Goal: Task Accomplishment & Management: Complete application form

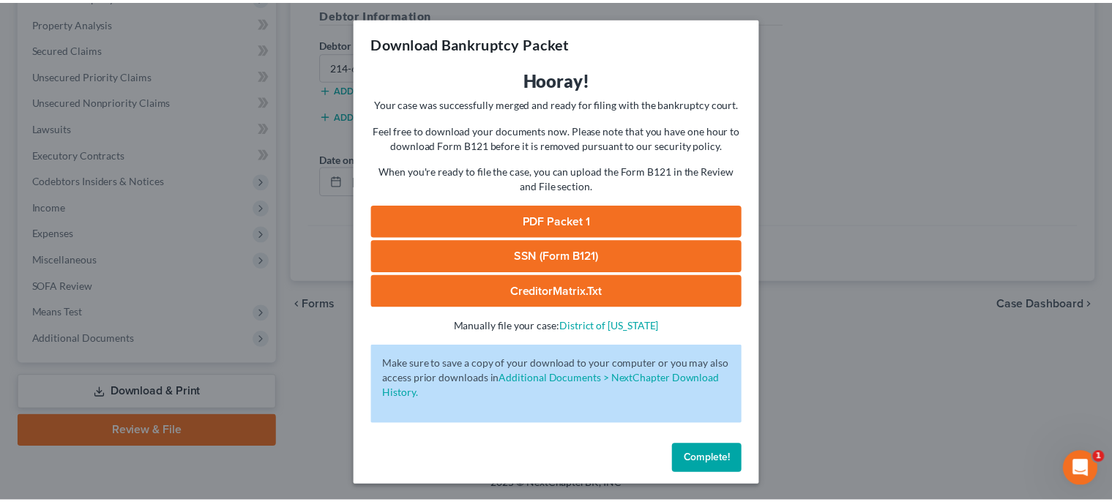
scroll to position [275, 0]
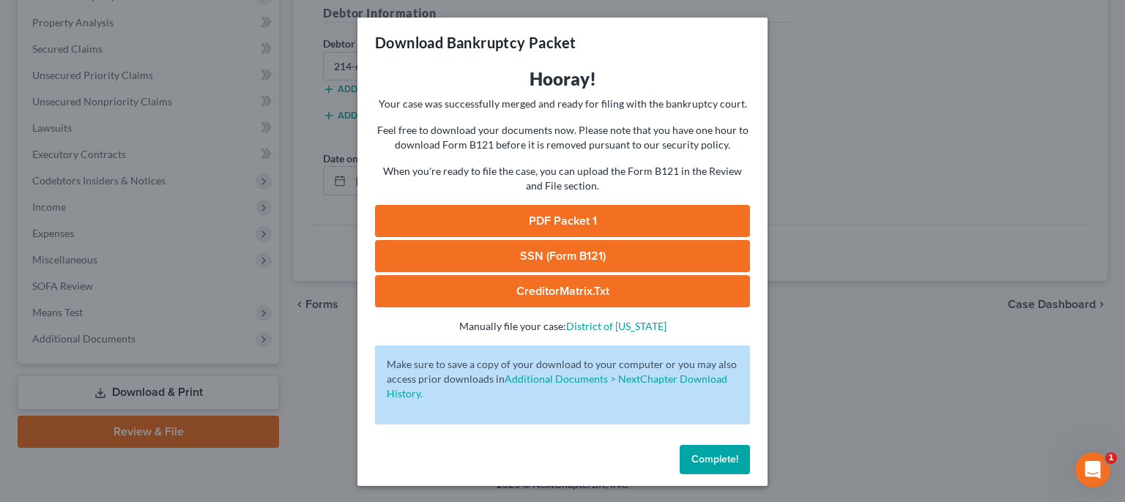
click at [728, 464] on span "Complete!" at bounding box center [714, 459] width 47 height 12
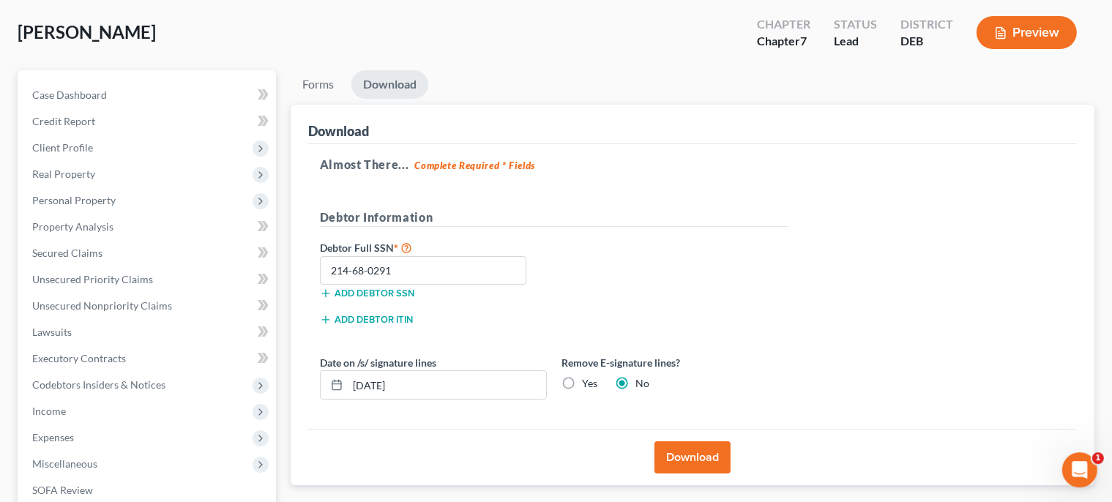
scroll to position [0, 0]
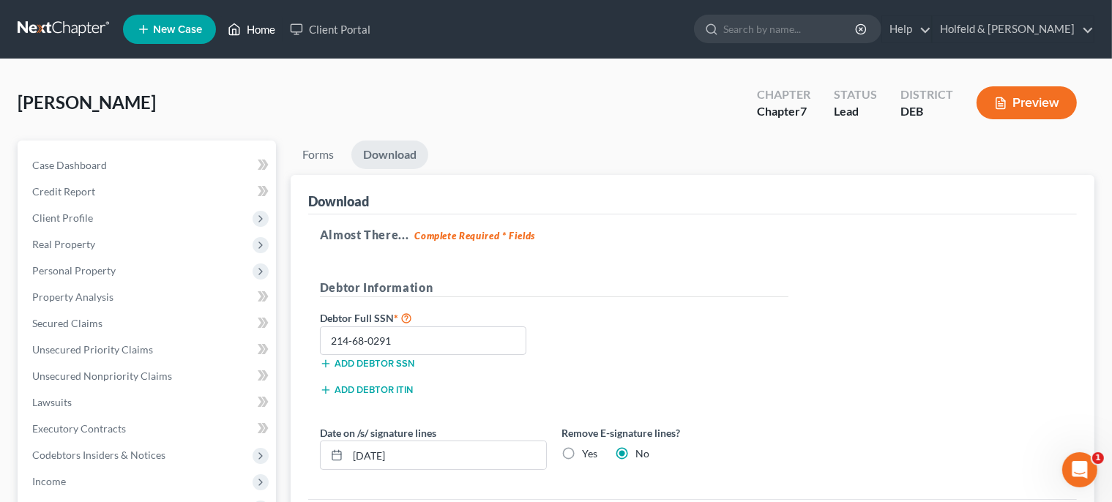
click at [270, 33] on link "Home" at bounding box center [251, 29] width 62 height 26
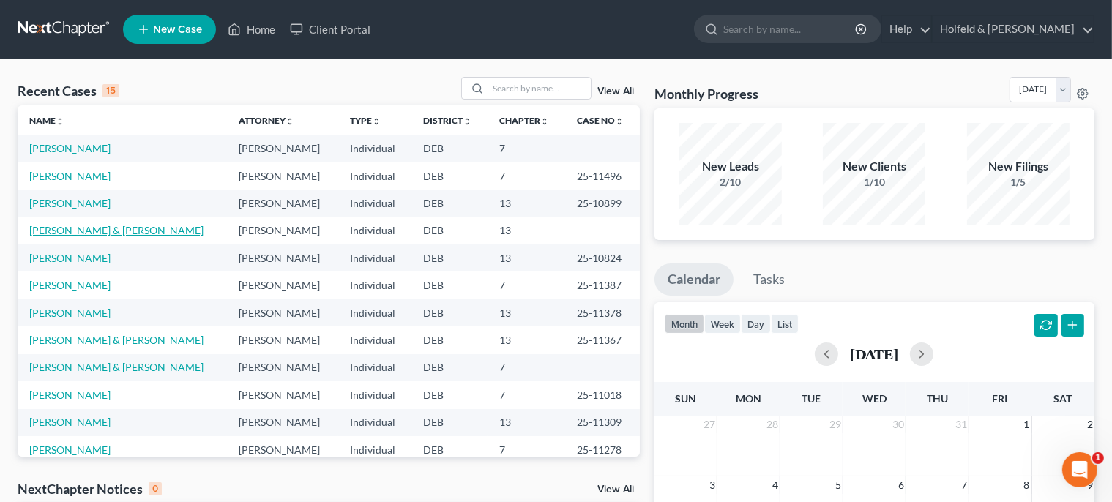
click at [97, 227] on link "[PERSON_NAME] & [PERSON_NAME]" at bounding box center [116, 230] width 174 height 12
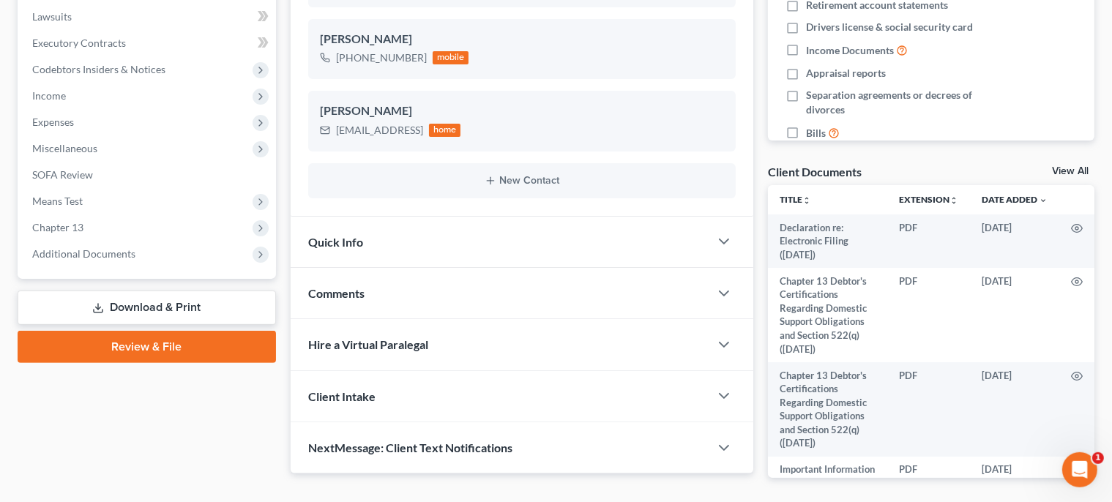
scroll to position [440, 0]
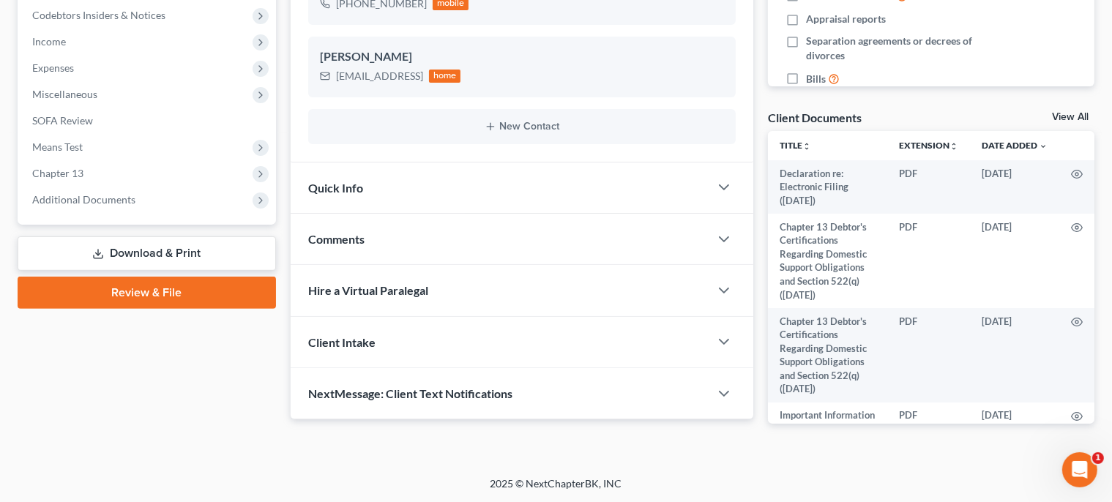
click at [201, 296] on link "Review & File" at bounding box center [147, 293] width 259 height 32
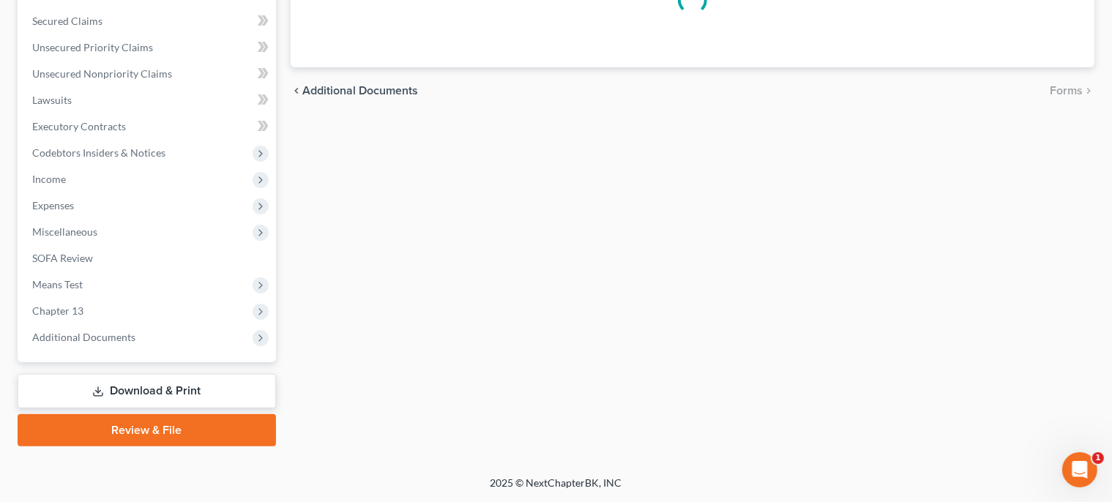
scroll to position [301, 0]
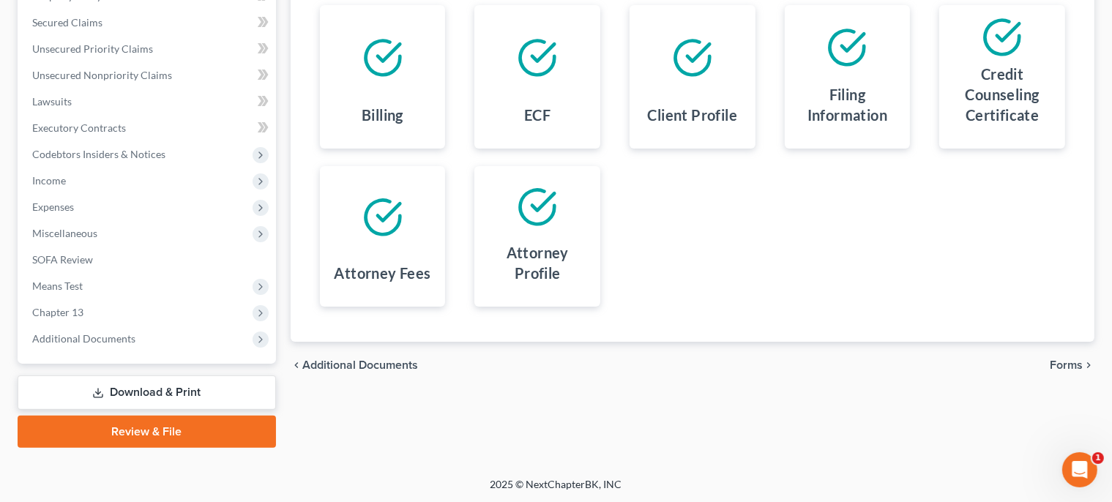
click at [1077, 364] on span "Forms" at bounding box center [1066, 366] width 33 height 12
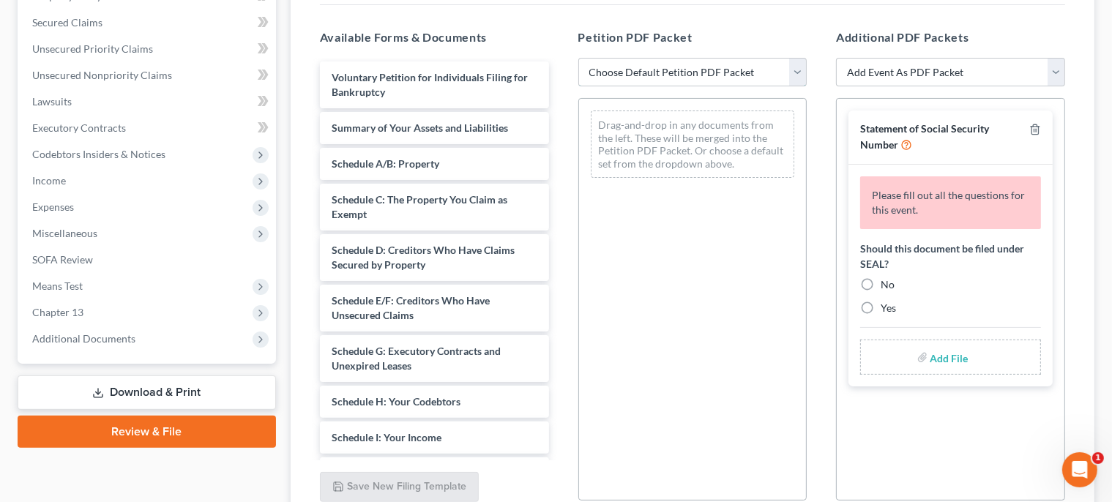
click at [579, 58] on select "Choose Default Petition PDF Packet Complete Bankruptcy Petition (all forms and …" at bounding box center [693, 72] width 229 height 29
select select "0"
click option "Complete Bankruptcy Petition (all forms and schedules)" at bounding box center [0, 0] width 0 height 0
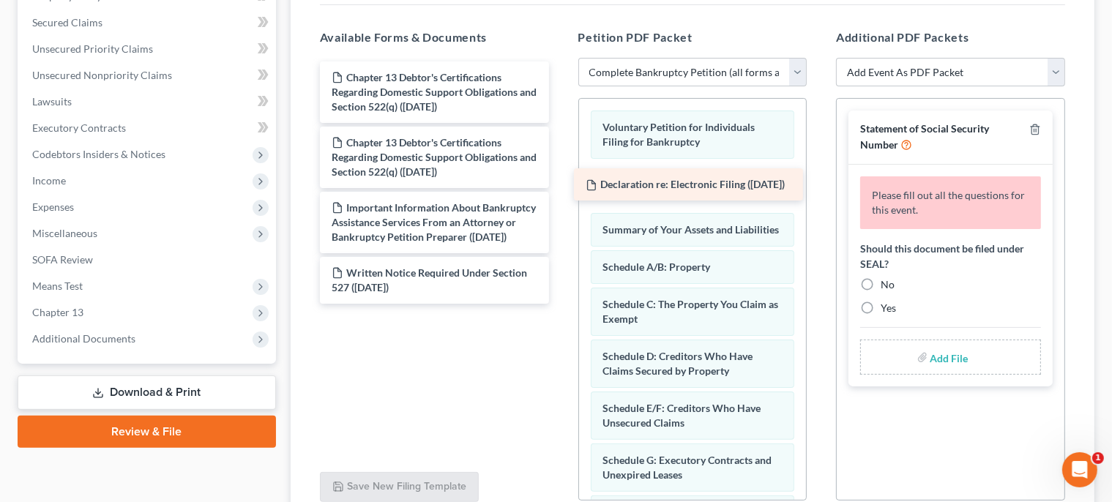
drag, startPoint x: 425, startPoint y: 86, endPoint x: 675, endPoint y: 195, distance: 272.3
click at [561, 195] on div "Declaration re: Electronic Filing ([DATE]) Declaration re: Electronic Filing ([…" at bounding box center [434, 183] width 253 height 242
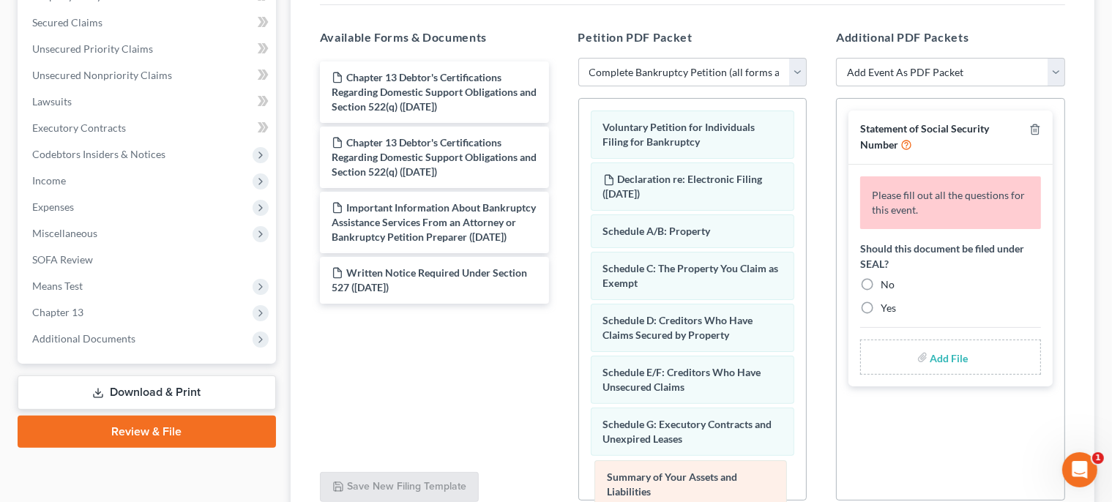
drag, startPoint x: 717, startPoint y: 239, endPoint x: 719, endPoint y: 485, distance: 246.1
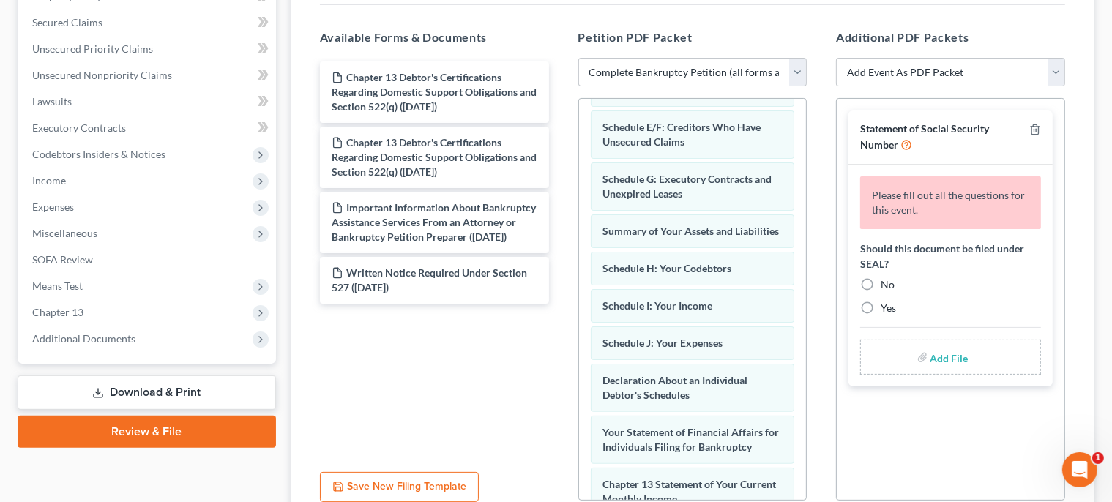
scroll to position [290, 0]
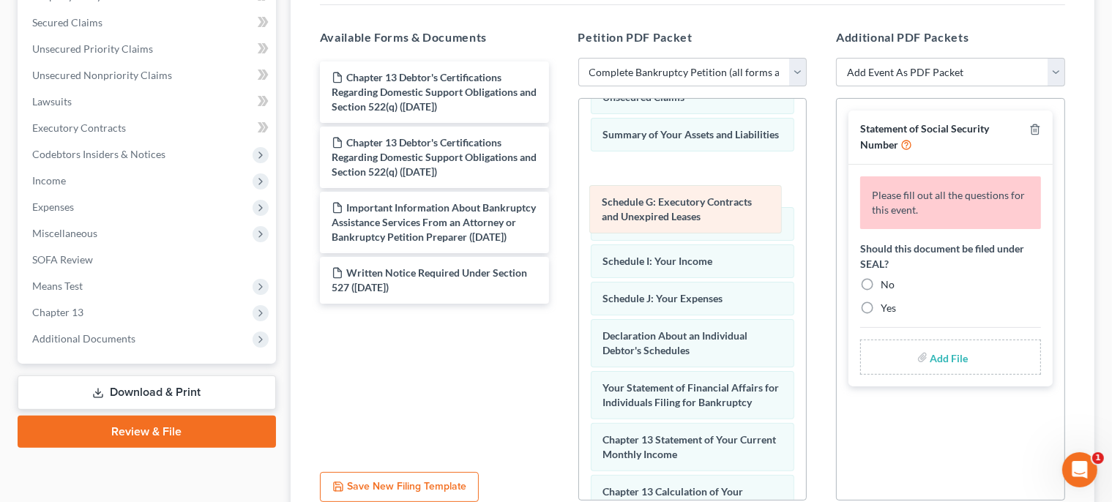
drag, startPoint x: 721, startPoint y: 130, endPoint x: 720, endPoint y: 189, distance: 59.3
click at [720, 189] on div "Schedule G: Executory Contracts and Unexpired Leases Voluntary Petition for Ind…" at bounding box center [693, 290] width 228 height 962
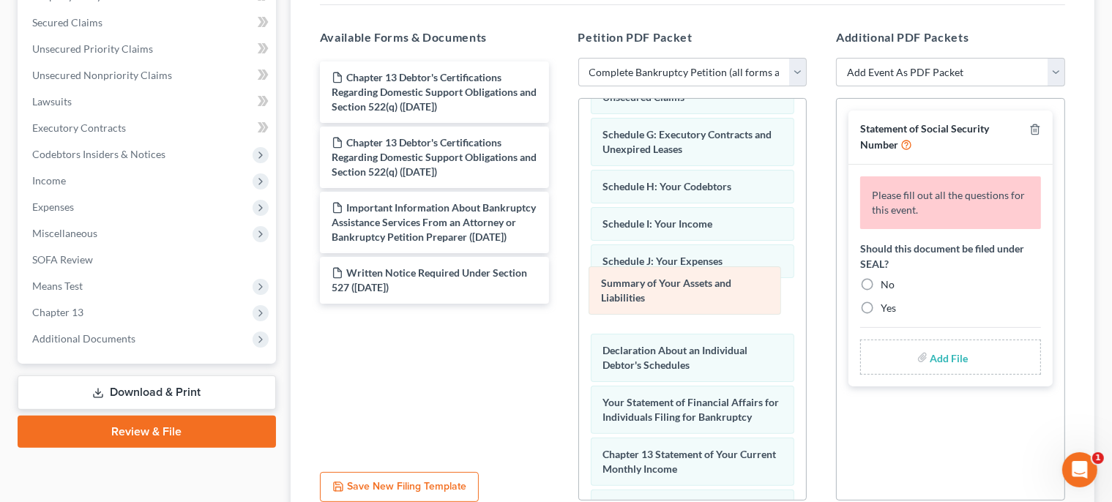
drag, startPoint x: 731, startPoint y: 131, endPoint x: 732, endPoint y: 286, distance: 154.5
click at [732, 286] on div "Summary of Your Assets and Liabilities Voluntary Petition for Individuals Filin…" at bounding box center [693, 297] width 228 height 976
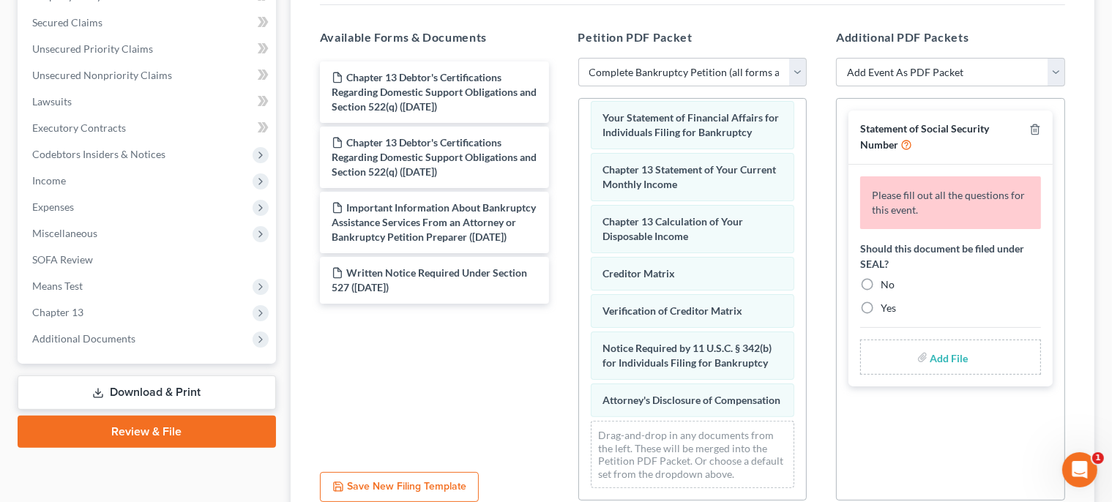
scroll to position [598, 0]
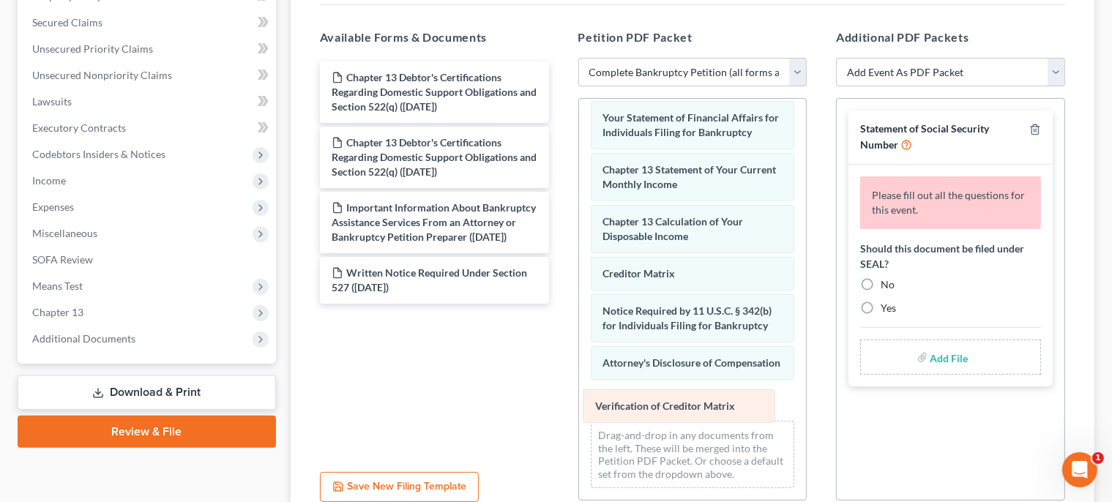
drag, startPoint x: 756, startPoint y: 278, endPoint x: 748, endPoint y: 404, distance: 126.2
click at [748, 404] on div "Verification of Creditor Matrix Voluntary Petition for Individuals Filing for B…" at bounding box center [693, 20] width 228 height 962
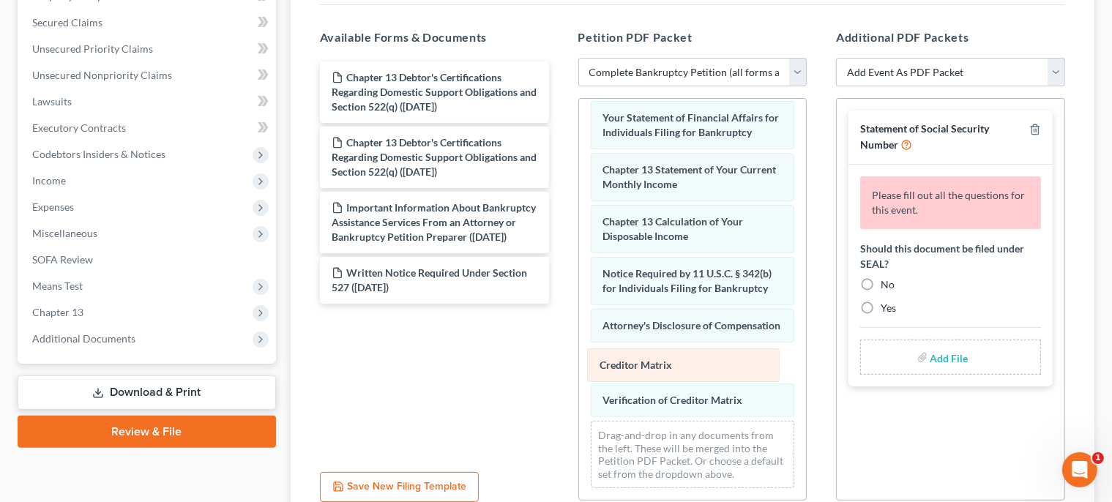
drag, startPoint x: 724, startPoint y: 238, endPoint x: 722, endPoint y: 357, distance: 118.7
click at [722, 357] on div "Creditor Matrix Voluntary Petition for Individuals Filing for Bankruptcy Declar…" at bounding box center [693, 20] width 228 height 962
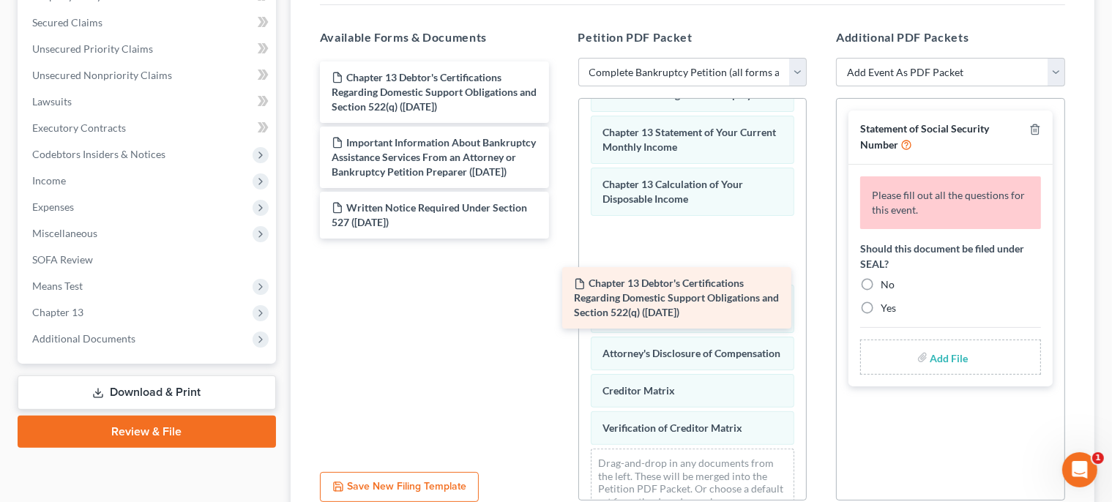
drag, startPoint x: 483, startPoint y: 91, endPoint x: 741, endPoint y: 279, distance: 319.8
click at [561, 239] on div "Chapter 13 Debtor's Certifications Regarding Domestic Support Obligations and S…" at bounding box center [434, 150] width 253 height 177
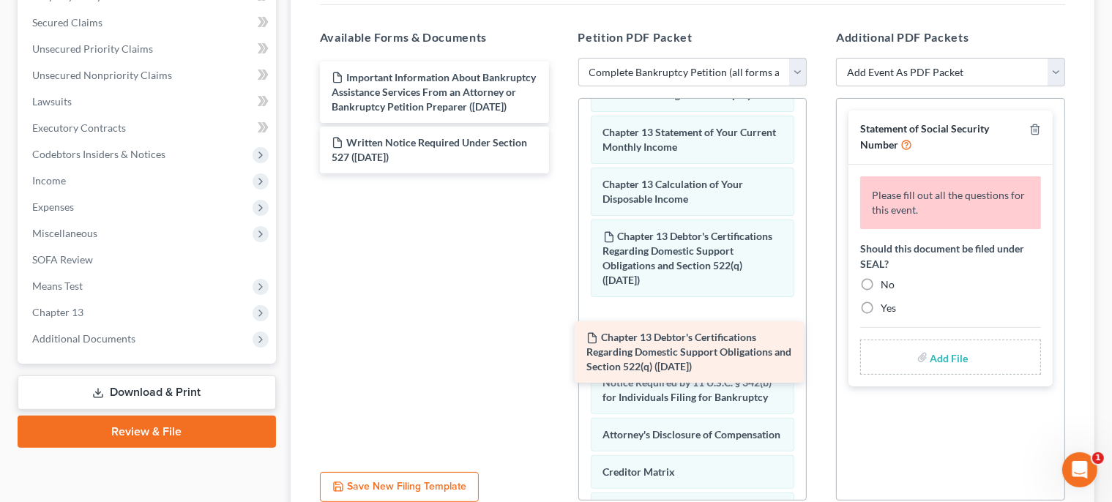
drag, startPoint x: 499, startPoint y: 90, endPoint x: 755, endPoint y: 350, distance: 364.6
click at [561, 174] on div "Chapter 13 Debtor's Certifications Regarding Domestic Support Obligations and S…" at bounding box center [434, 118] width 253 height 112
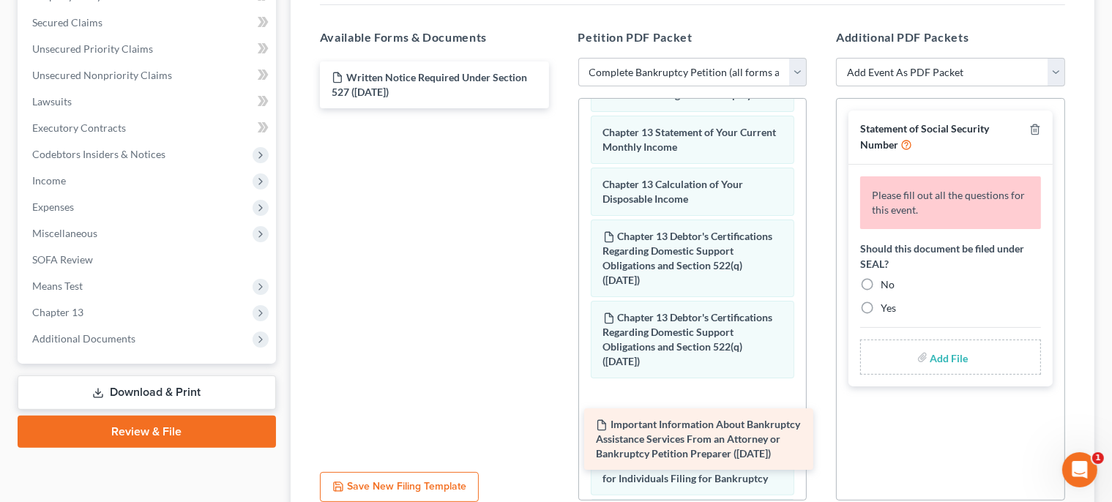
drag, startPoint x: 466, startPoint y: 92, endPoint x: 730, endPoint y: 441, distance: 437.5
click at [561, 108] on div "Important Information About Bankruptcy Assistance Services From an Attorney or …" at bounding box center [434, 85] width 253 height 47
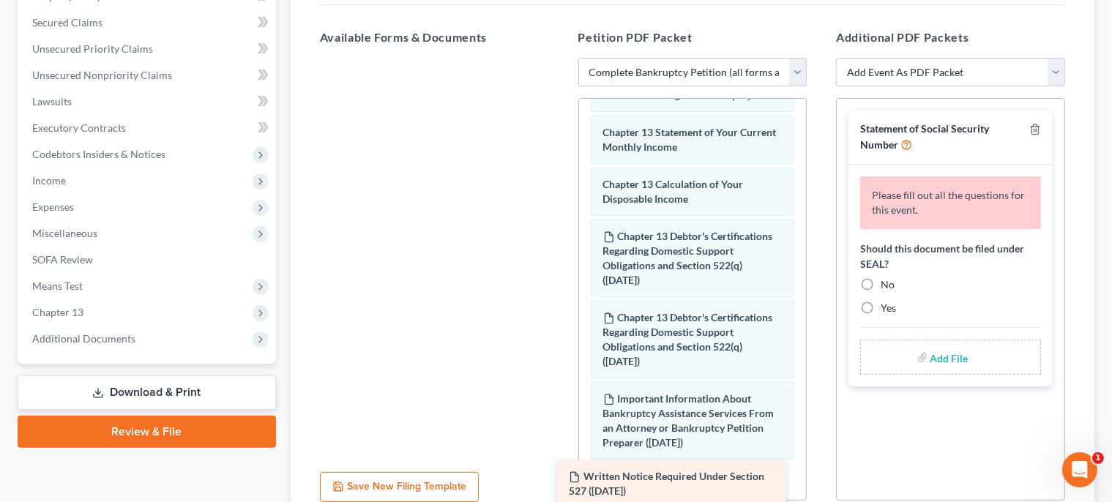
drag, startPoint x: 472, startPoint y: 88, endPoint x: 710, endPoint y: 481, distance: 460.1
click at [561, 58] on div "Written Notice Required Under Section 527 ([DATE]) Written Notice Required Unde…" at bounding box center [434, 58] width 253 height 0
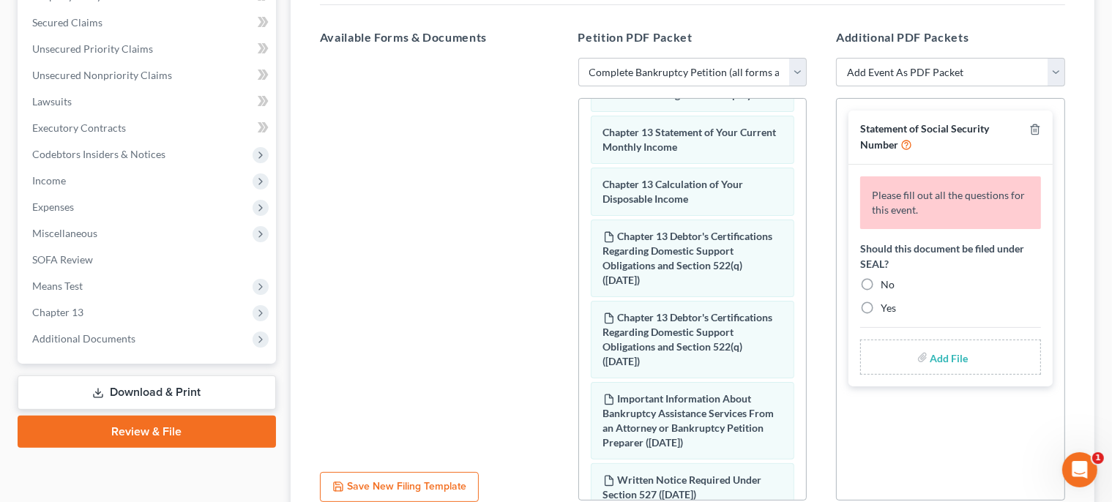
click at [881, 289] on label "No" at bounding box center [888, 285] width 14 height 15
click at [887, 287] on input "No" at bounding box center [892, 283] width 10 height 10
radio input "true"
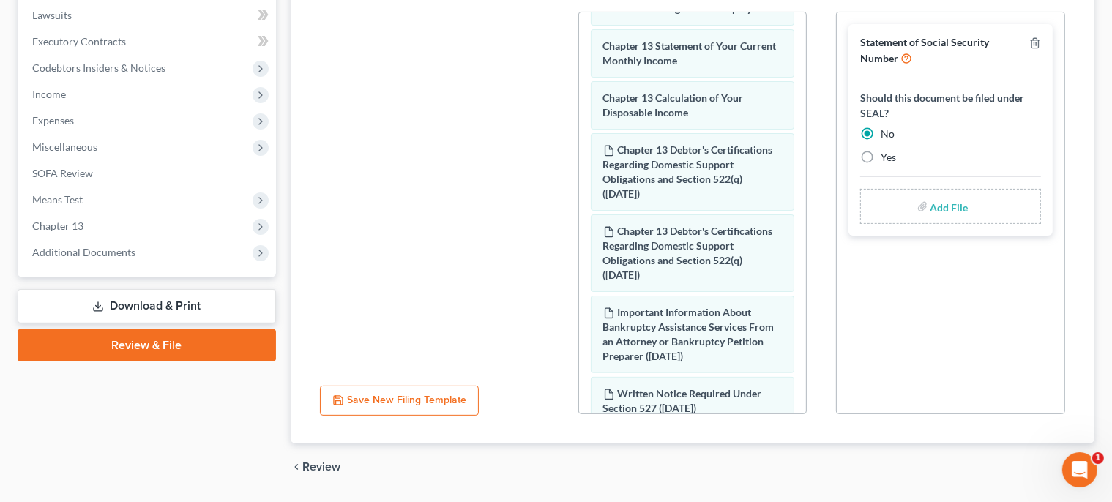
scroll to position [431, 0]
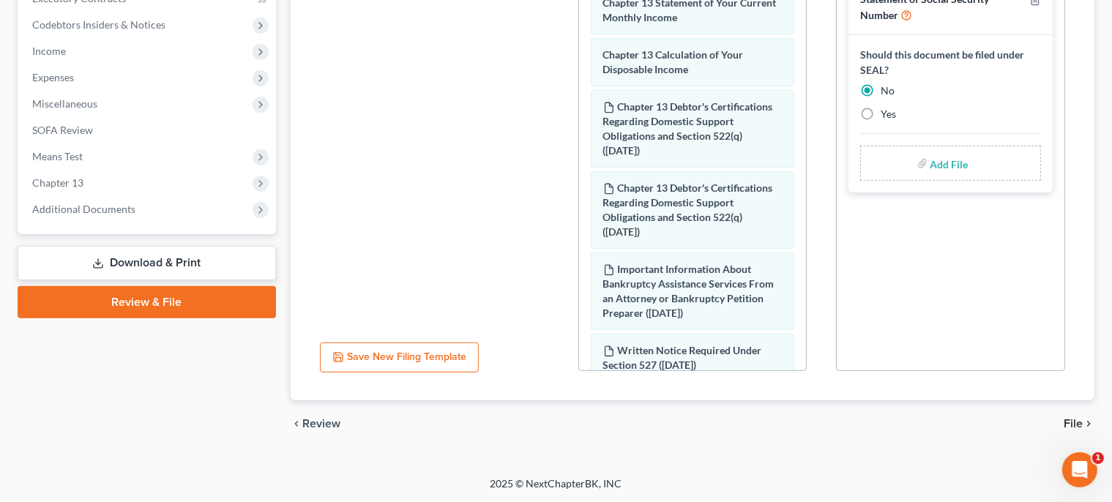
click at [1081, 428] on span "File" at bounding box center [1073, 424] width 19 height 12
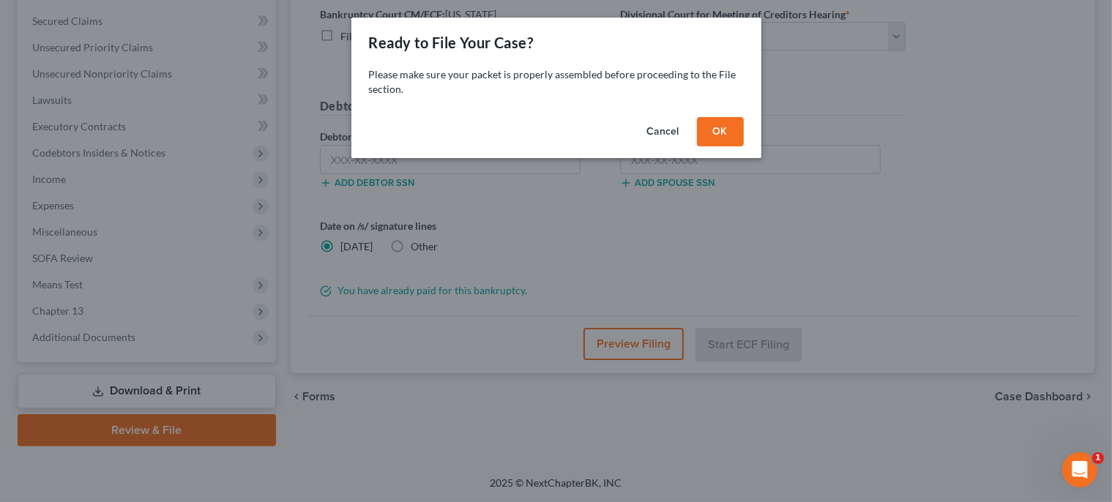
scroll to position [301, 0]
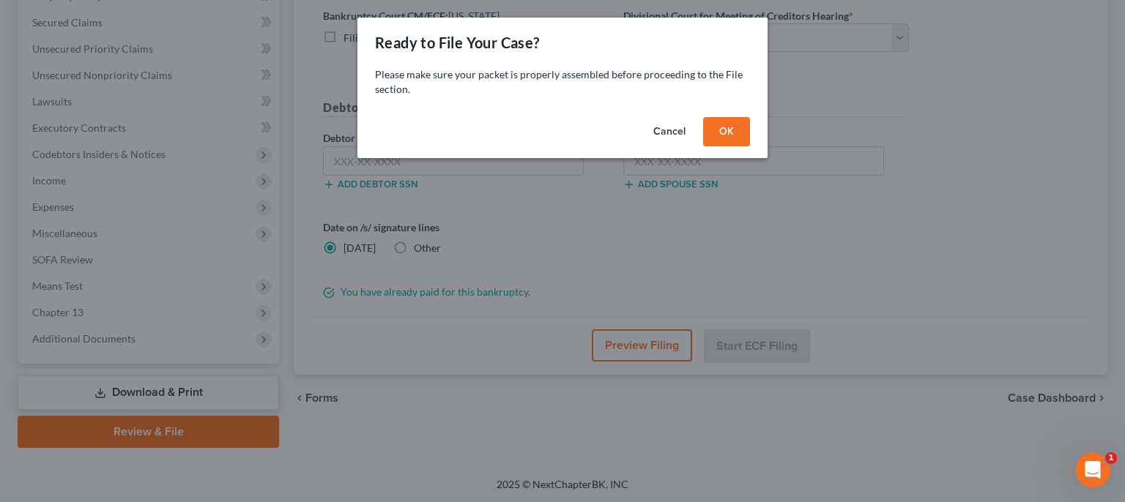
click at [734, 136] on button "OK" at bounding box center [726, 131] width 47 height 29
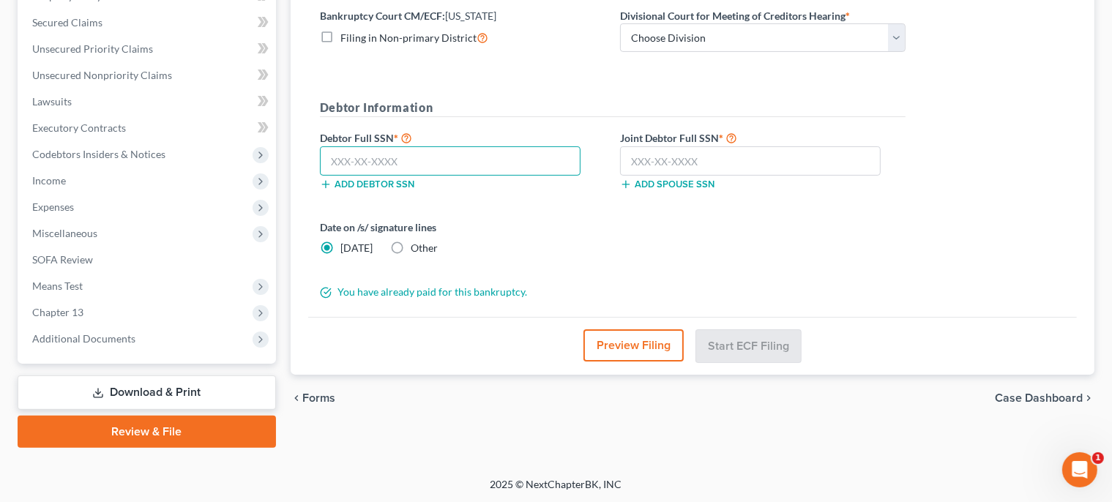
click at [509, 149] on input "text" at bounding box center [450, 160] width 261 height 29
type input "212-48-8107"
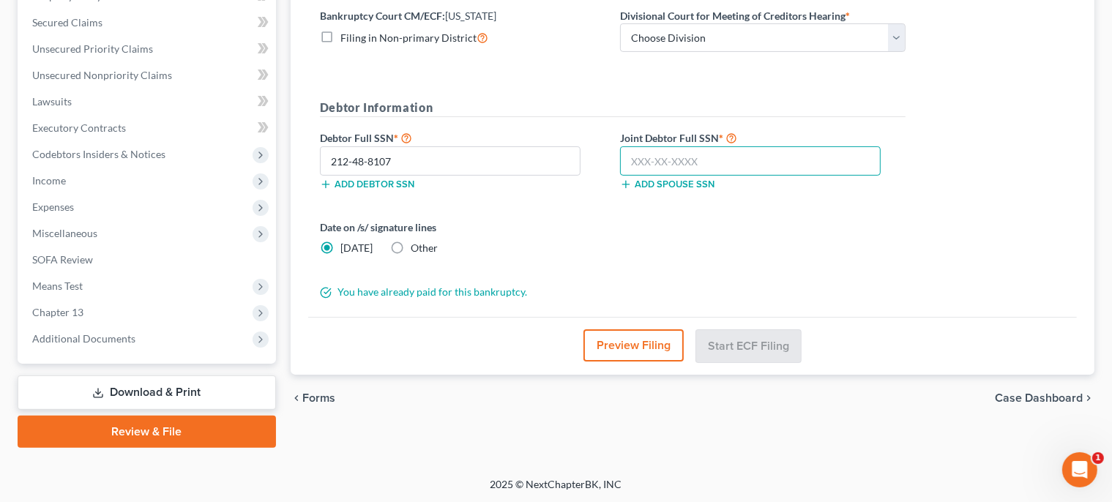
click at [653, 162] on input "text" at bounding box center [750, 160] width 261 height 29
type input "551-86-9491"
click at [620, 23] on select "Choose Division [GEOGRAPHIC_DATA]" at bounding box center [763, 37] width 286 height 29
select select "0"
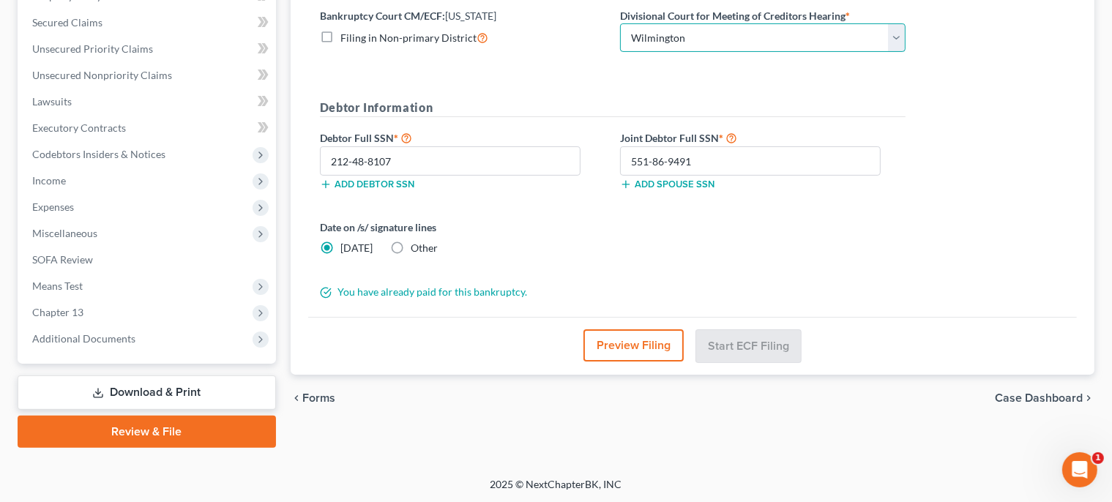
click option "Wilmington" at bounding box center [0, 0] width 0 height 0
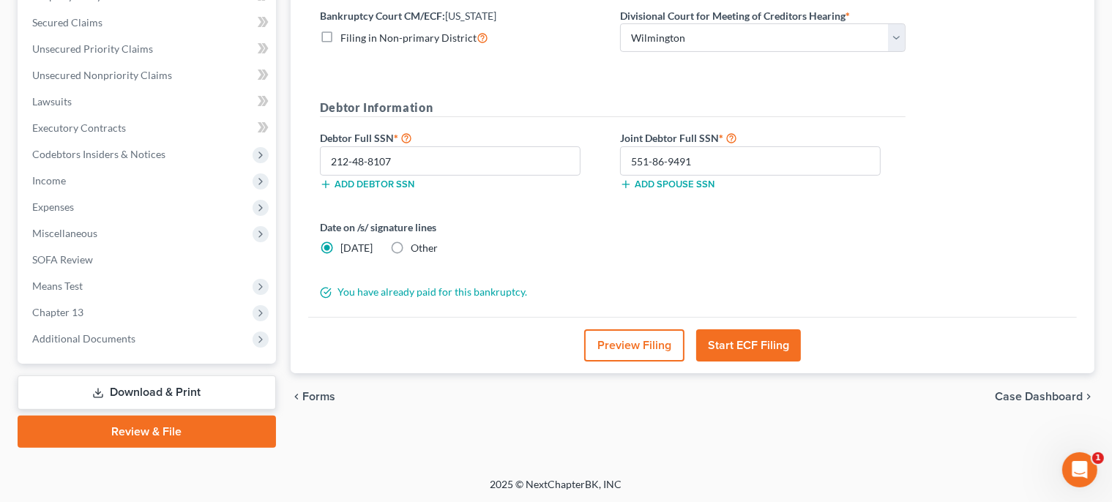
click at [754, 343] on button "Start ECF Filing" at bounding box center [748, 346] width 105 height 32
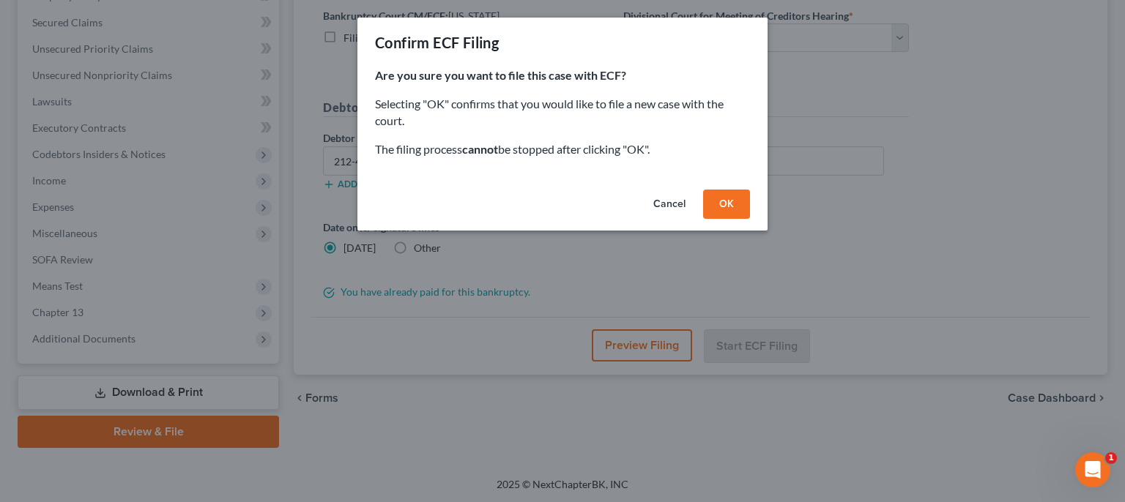
click at [734, 198] on button "OK" at bounding box center [726, 204] width 47 height 29
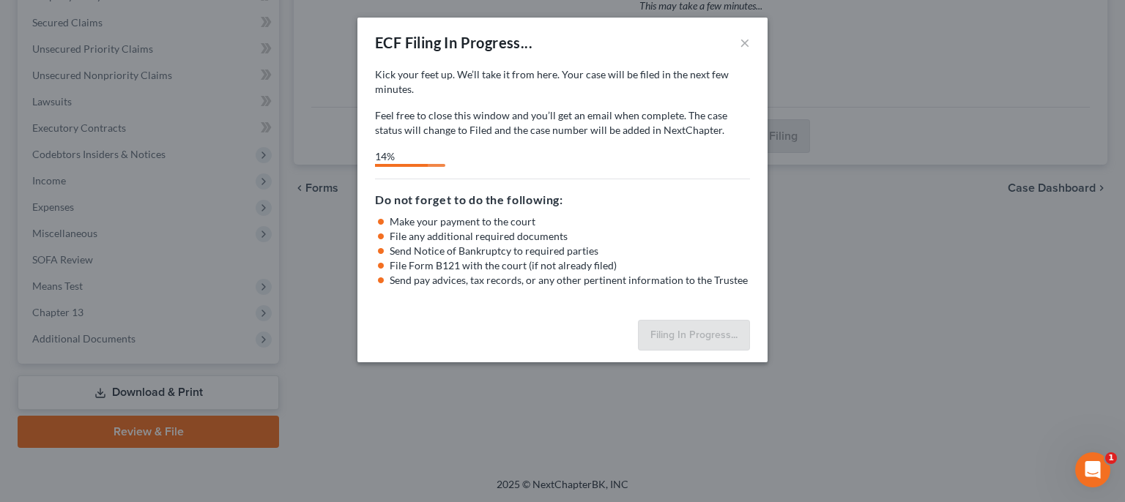
select select "0"
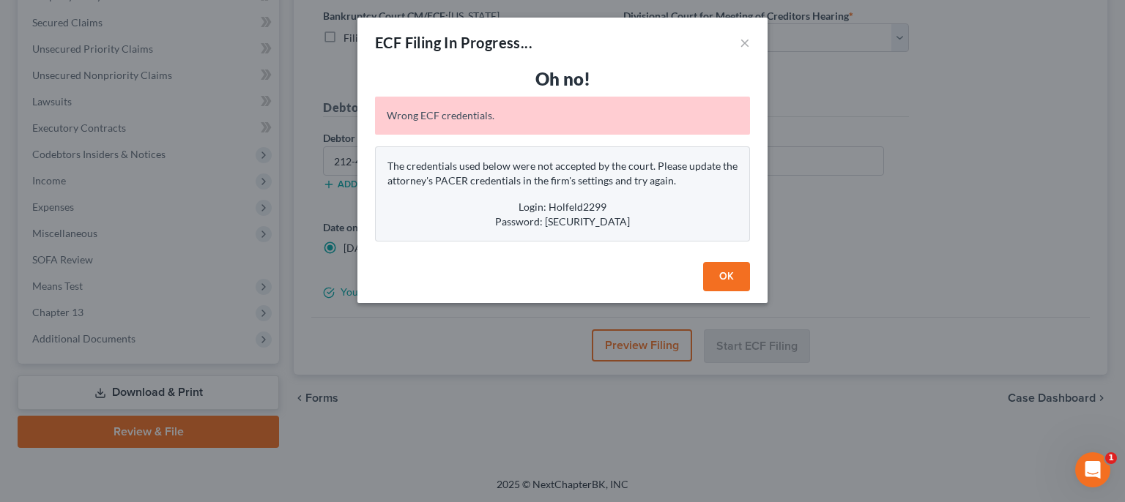
click at [743, 268] on button "OK" at bounding box center [726, 276] width 47 height 29
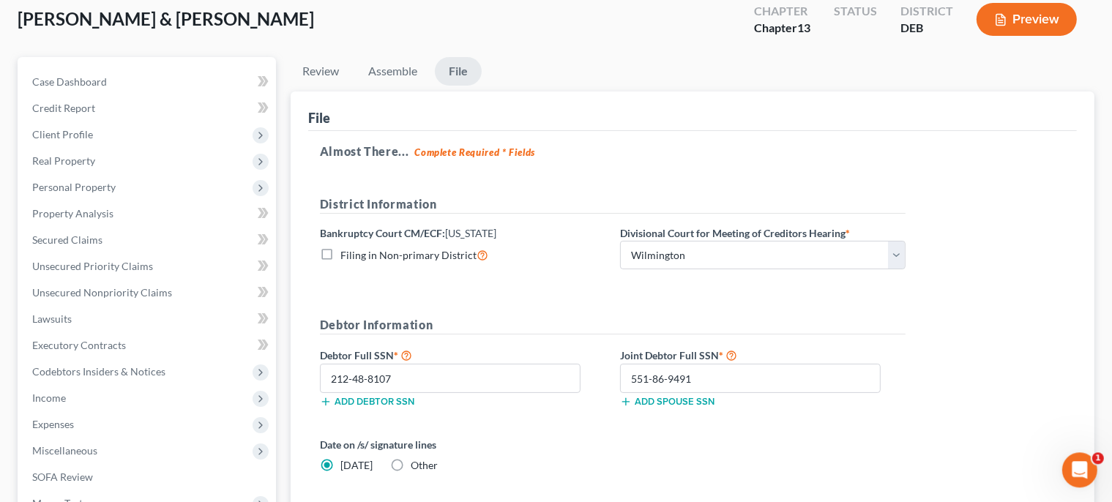
scroll to position [0, 0]
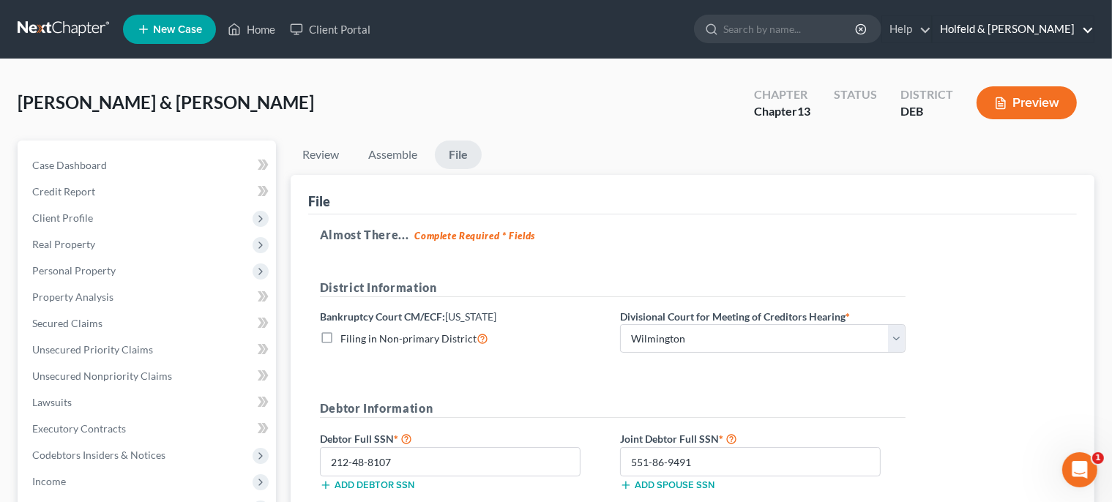
click at [1047, 29] on link "Holfeld & [PERSON_NAME]" at bounding box center [1013, 29] width 161 height 26
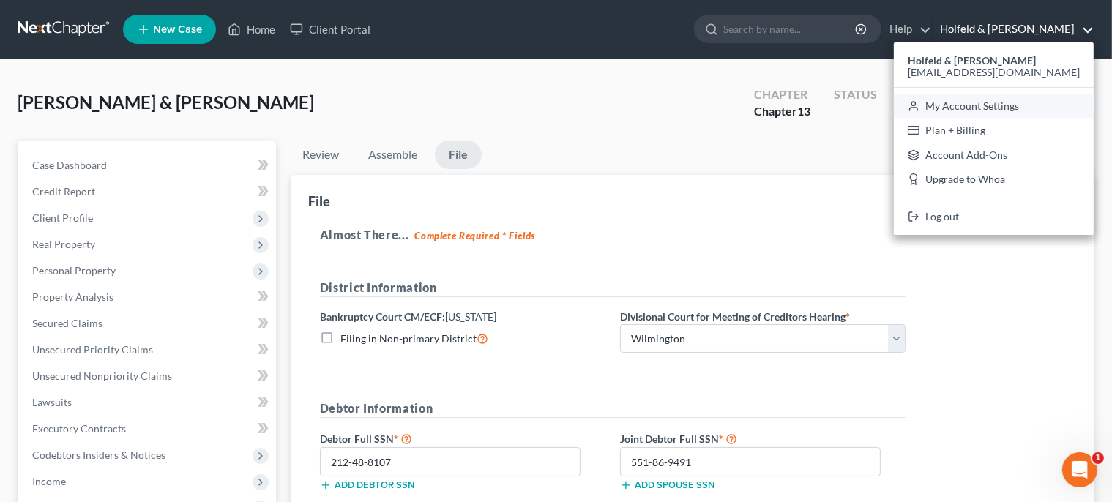
click at [1022, 98] on link "My Account Settings" at bounding box center [994, 106] width 200 height 25
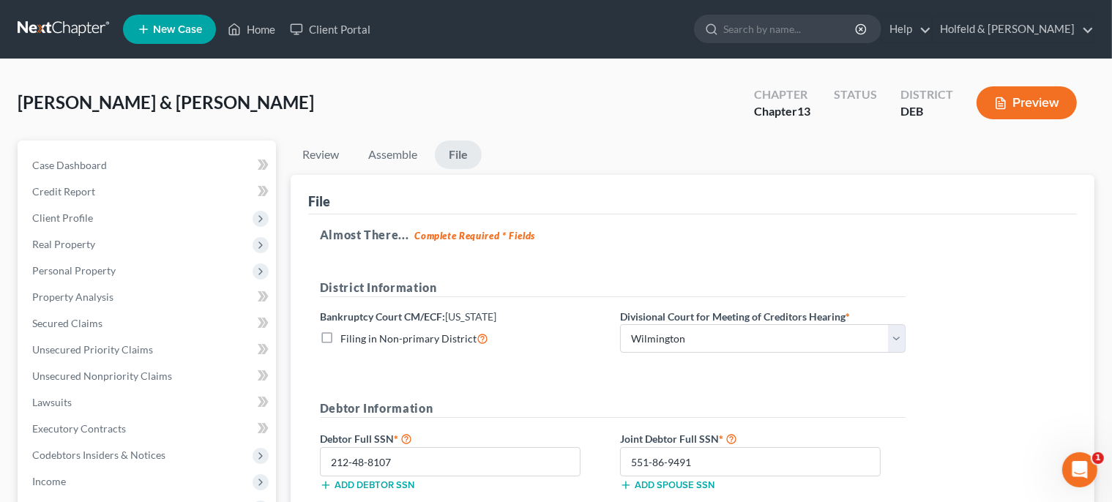
select select "13"
select select "24"
select select "7"
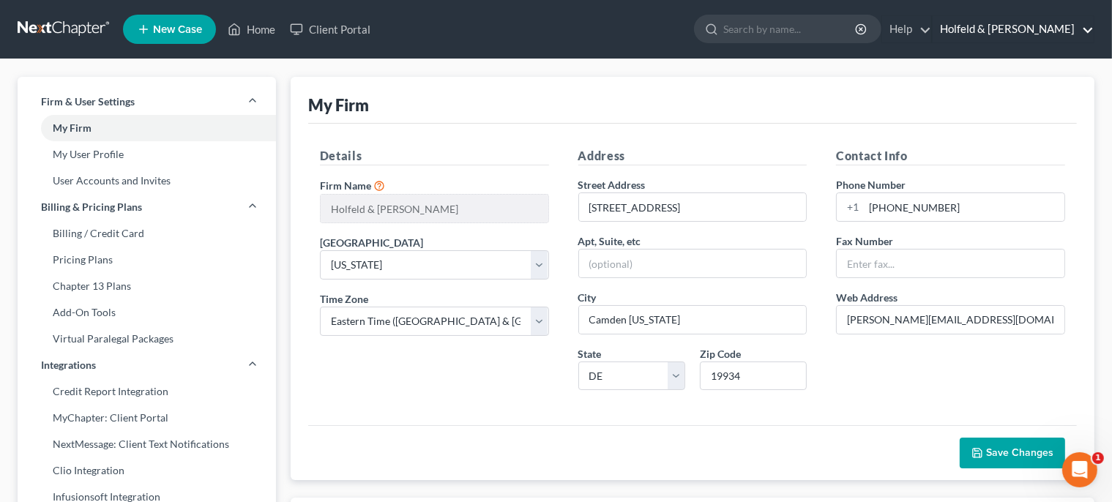
click at [1051, 29] on link "Holfeld & [PERSON_NAME]" at bounding box center [1013, 29] width 161 height 26
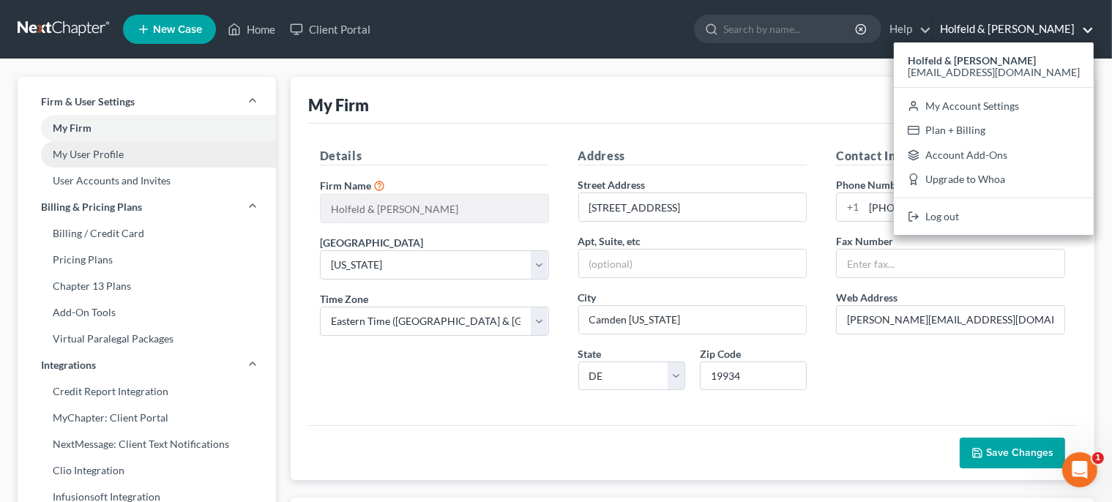
click at [141, 154] on link "My User Profile" at bounding box center [147, 154] width 259 height 26
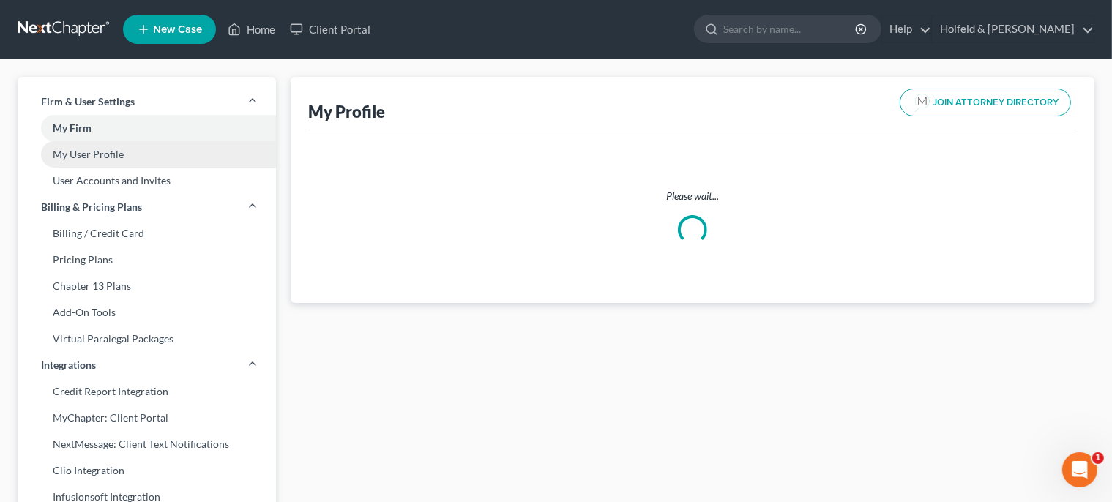
select select "7"
select select "13"
select select "attorney"
select select "1"
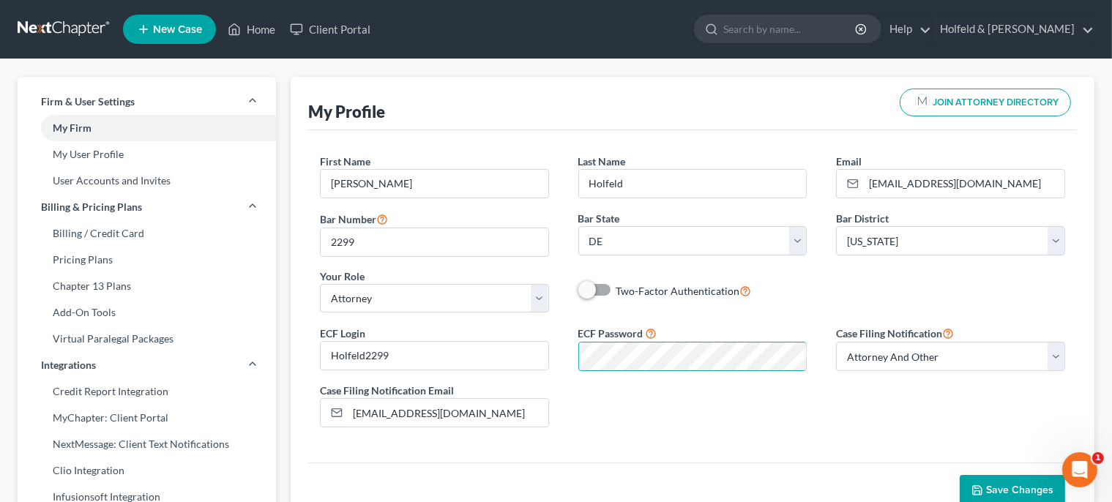
click at [1006, 484] on span "Save Changes" at bounding box center [1020, 490] width 67 height 12
click at [267, 29] on link "Home" at bounding box center [251, 29] width 62 height 26
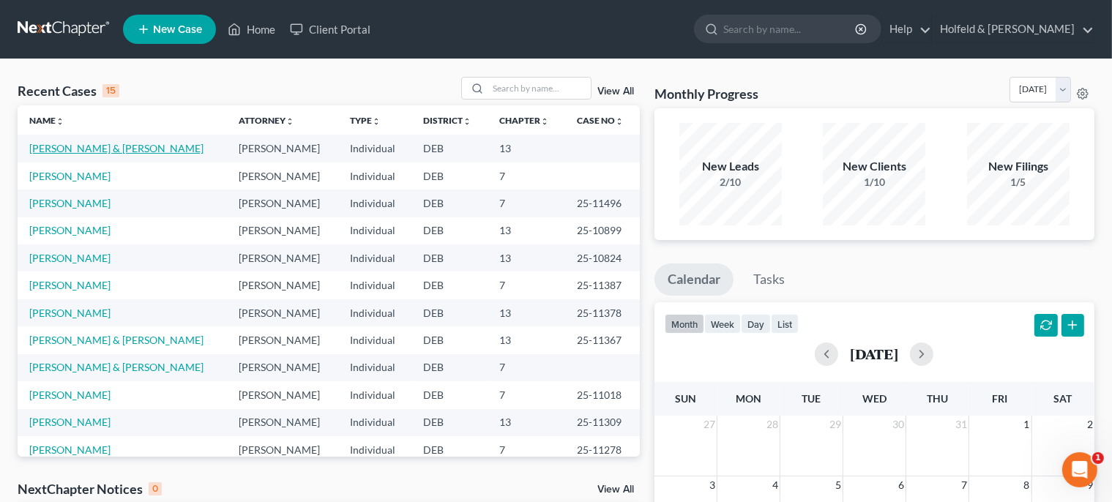
click at [85, 147] on link "[PERSON_NAME] & [PERSON_NAME]" at bounding box center [116, 148] width 174 height 12
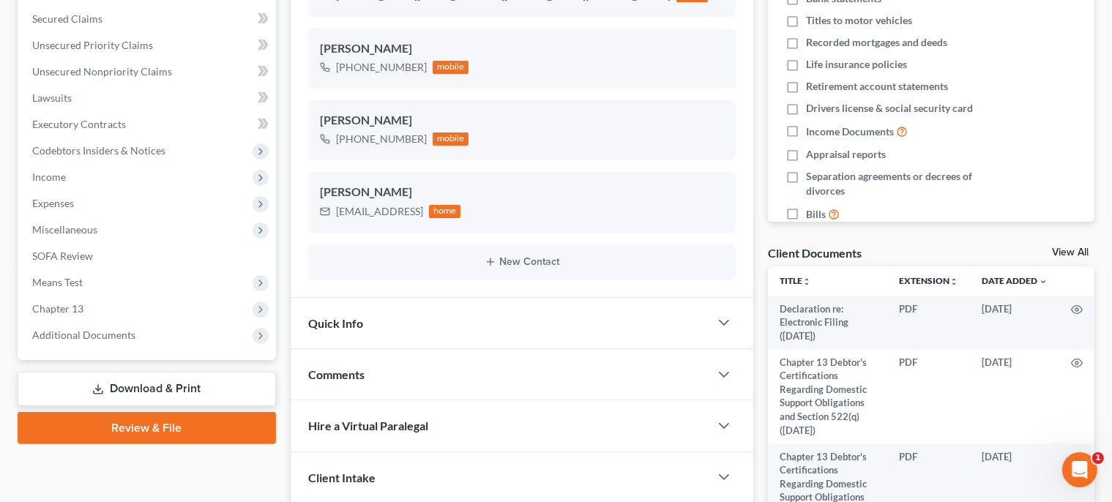
scroll to position [308, 0]
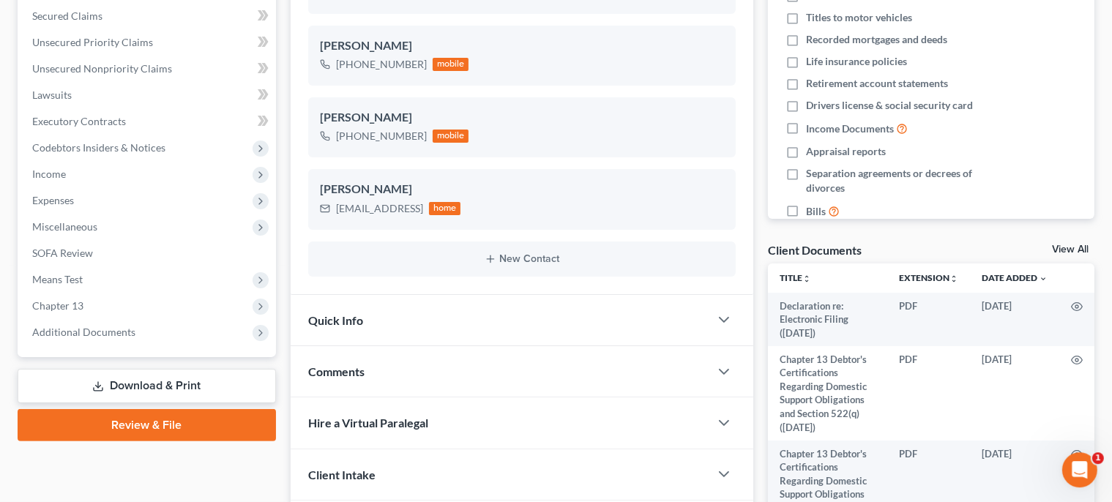
click at [212, 423] on link "Review & File" at bounding box center [147, 425] width 259 height 32
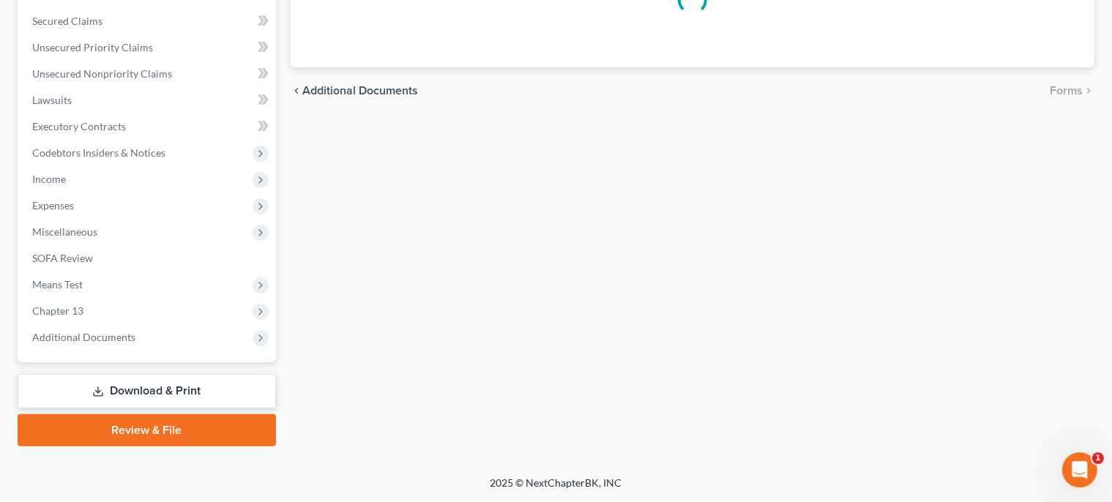
scroll to position [301, 0]
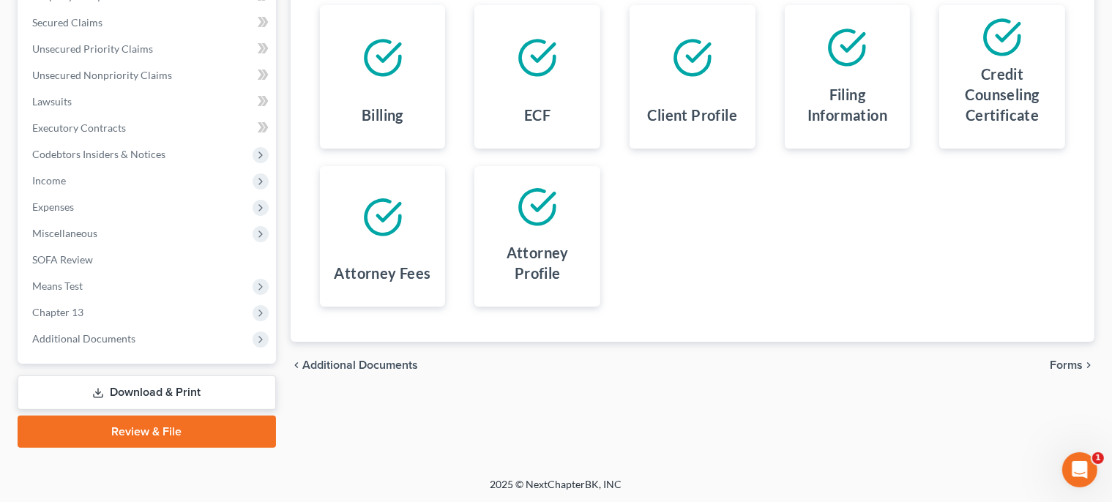
click at [1070, 365] on span "Forms" at bounding box center [1066, 366] width 33 height 12
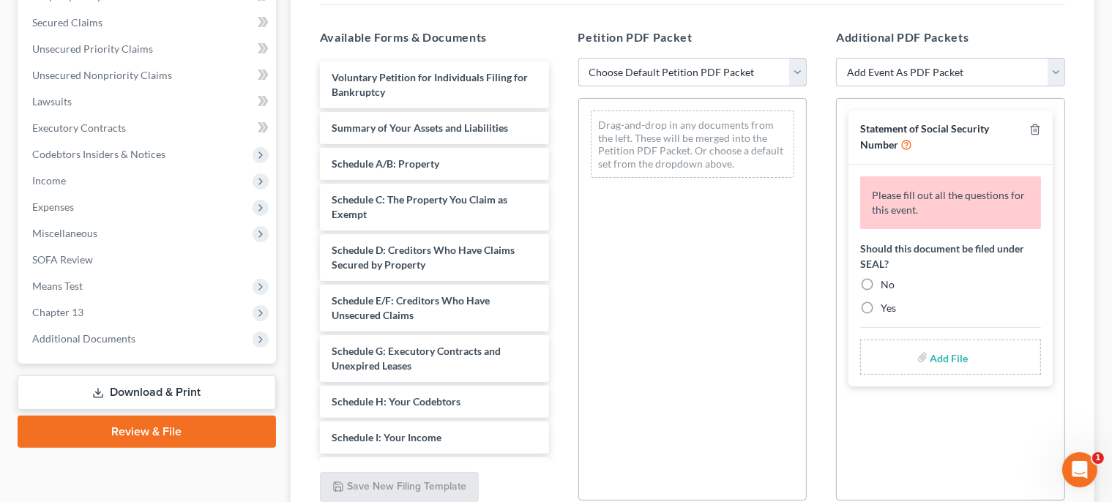
click at [579, 58] on select "Choose Default Petition PDF Packet Complete Bankruptcy Petition (all forms and …" at bounding box center [693, 72] width 229 height 29
select select "0"
click option "Complete Bankruptcy Petition (all forms and schedules)" at bounding box center [0, 0] width 0 height 0
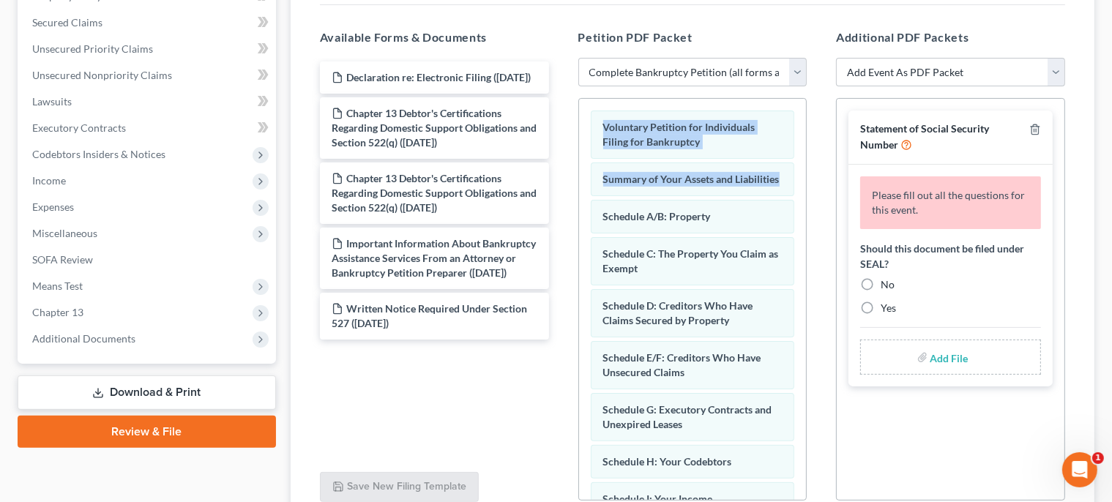
drag, startPoint x: 512, startPoint y: 116, endPoint x: 710, endPoint y: 185, distance: 210.3
click at [561, 185] on div "Declaration re: Electronic Filing ([DATE]) Chapter 13 Debtor's Certifications R…" at bounding box center [434, 259] width 253 height 403
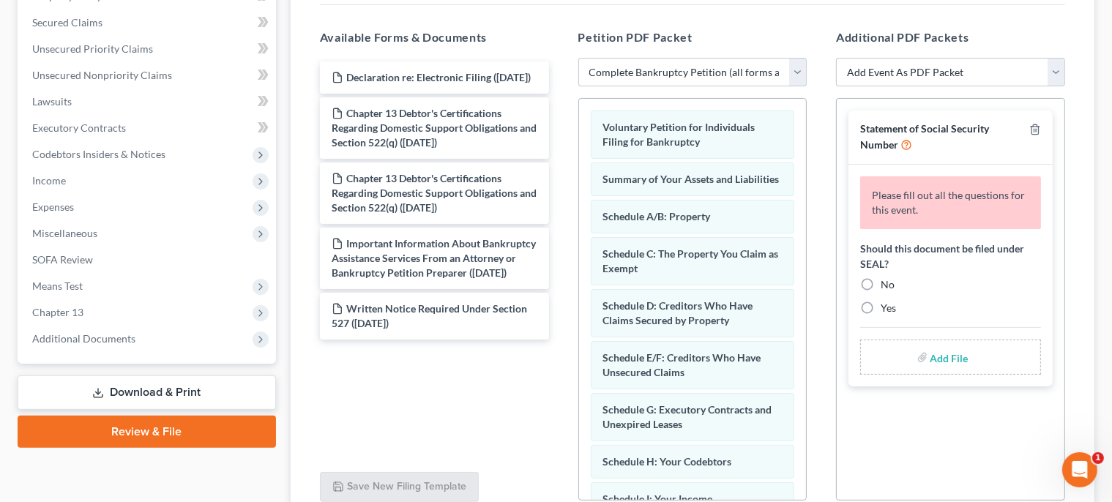
click at [723, 13] on div "Forms and Events to File Select which forms you want to file merged with the pe…" at bounding box center [692, 222] width 769 height 617
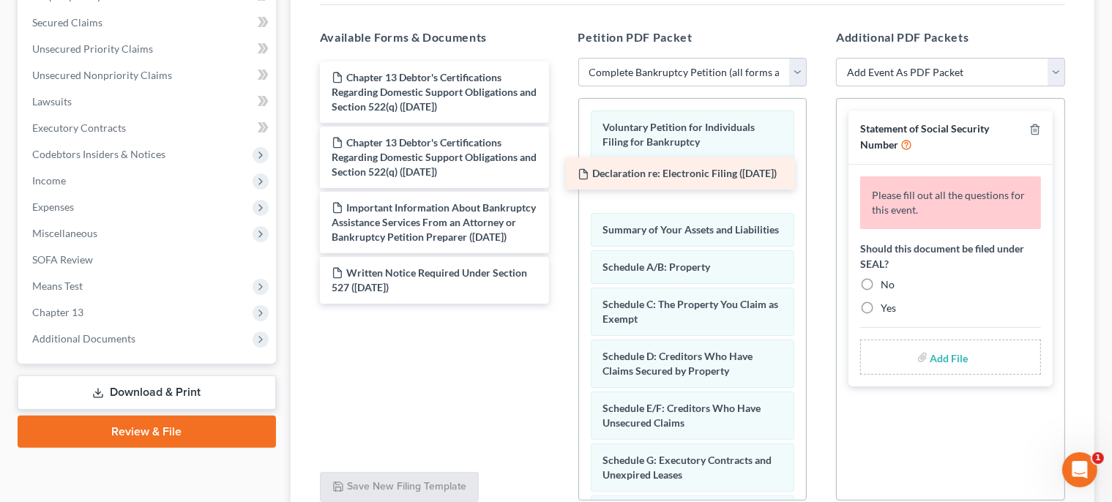
drag, startPoint x: 500, startPoint y: 83, endPoint x: 754, endPoint y: 177, distance: 270.4
click at [561, 177] on div "Declaration re: Electronic Filing ([DATE]) Declaration re: Electronic Filing ([…" at bounding box center [434, 183] width 253 height 242
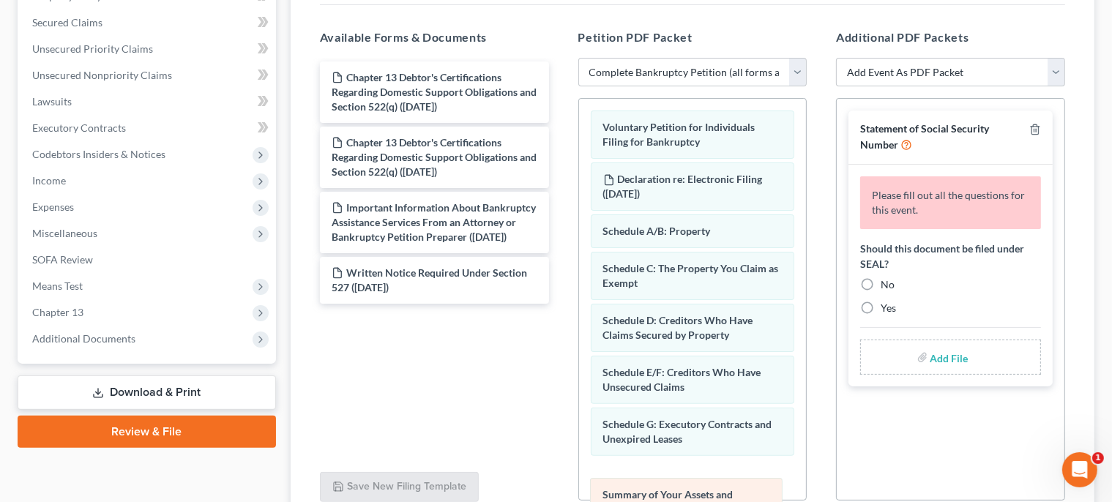
drag, startPoint x: 705, startPoint y: 231, endPoint x: 710, endPoint y: 484, distance: 253.5
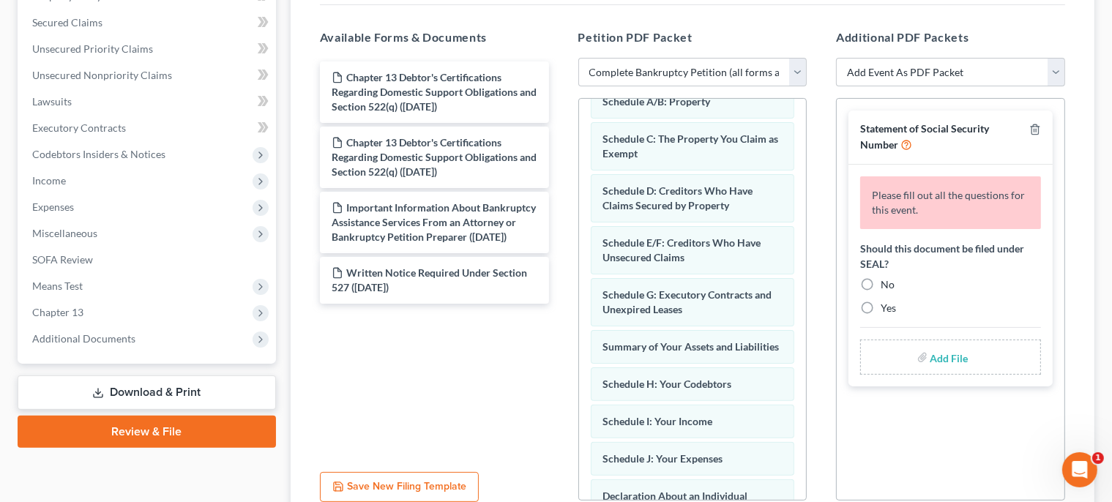
scroll to position [152, 0]
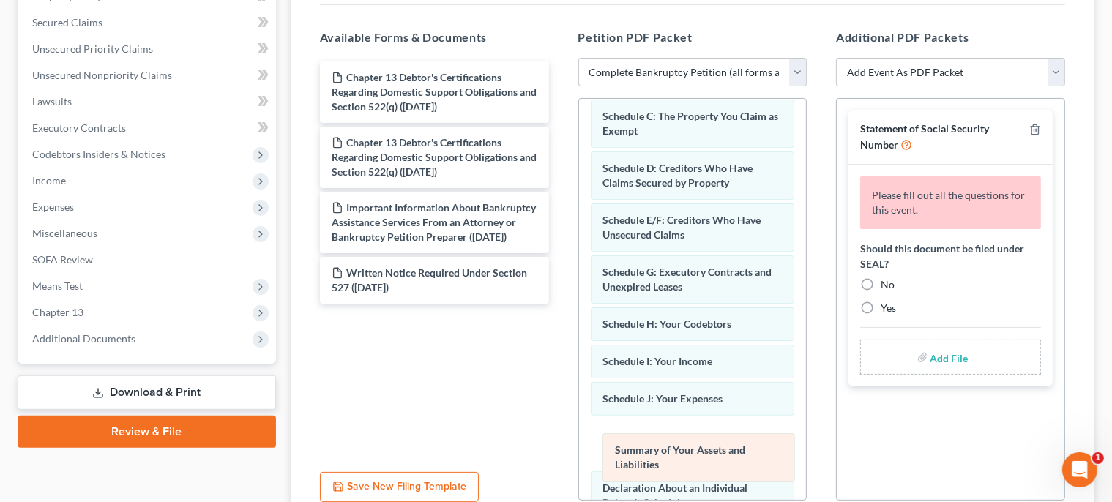
drag, startPoint x: 669, startPoint y: 321, endPoint x: 680, endPoint y: 438, distance: 117.7
click at [680, 438] on div "Summary of Your Assets and Liabilities Voluntary Petition for Individuals Filin…" at bounding box center [693, 435] width 228 height 976
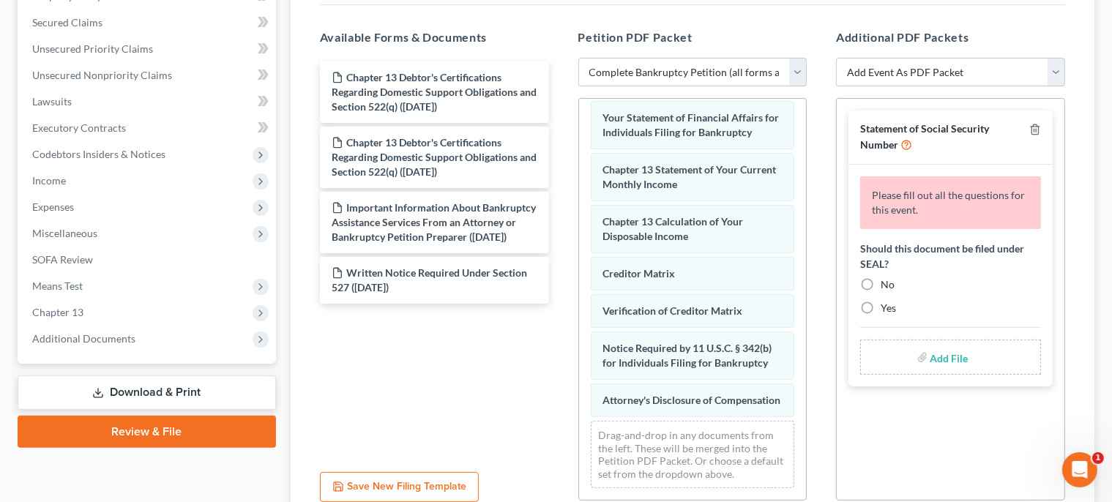
scroll to position [598, 0]
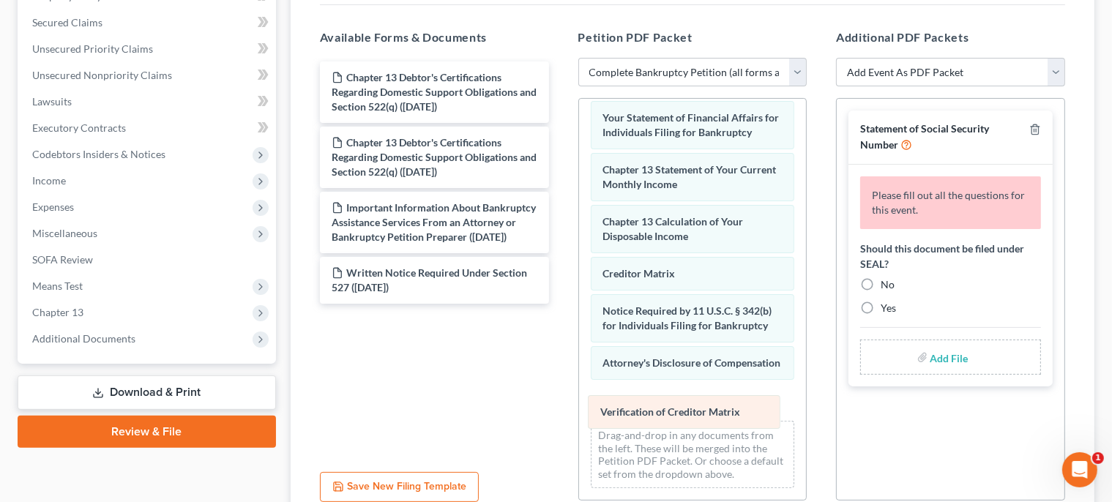
drag, startPoint x: 752, startPoint y: 291, endPoint x: 750, endPoint y: 418, distance: 127.5
click at [750, 418] on div "Verification of Creditor Matrix Voluntary Petition for Individuals Filing for B…" at bounding box center [693, 20] width 228 height 962
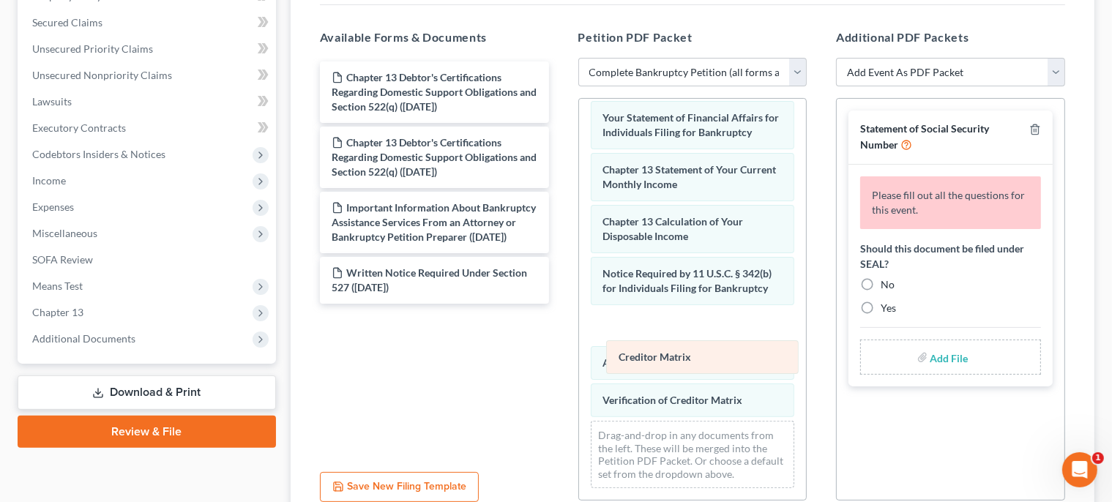
drag, startPoint x: 723, startPoint y: 236, endPoint x: 739, endPoint y: 362, distance: 127.0
click at [739, 362] on div "Creditor Matrix Voluntary Petition for Individuals Filing for Bankruptcy Declar…" at bounding box center [693, 20] width 228 height 962
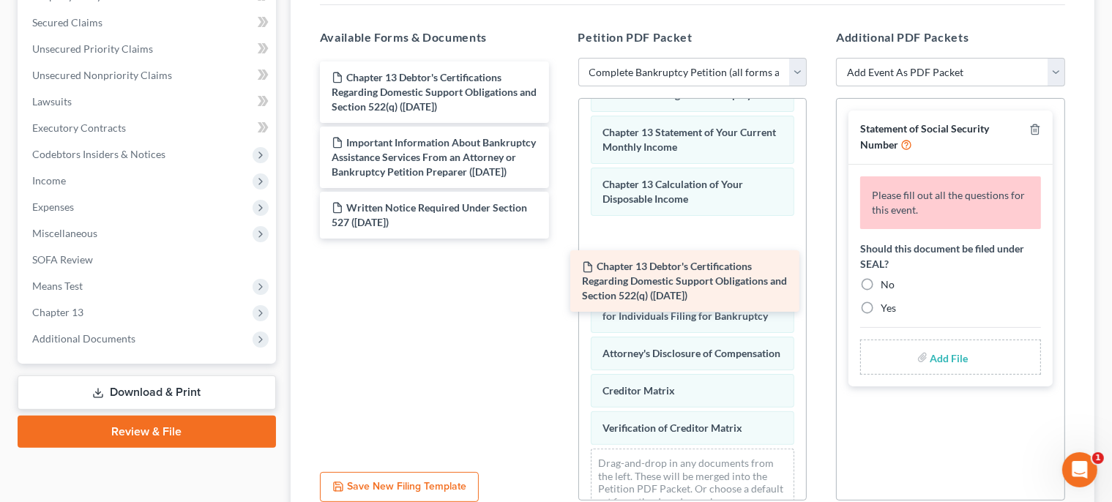
drag, startPoint x: 449, startPoint y: 89, endPoint x: 703, endPoint y: 281, distance: 318.0
click at [561, 239] on div "Chapter 13 Debtor's Certifications Regarding Domestic Support Obligations and S…" at bounding box center [434, 150] width 253 height 177
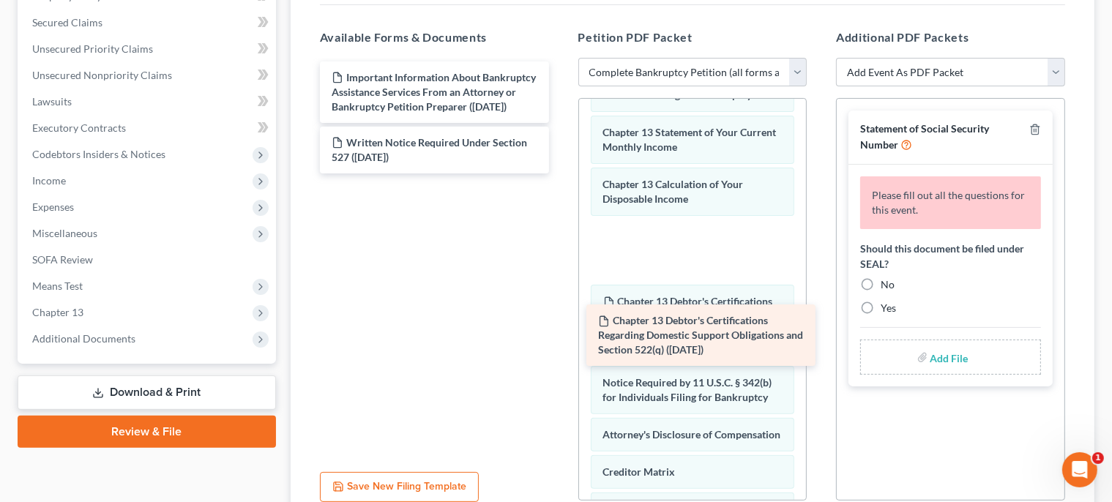
drag, startPoint x: 458, startPoint y: 84, endPoint x: 731, endPoint y: 338, distance: 372.6
click at [561, 174] on div "Chapter 13 Debtor's Certifications Regarding Domestic Support Obligations and S…" at bounding box center [434, 118] width 253 height 112
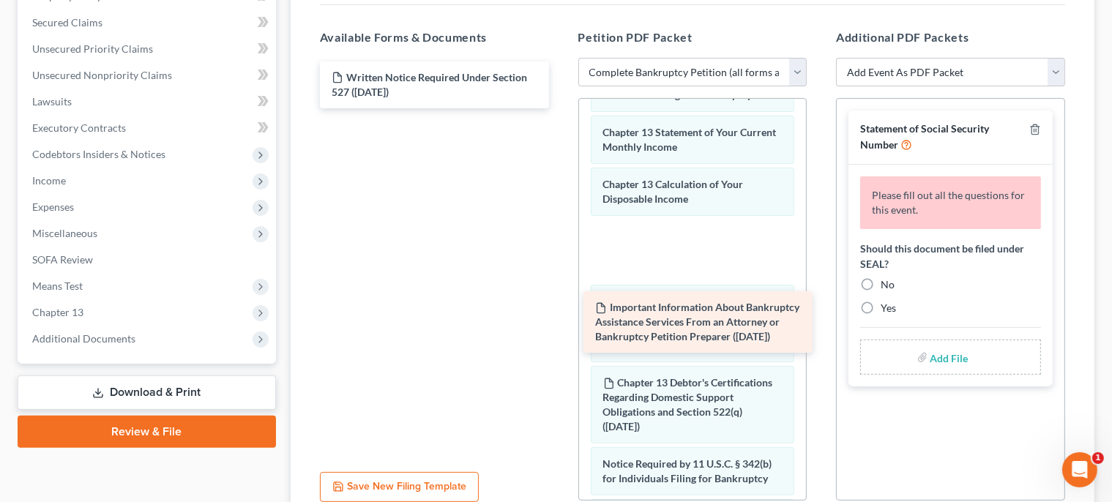
drag, startPoint x: 498, startPoint y: 97, endPoint x: 769, endPoint y: 333, distance: 359.2
click at [561, 108] on div "Important Information About Bankruptcy Assistance Services From an Attorney or …" at bounding box center [434, 85] width 253 height 47
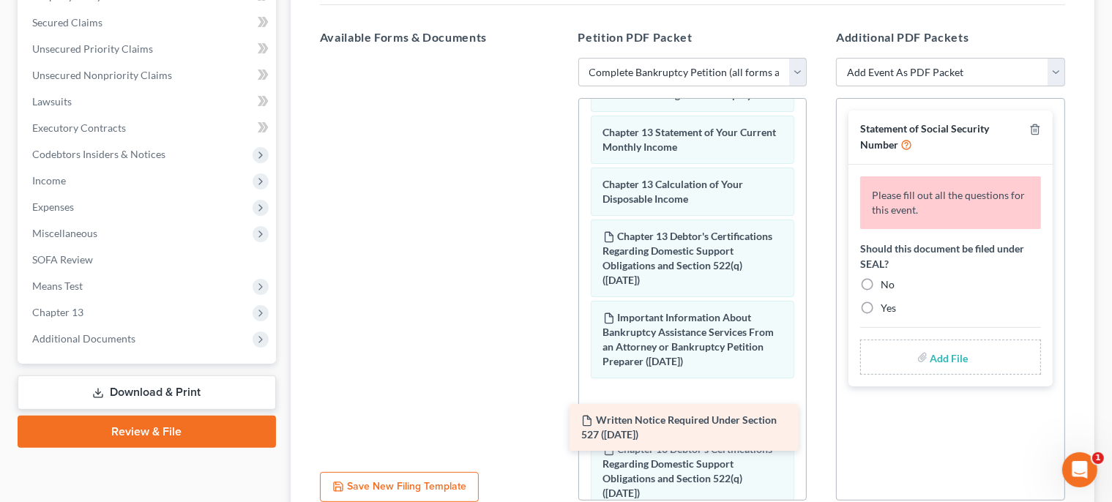
drag, startPoint x: 499, startPoint y: 86, endPoint x: 748, endPoint y: 428, distance: 423.5
click at [561, 58] on div "Written Notice Required Under Section 527 ([DATE]) Written Notice Required Unde…" at bounding box center [434, 58] width 253 height 0
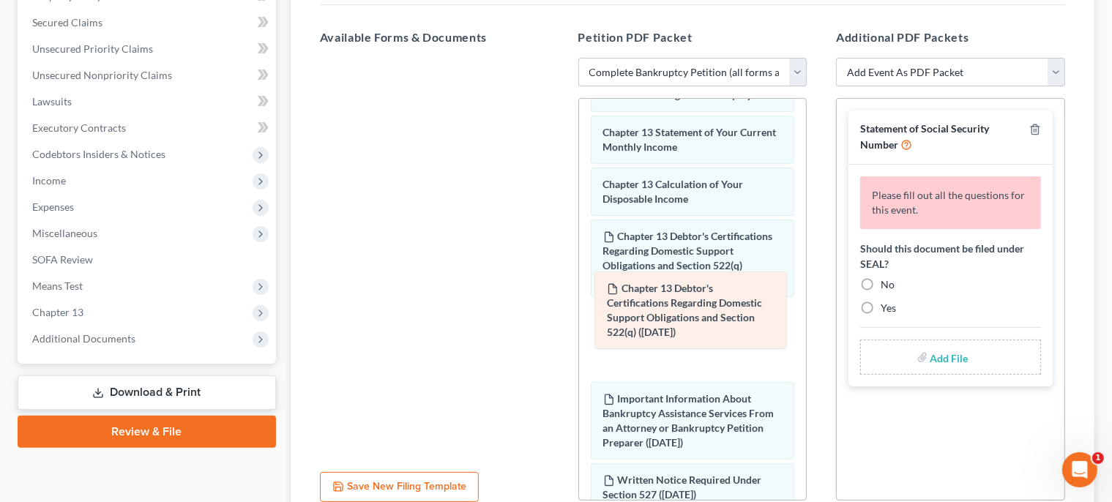
drag, startPoint x: 654, startPoint y: 464, endPoint x: 659, endPoint y: 294, distance: 169.3
click at [659, 294] on div "Chapter 13 Debtor's Certifications Regarding Domestic Support Obligations and S…" at bounding box center [693, 130] width 228 height 1258
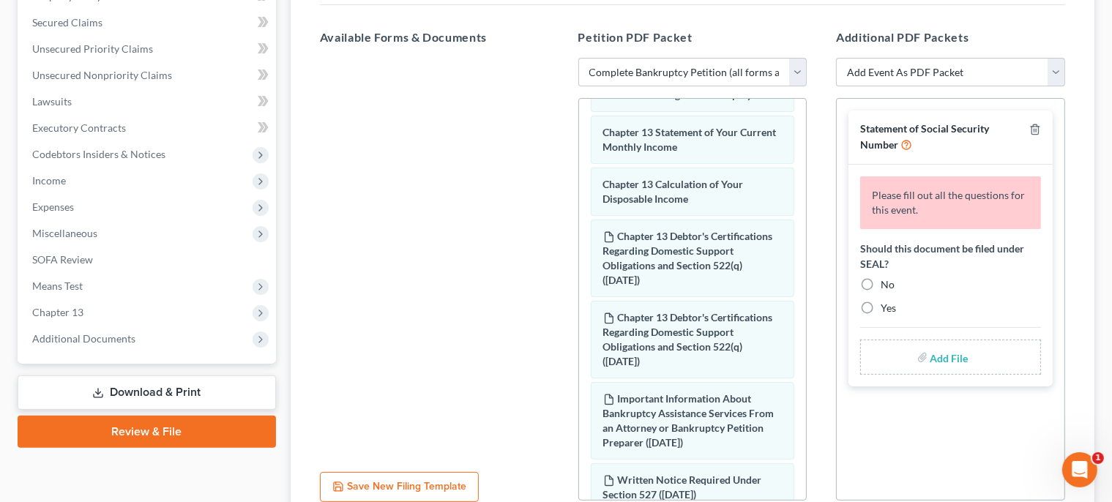
click at [881, 283] on label "No" at bounding box center [888, 285] width 14 height 15
click at [887, 283] on input "No" at bounding box center [892, 283] width 10 height 10
radio input "true"
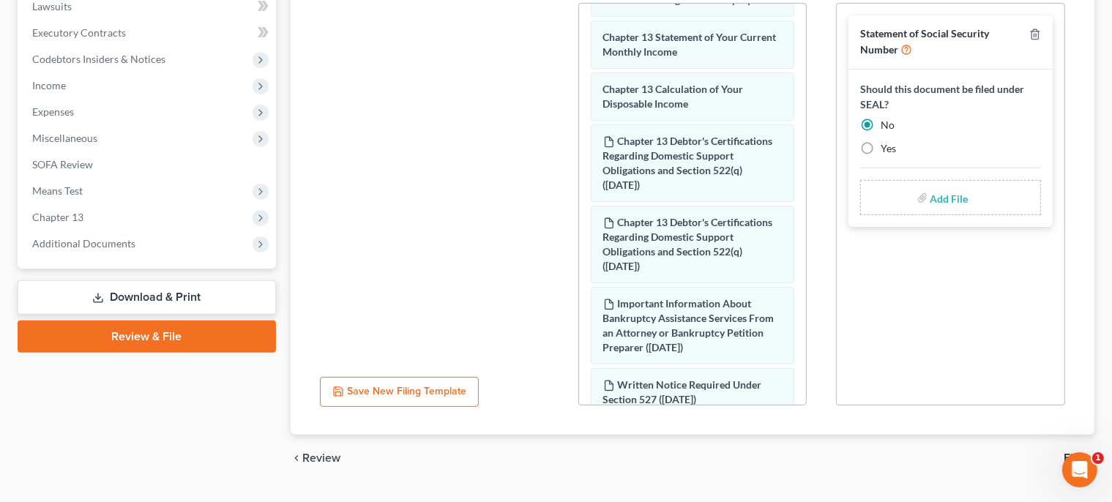
scroll to position [431, 0]
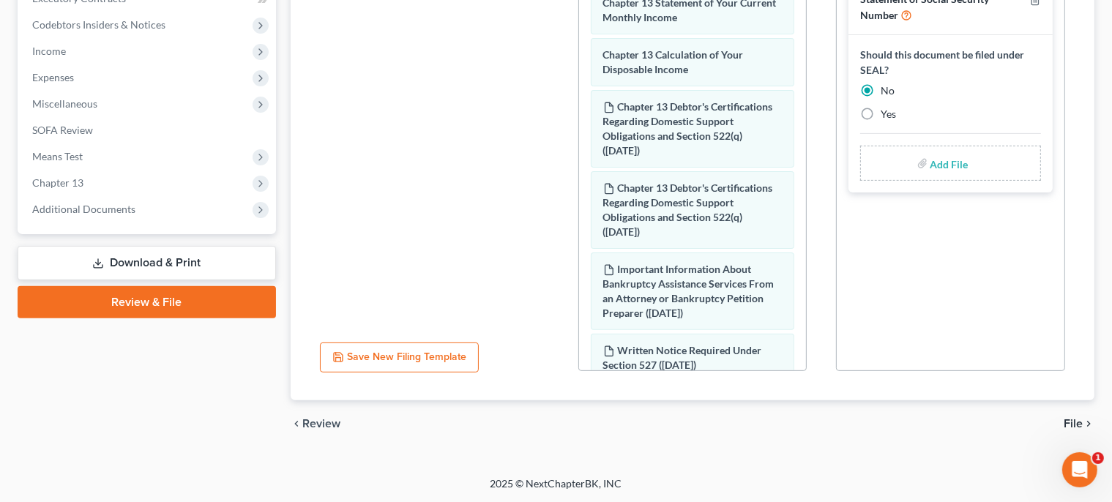
click at [1077, 420] on span "File" at bounding box center [1073, 424] width 19 height 12
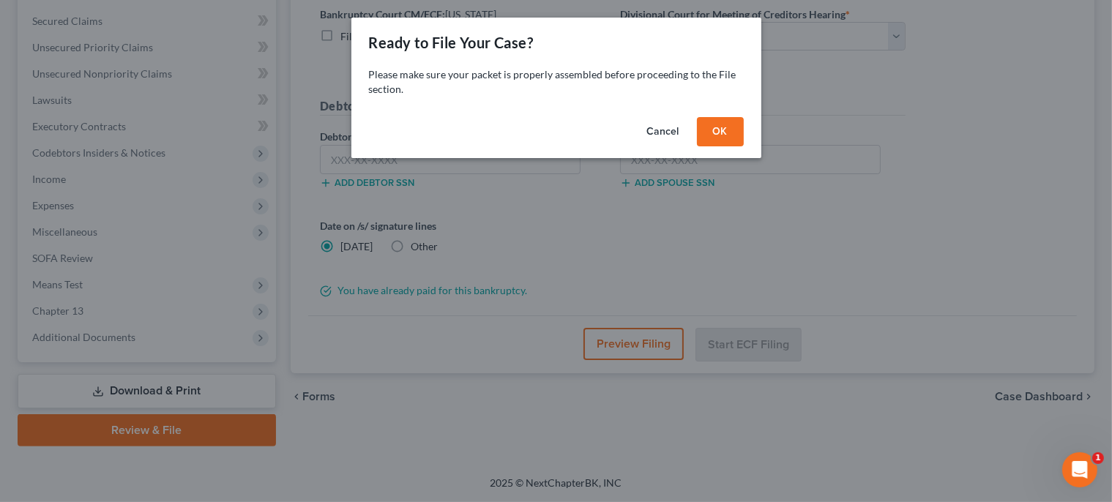
scroll to position [301, 0]
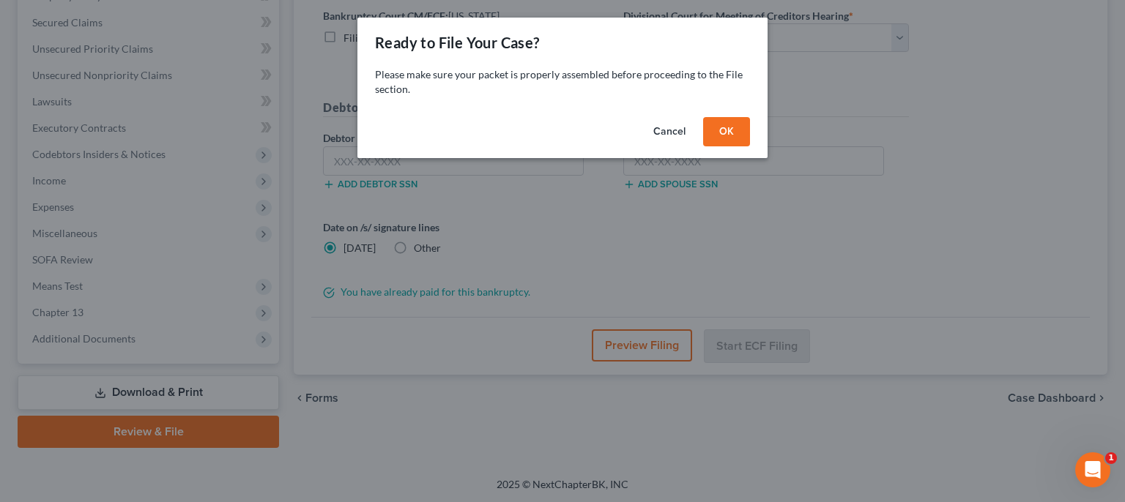
click at [729, 136] on button "OK" at bounding box center [726, 131] width 47 height 29
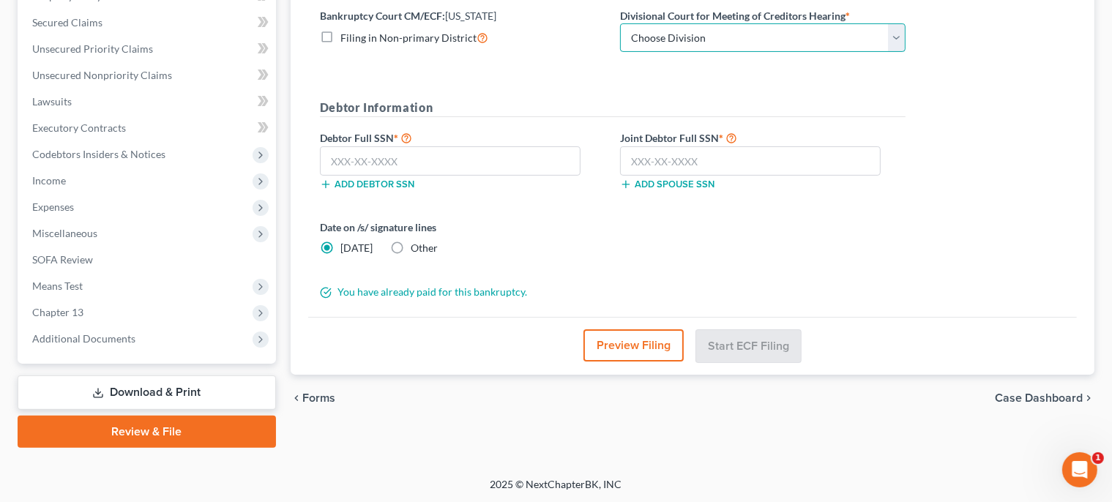
click at [620, 23] on select "Choose Division [GEOGRAPHIC_DATA]" at bounding box center [763, 37] width 286 height 29
select select "0"
click option "Wilmington" at bounding box center [0, 0] width 0 height 0
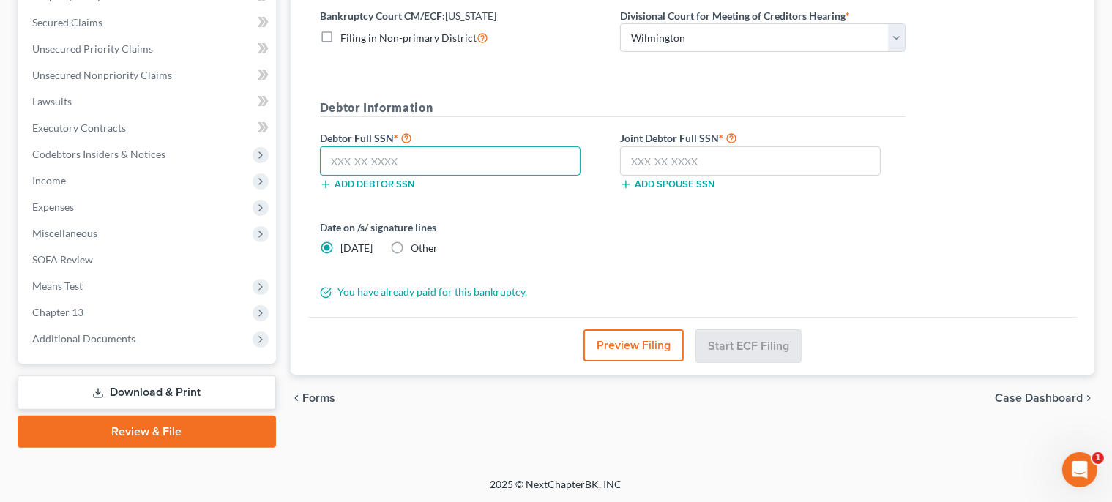
click at [493, 162] on input "text" at bounding box center [450, 160] width 261 height 29
type input "221-48-8107"
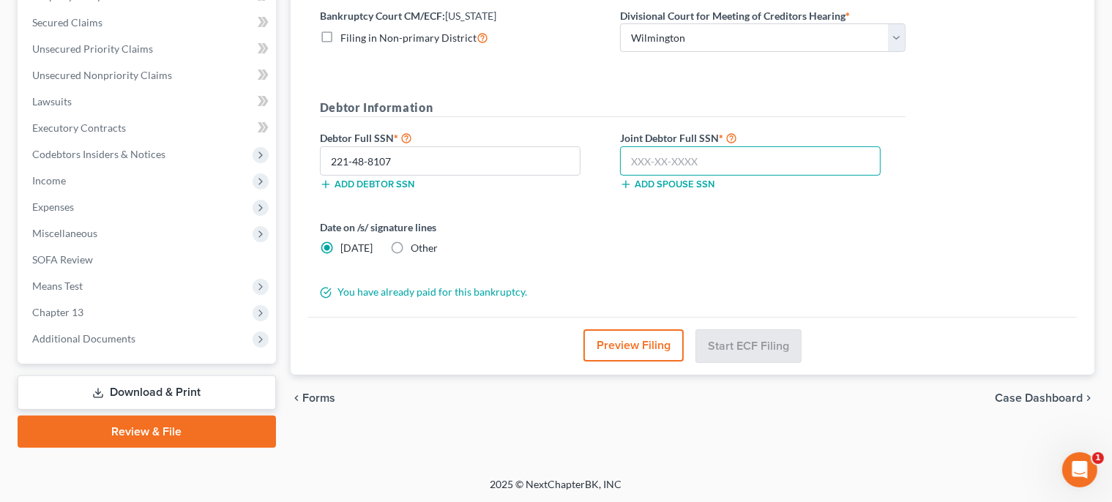
click at [699, 160] on input "text" at bounding box center [750, 160] width 261 height 29
type input "551-86-9491"
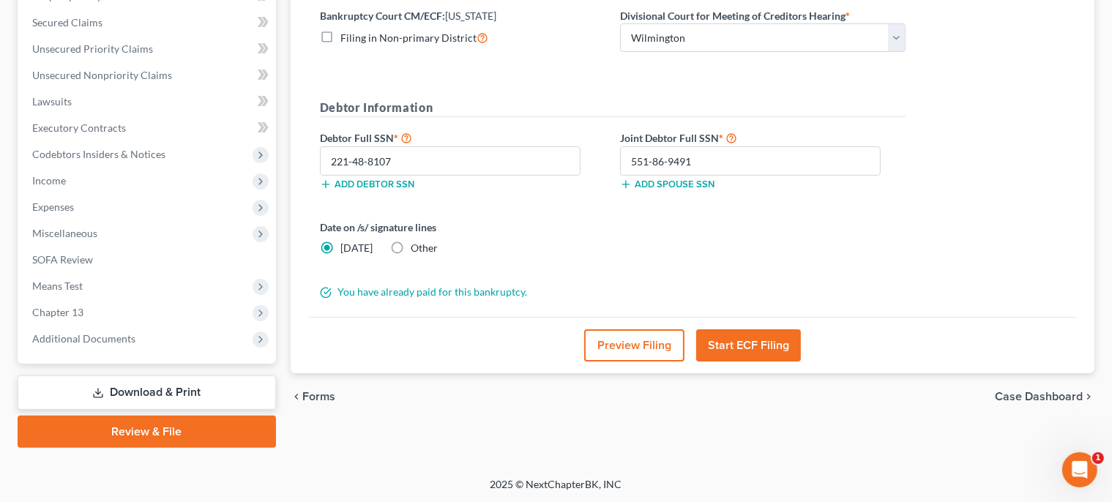
click at [774, 336] on button "Start ECF Filing" at bounding box center [748, 346] width 105 height 32
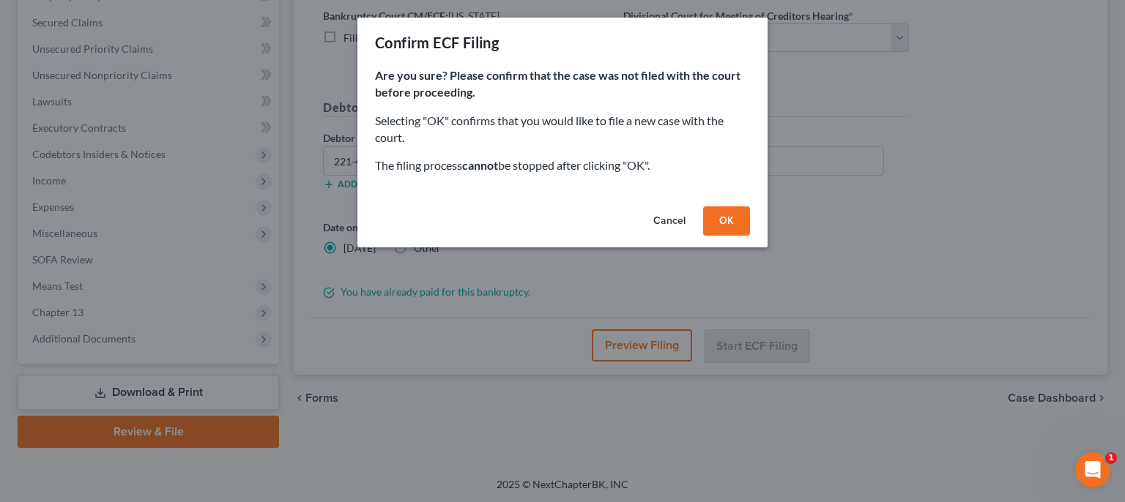
click at [728, 226] on button "OK" at bounding box center [726, 221] width 47 height 29
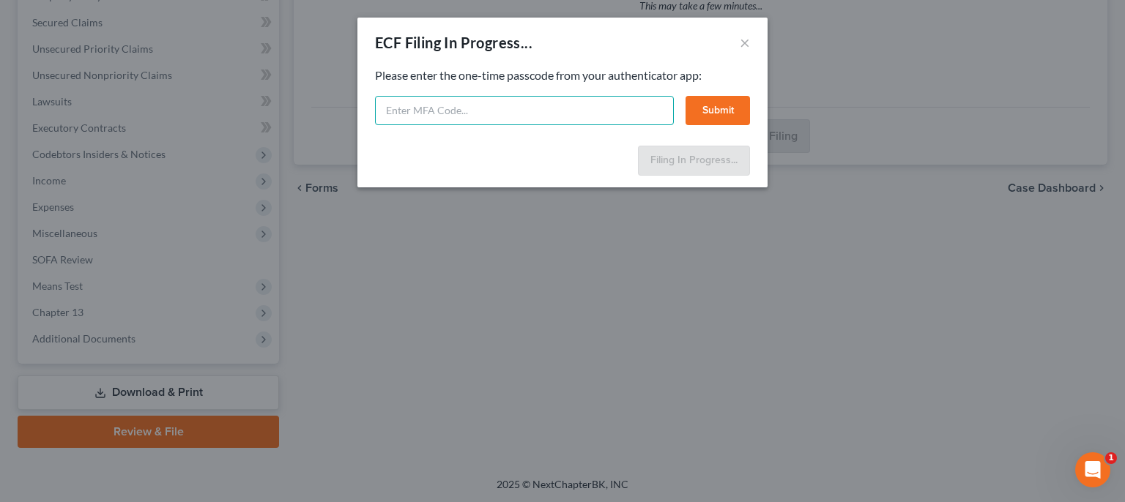
click at [590, 108] on input "text" at bounding box center [524, 110] width 299 height 29
type input "447777"
click at [730, 101] on button "Submit" at bounding box center [718, 110] width 64 height 29
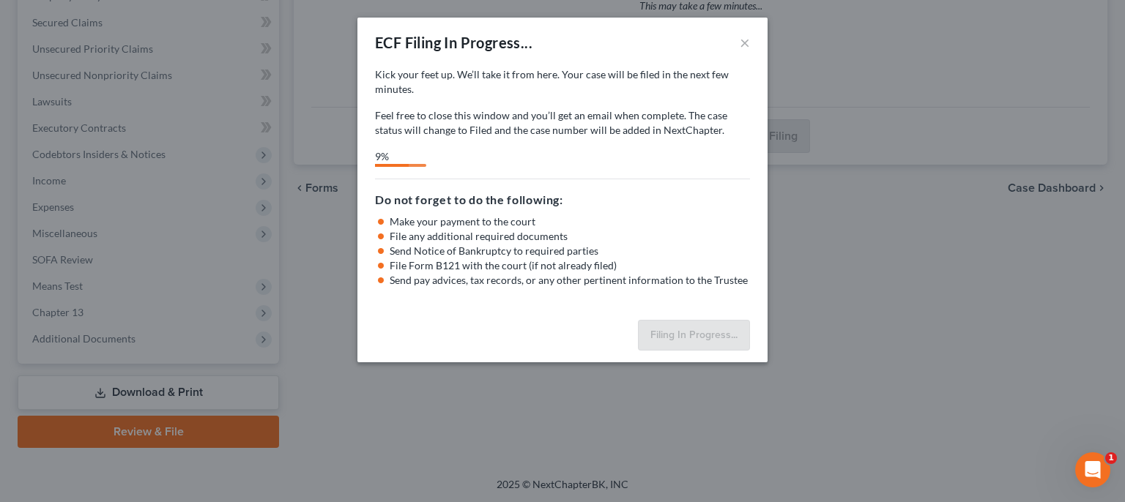
select select "0"
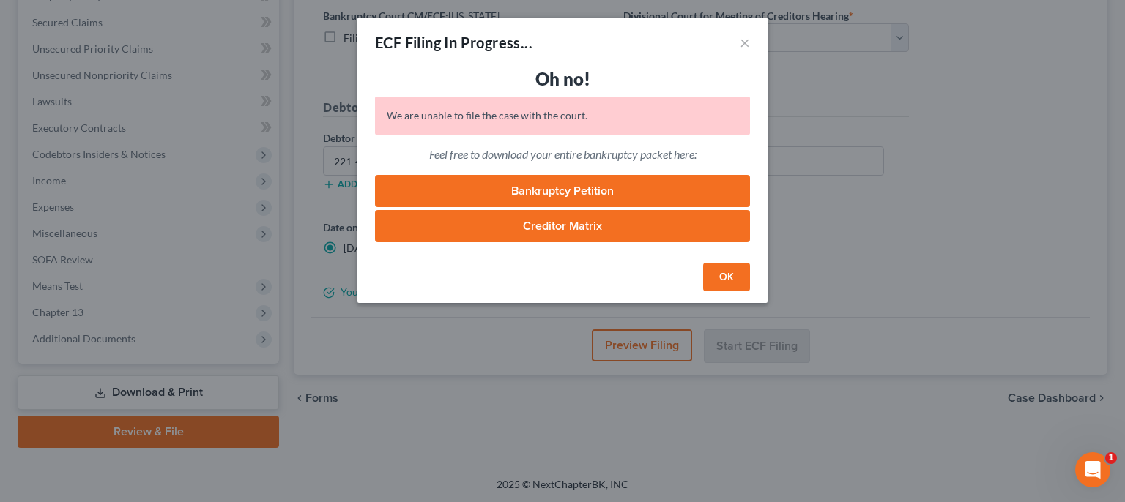
click at [731, 269] on button "OK" at bounding box center [726, 277] width 47 height 29
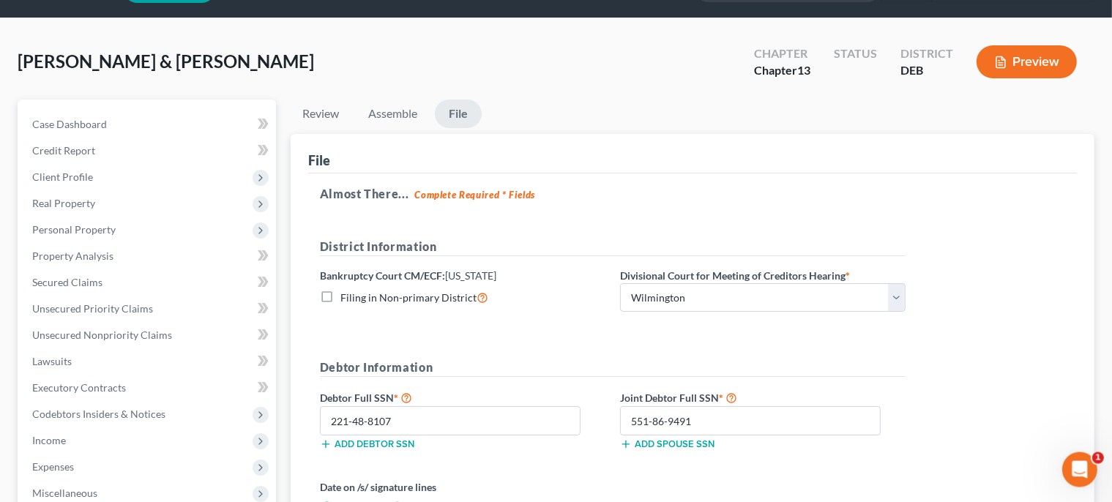
scroll to position [0, 0]
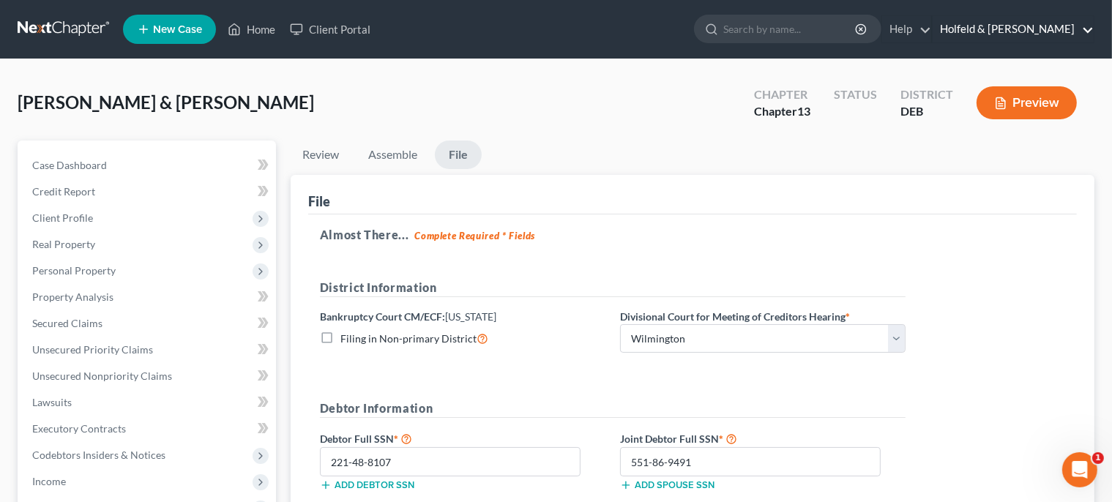
click at [1041, 31] on link "Holfeld & [PERSON_NAME]" at bounding box center [1013, 29] width 161 height 26
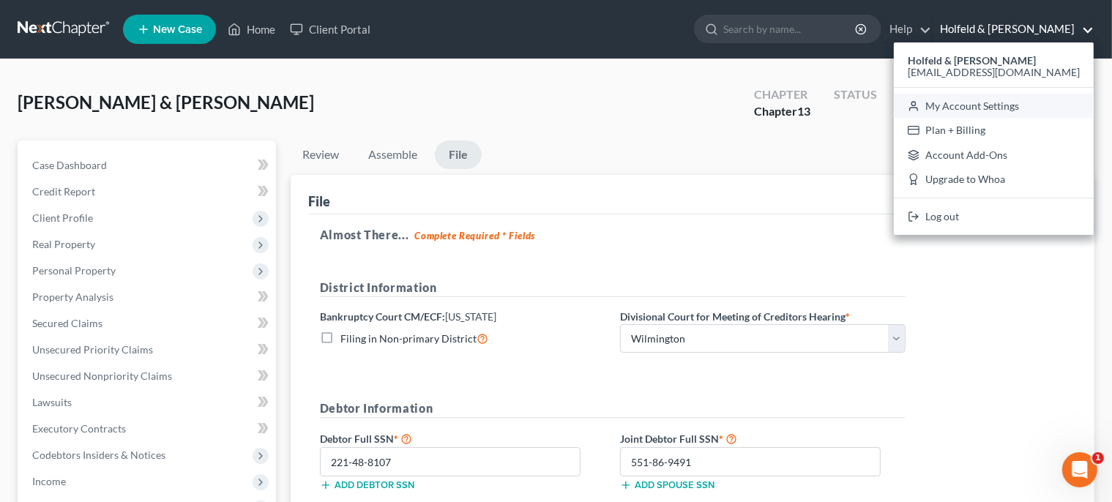
click at [1010, 113] on link "My Account Settings" at bounding box center [994, 106] width 200 height 25
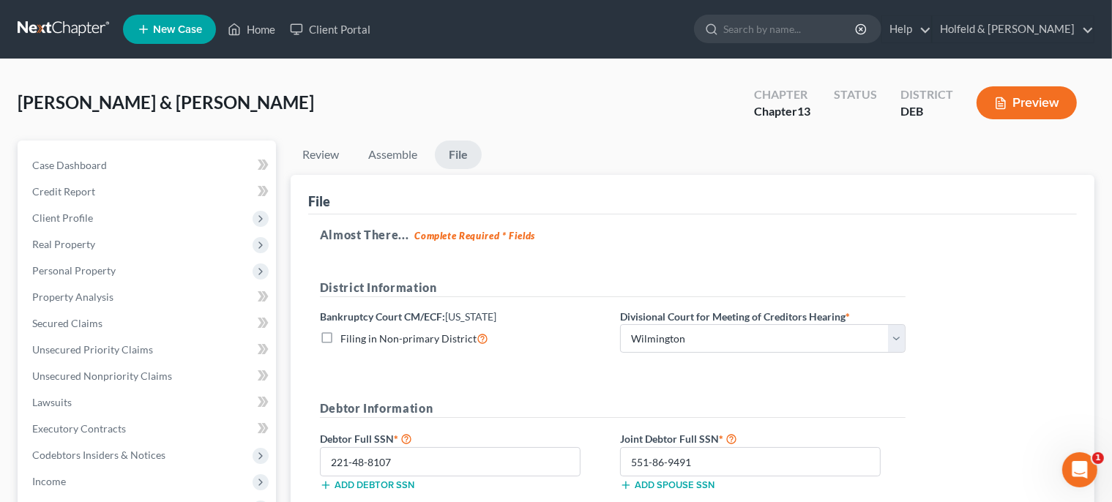
select select "13"
select select "24"
select select "7"
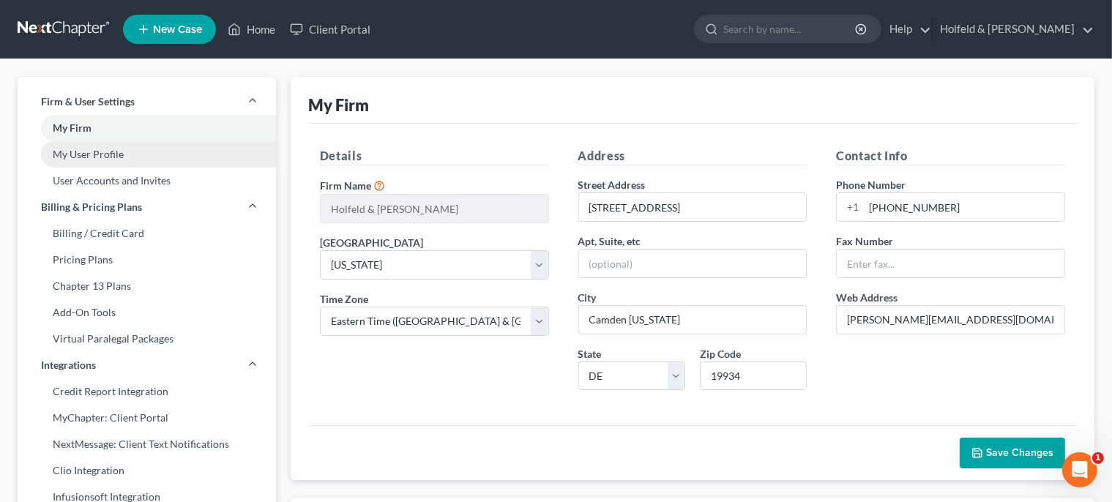
click at [159, 151] on link "My User Profile" at bounding box center [147, 154] width 259 height 26
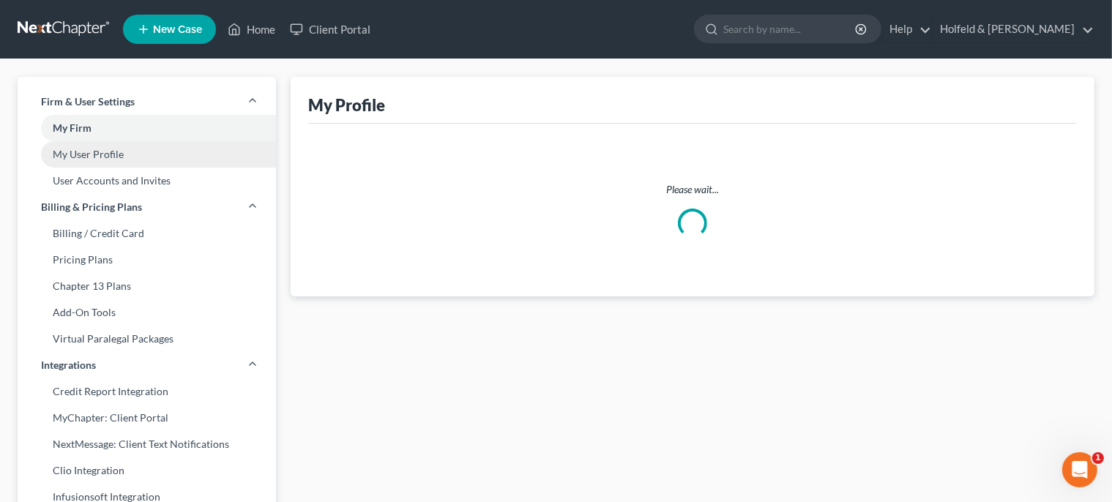
select select "7"
select select "13"
select select "attorney"
select select "1"
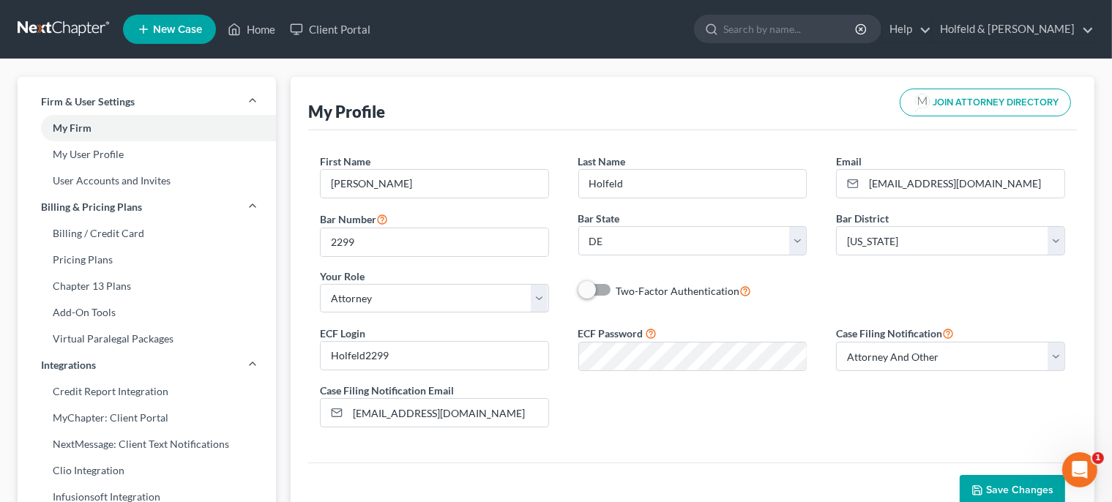
click at [1006, 484] on span "Save Changes" at bounding box center [1020, 490] width 67 height 12
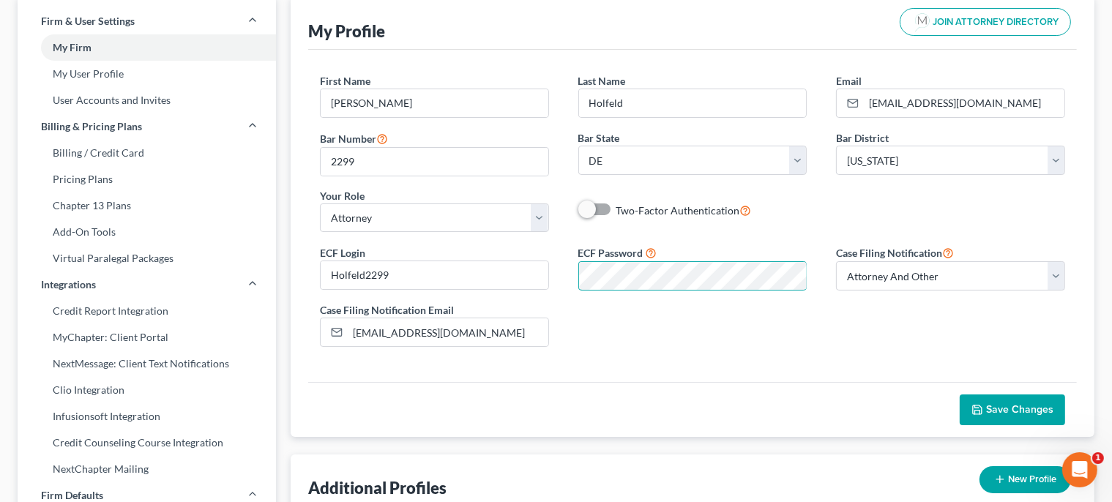
scroll to position [67, 0]
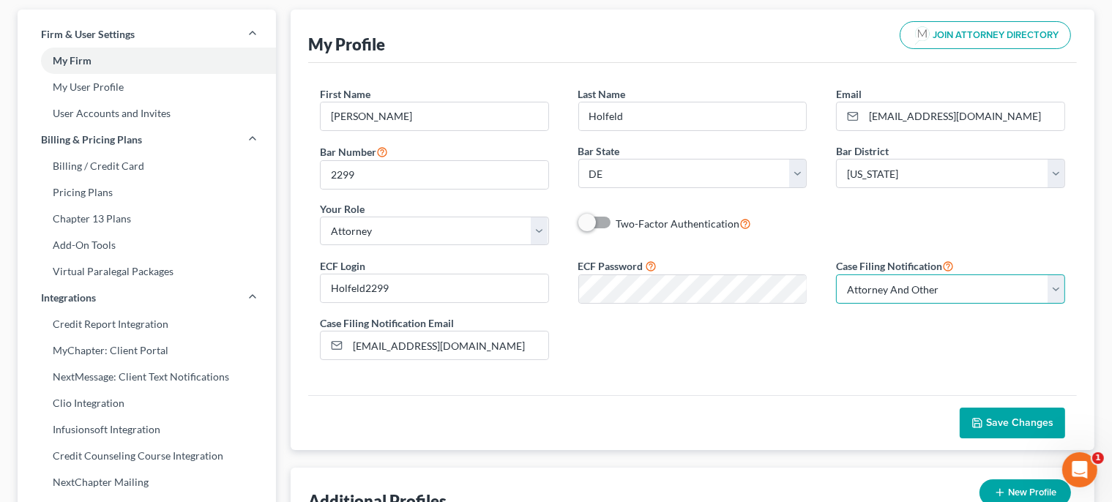
click at [836, 275] on select "Select Attorney Only Attorney And Other Other Only" at bounding box center [950, 289] width 229 height 29
click at [1053, 286] on select "Select Attorney Only Attorney And Other Other Only" at bounding box center [950, 289] width 229 height 29
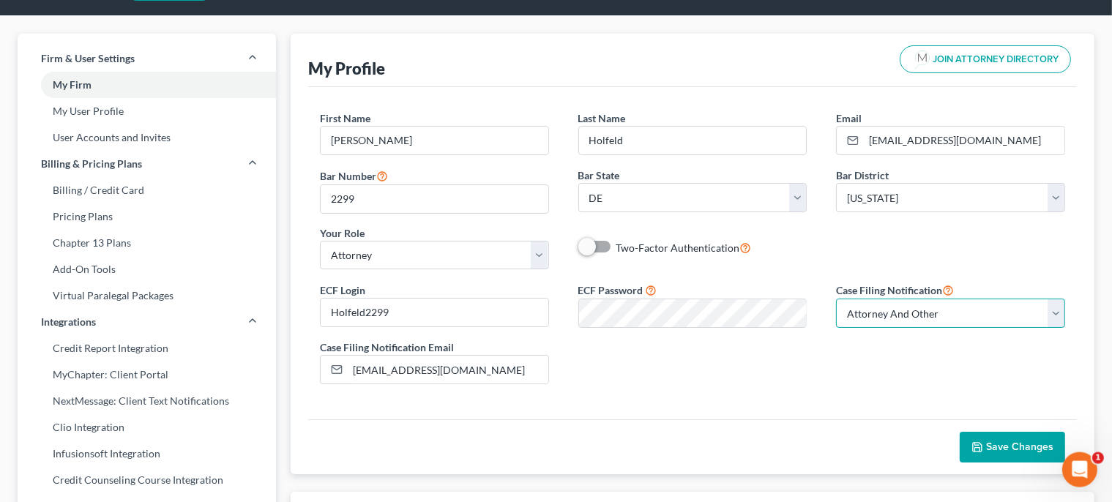
scroll to position [0, 0]
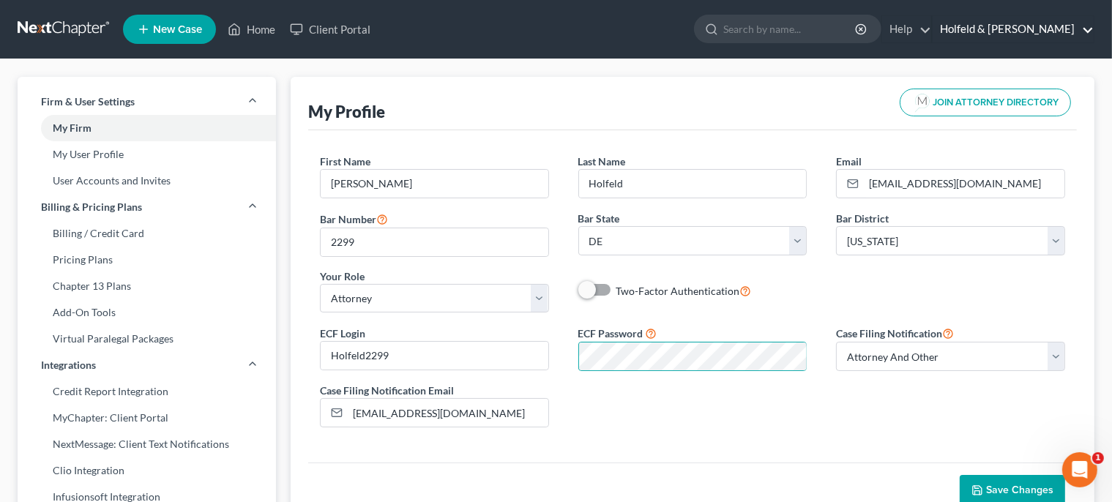
click at [1028, 38] on link "Holfeld & [PERSON_NAME]" at bounding box center [1013, 29] width 161 height 26
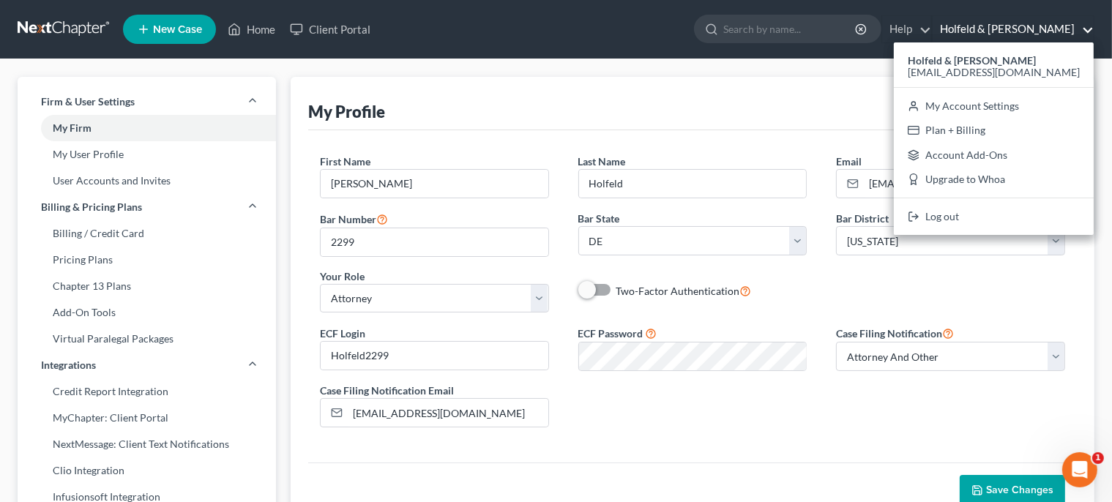
click at [779, 376] on div "ECF Login Holfeld2299 ECF Password Case Filing Notification Select Attorney Onl…" at bounding box center [692, 381] width 775 height 115
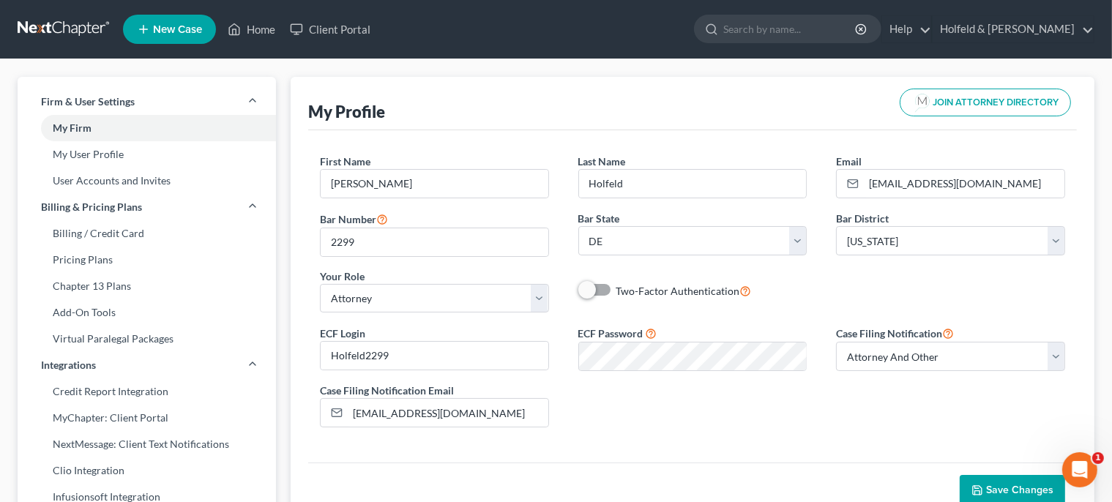
click at [1023, 484] on span "Save Changes" at bounding box center [1020, 490] width 67 height 12
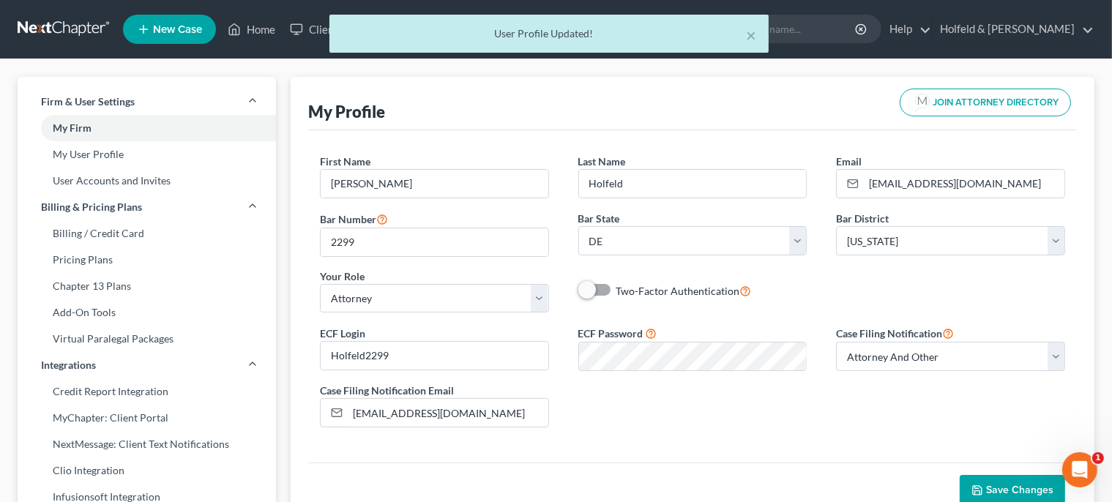
click at [1021, 484] on span "Save Changes" at bounding box center [1020, 490] width 67 height 12
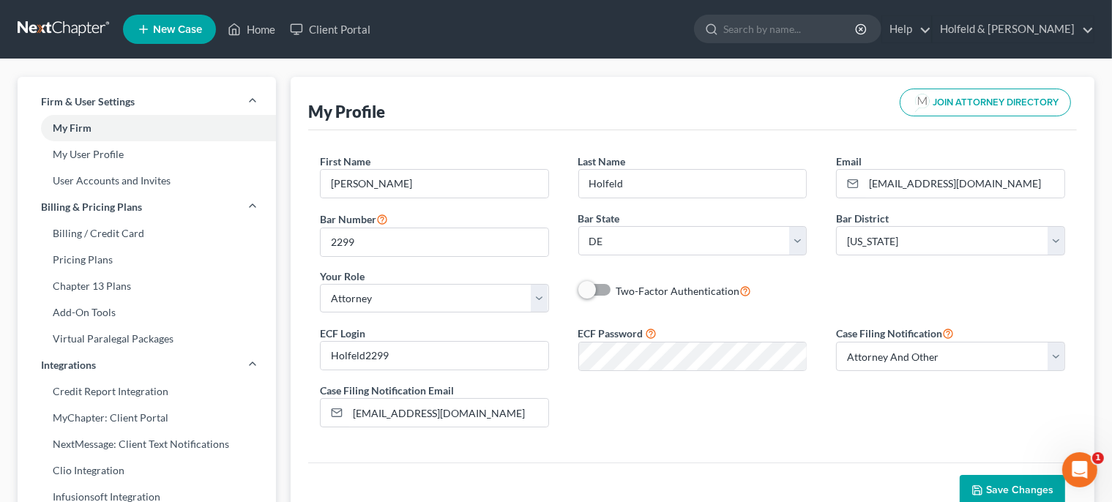
click at [1075, 468] on icon "Open Intercom Messenger" at bounding box center [1080, 470] width 24 height 24
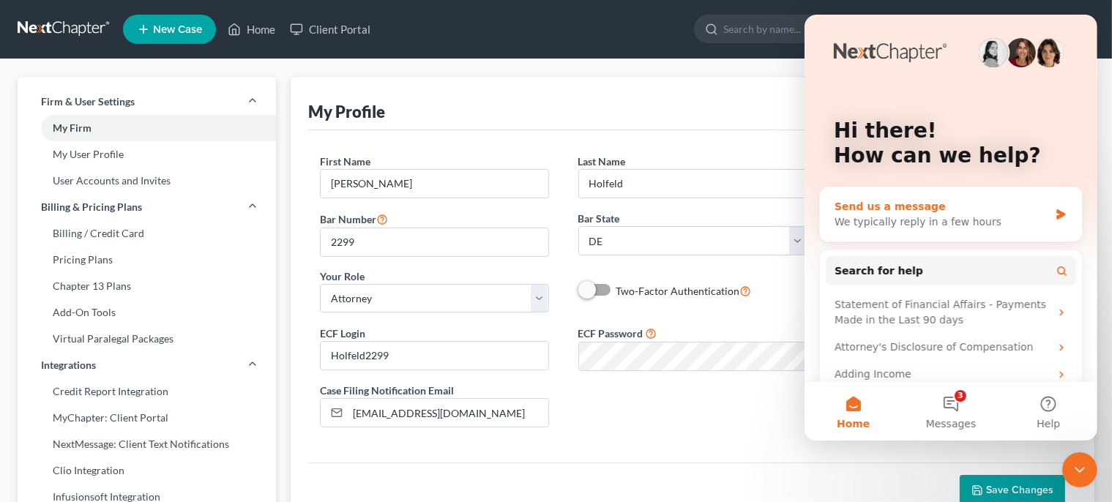
click at [962, 227] on div "We typically reply in a few hours" at bounding box center [941, 222] width 215 height 15
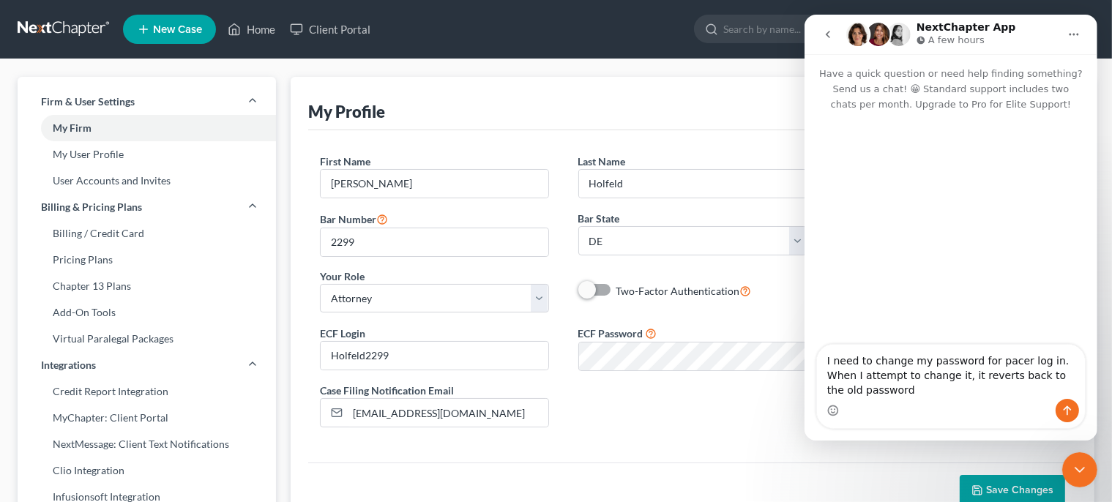
type textarea "I need to change my password for pacer log in. When I attempt to change it, it …"
click at [1069, 409] on icon "Send a message…" at bounding box center [1067, 411] width 8 height 10
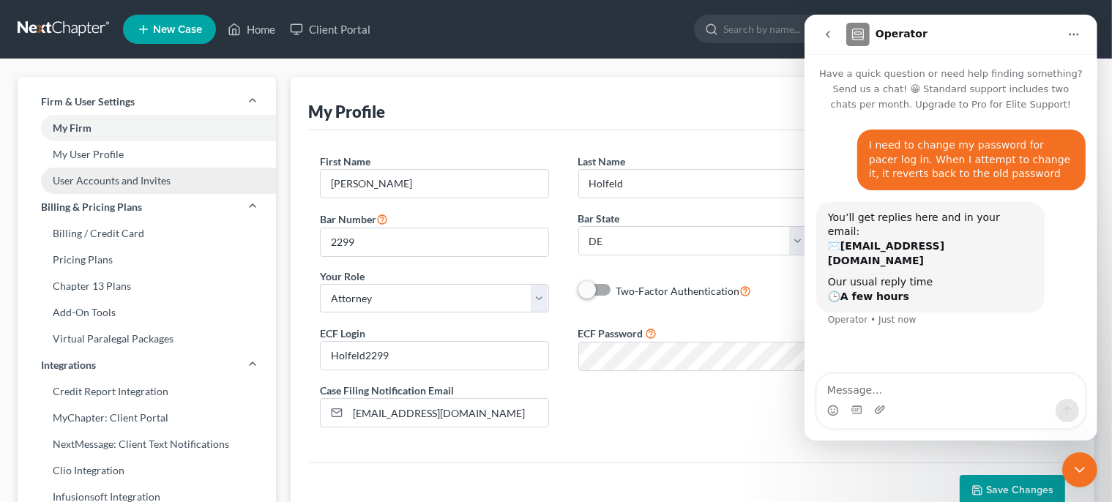
click at [139, 179] on link "User Accounts and Invites" at bounding box center [147, 181] width 259 height 26
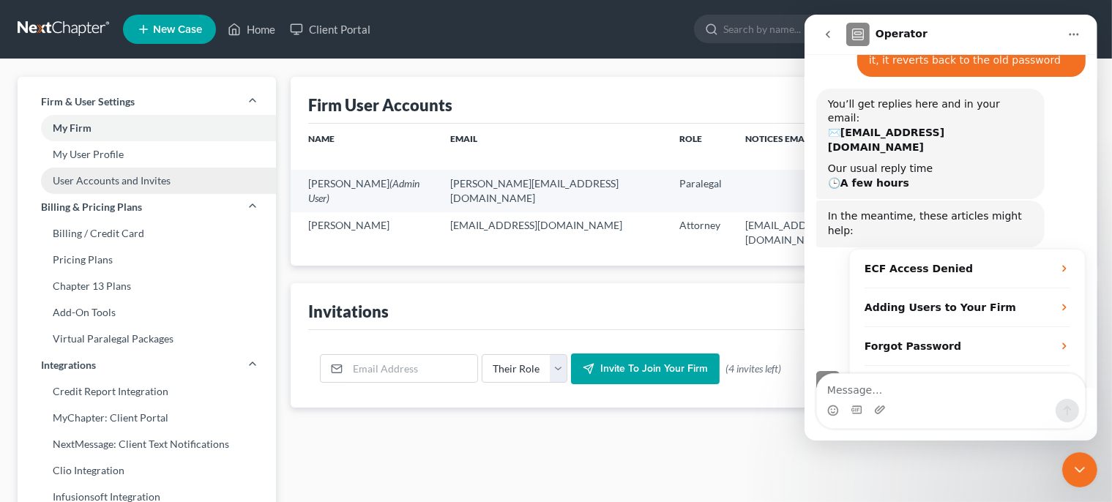
scroll to position [114, 0]
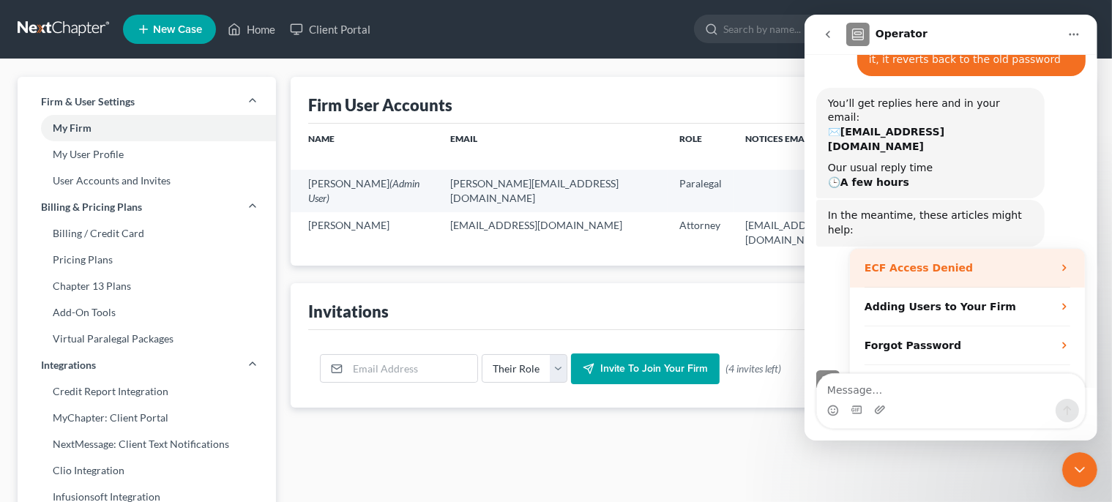
click at [916, 249] on div "ECF Access Denied" at bounding box center [967, 268] width 235 height 39
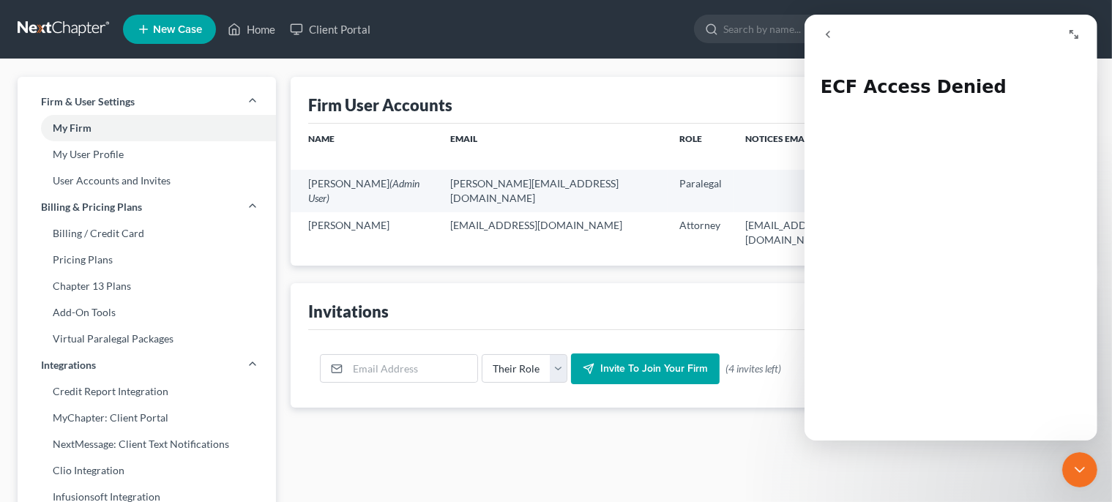
click at [828, 36] on icon "go back" at bounding box center [827, 34] width 4 height 7
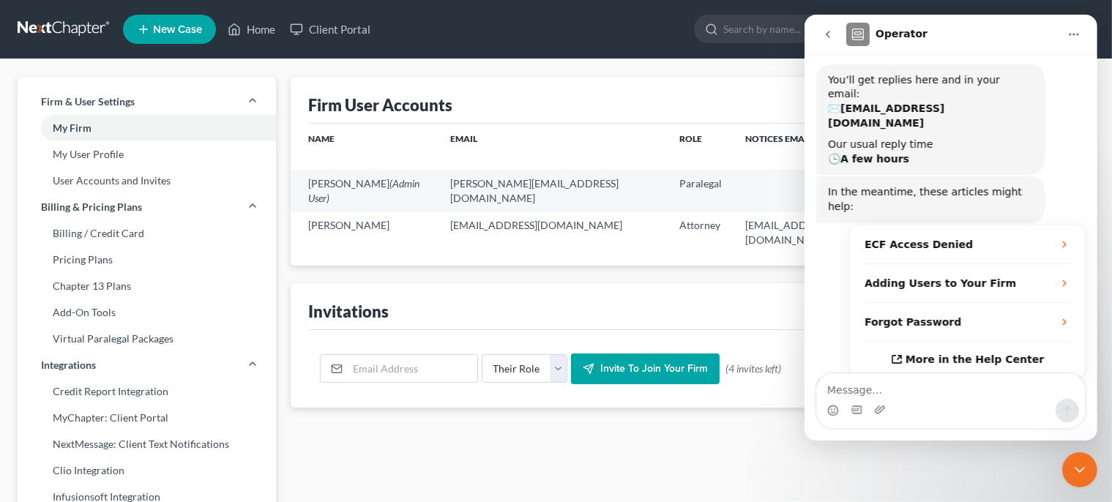
click at [1082, 28] on button "Home" at bounding box center [1074, 35] width 28 height 28
click at [824, 38] on icon "go back" at bounding box center [828, 35] width 12 height 12
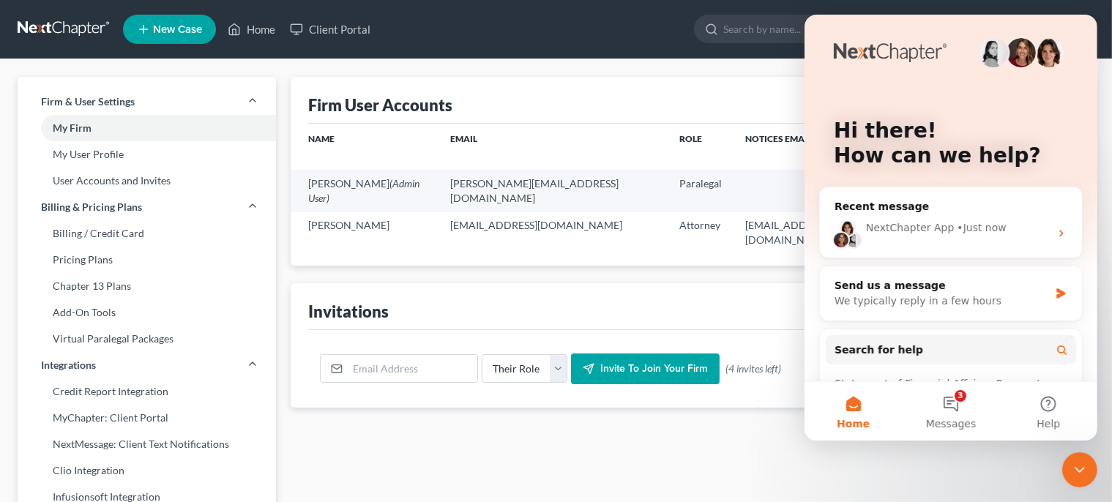
click at [1084, 471] on icon "Close Intercom Messenger" at bounding box center [1080, 470] width 18 height 18
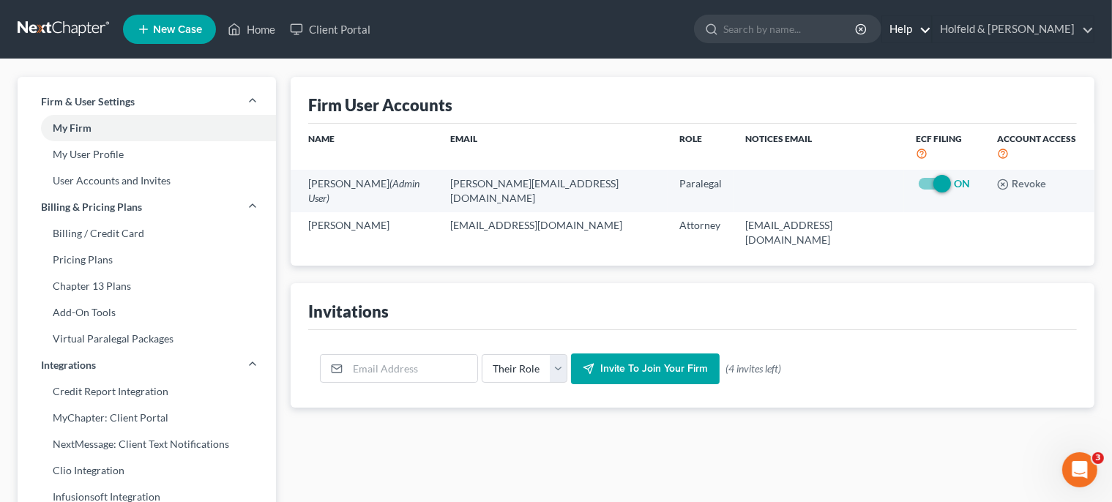
click at [932, 30] on link "Help" at bounding box center [907, 29] width 49 height 26
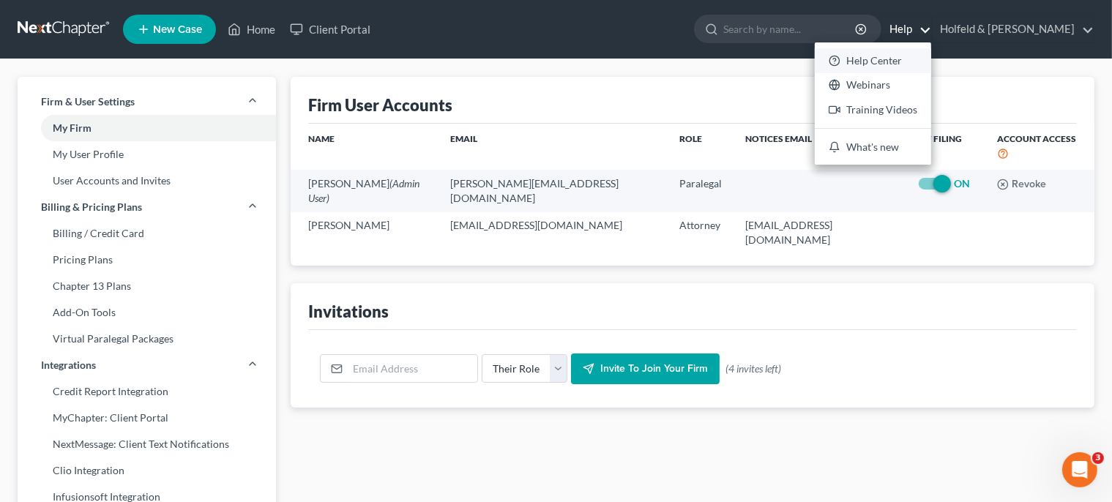
click at [932, 57] on link "Help Center" at bounding box center [873, 60] width 116 height 25
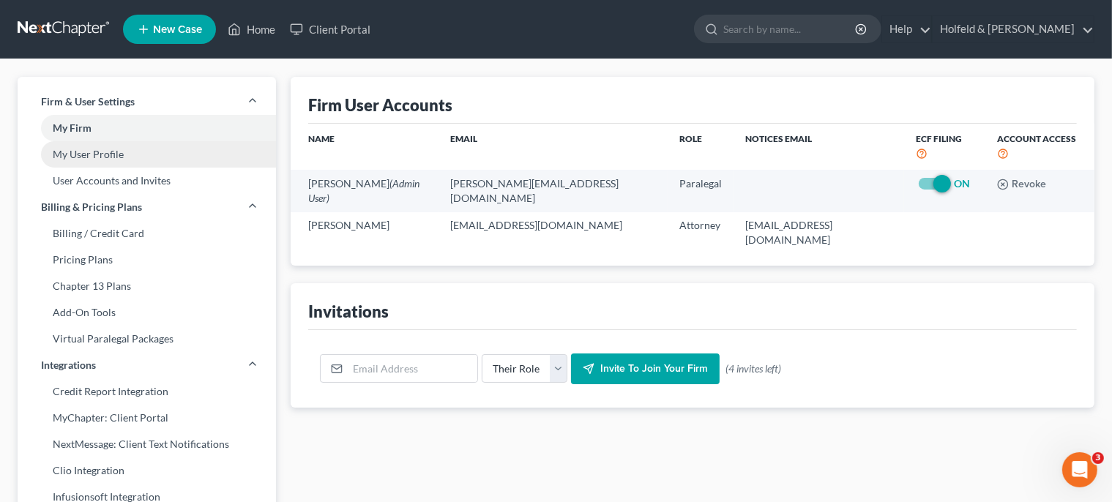
click at [141, 149] on link "My User Profile" at bounding box center [147, 154] width 259 height 26
select select "7"
select select "13"
select select "attorney"
select select "1"
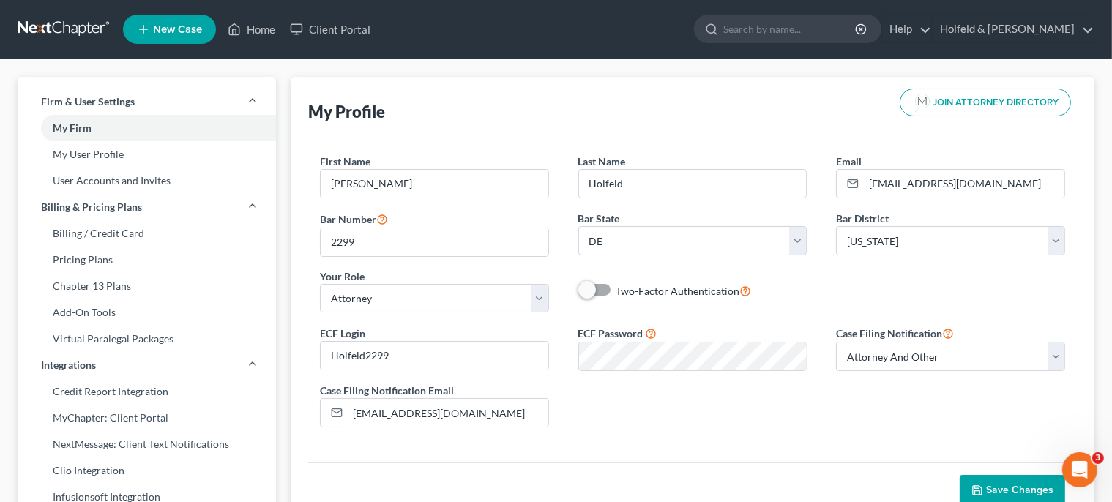
click at [602, 289] on span at bounding box center [596, 290] width 35 height 18
drag, startPoint x: 587, startPoint y: 287, endPoint x: 601, endPoint y: 289, distance: 13.3
click at [601, 289] on div "Two-Factor Authentication" at bounding box center [693, 291] width 229 height 17
click at [601, 289] on span at bounding box center [596, 290] width 35 height 18
click at [606, 290] on span at bounding box center [596, 290] width 35 height 18
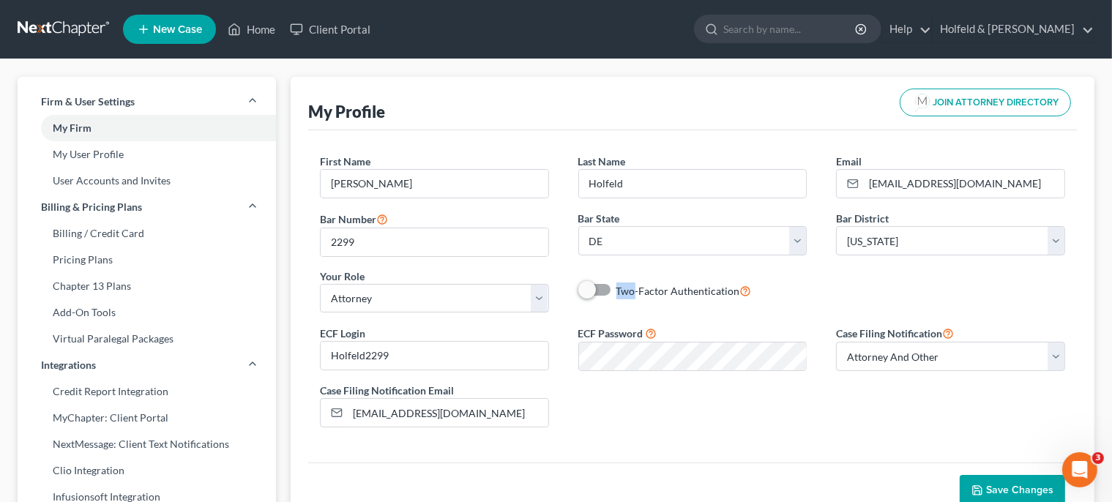
click at [606, 290] on span at bounding box center [596, 290] width 35 height 18
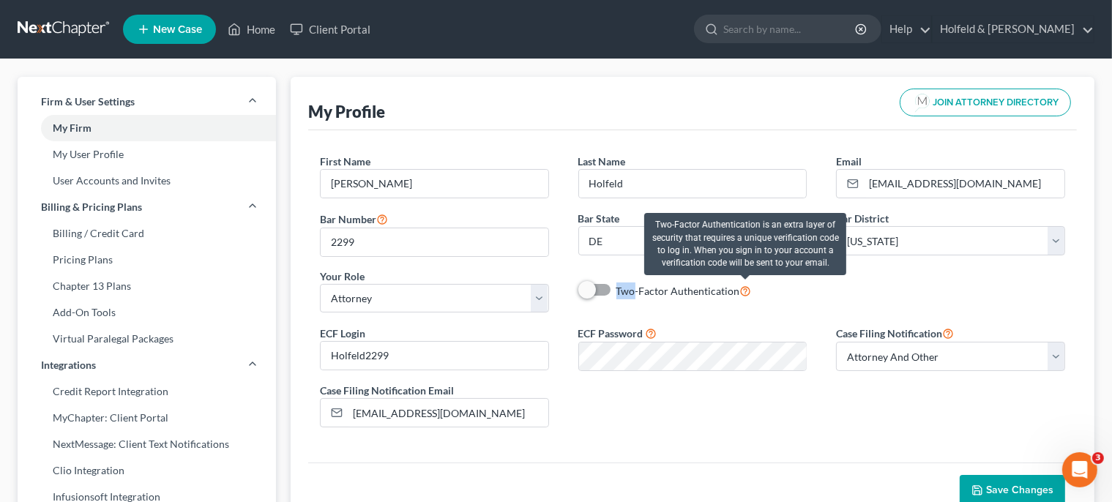
click at [749, 293] on icon at bounding box center [746, 290] width 12 height 14
click at [632, 292] on input "Two-Factor Authentication" at bounding box center [628, 288] width 10 height 10
checkbox input "true"
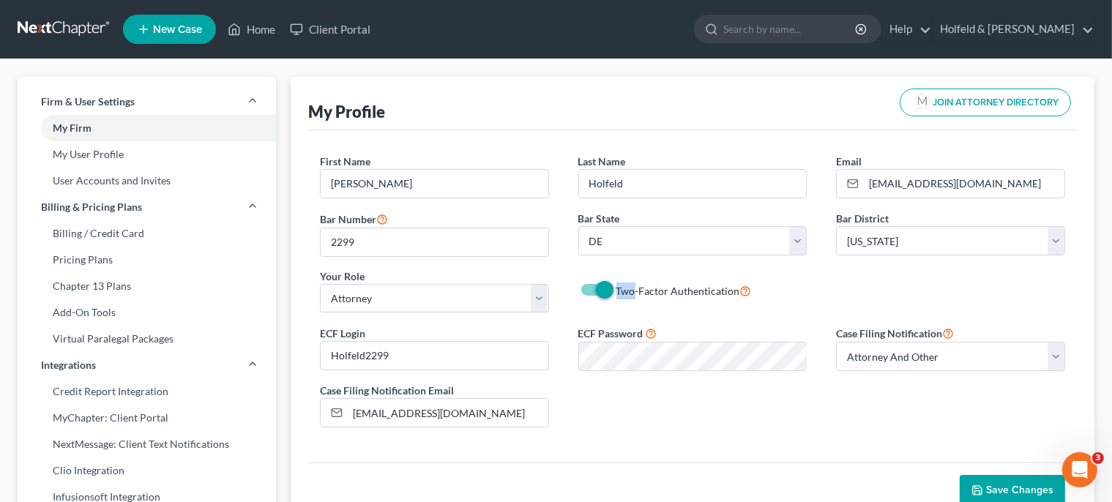
click at [1003, 491] on span "Save Changes" at bounding box center [1020, 490] width 67 height 12
click at [1015, 490] on span "Save Changes" at bounding box center [1020, 490] width 67 height 12
click at [259, 32] on link "Home" at bounding box center [251, 29] width 62 height 26
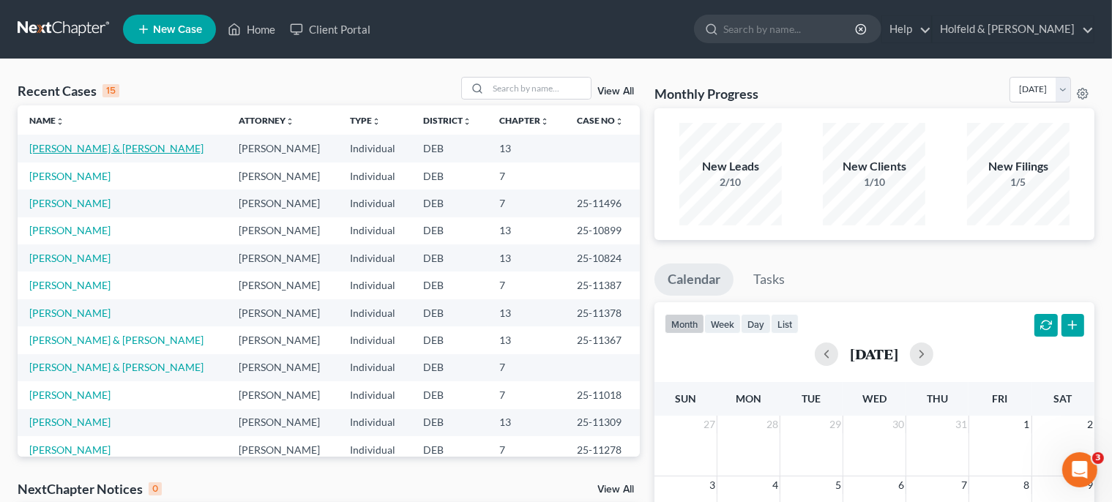
click at [78, 153] on link "[PERSON_NAME] & [PERSON_NAME]" at bounding box center [116, 148] width 174 height 12
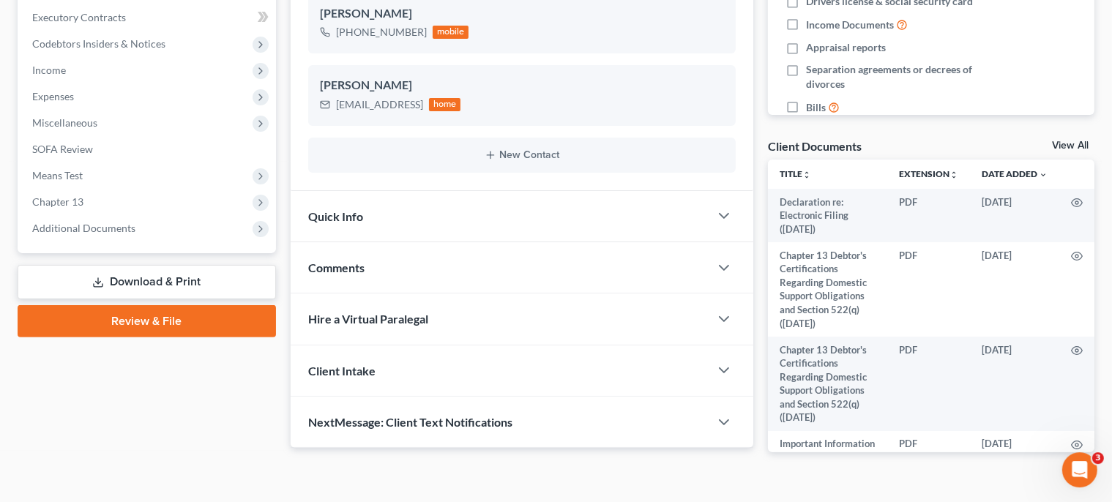
scroll to position [440, 0]
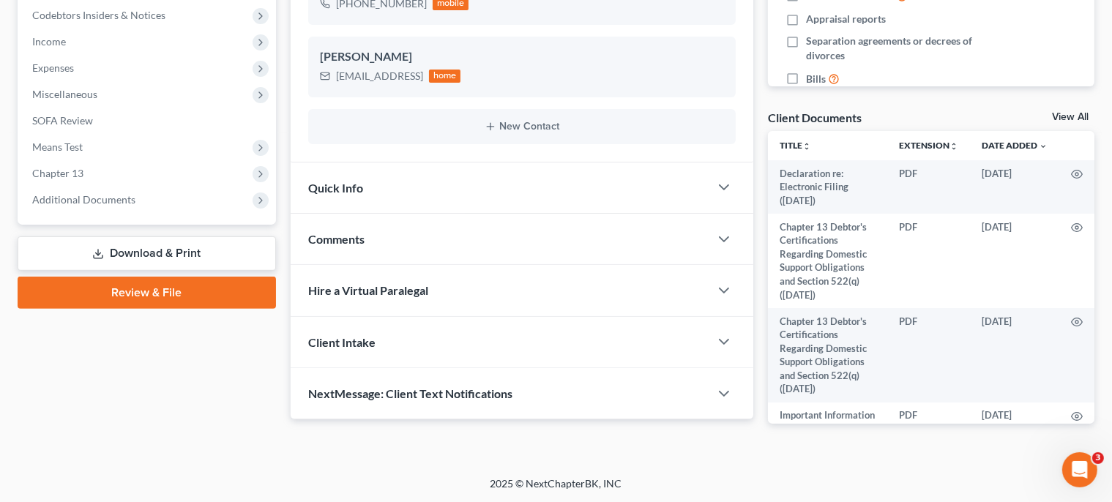
click at [171, 286] on link "Review & File" at bounding box center [147, 293] width 259 height 32
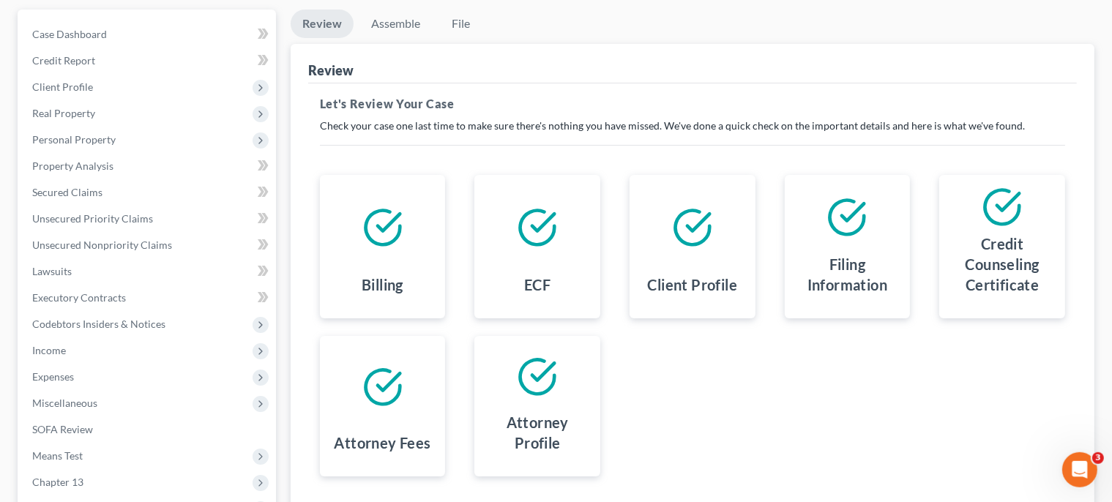
scroll to position [299, 0]
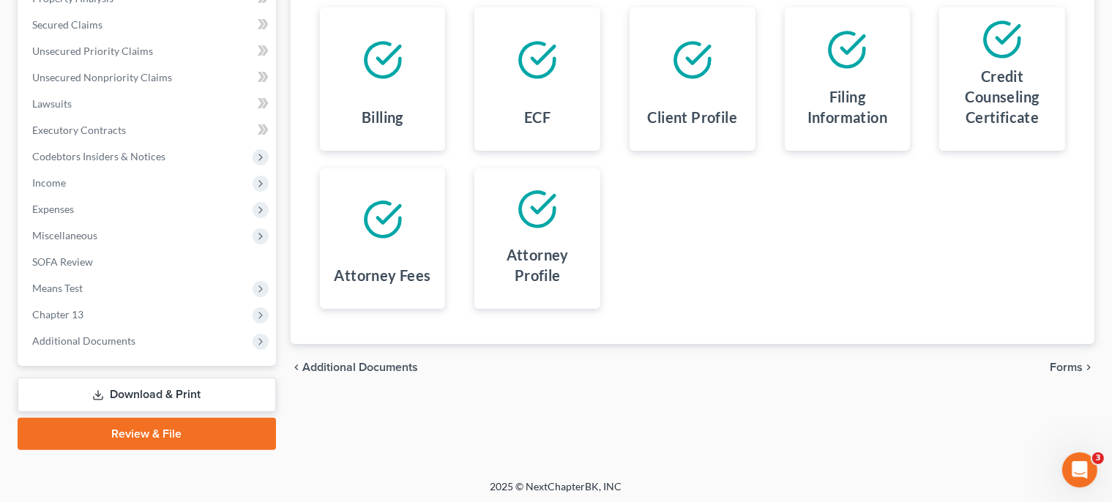
click at [1077, 363] on span "Forms" at bounding box center [1066, 368] width 33 height 12
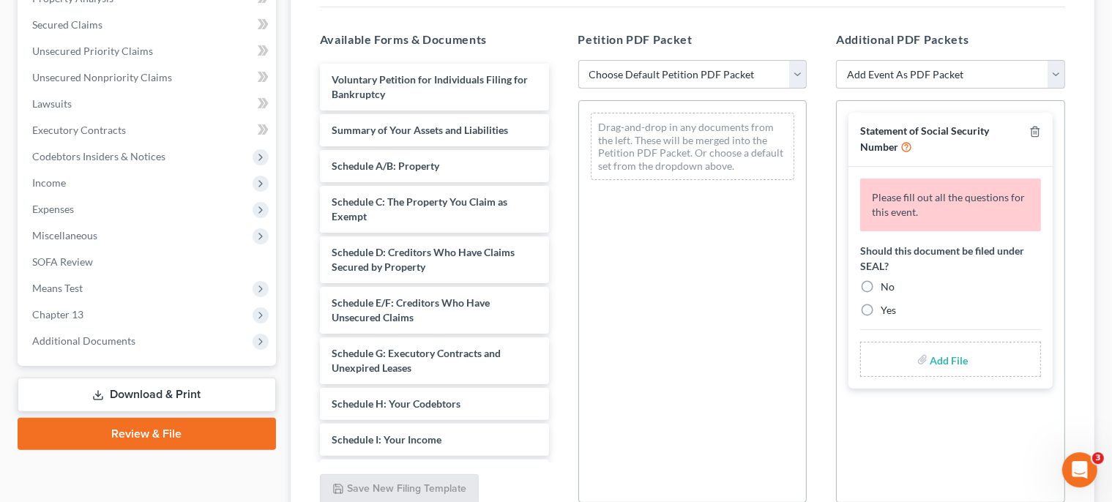
click at [579, 60] on select "Choose Default Petition PDF Packet Complete Bankruptcy Petition (all forms and …" at bounding box center [693, 74] width 229 height 29
select select "0"
click option "Complete Bankruptcy Petition (all forms and schedules)" at bounding box center [0, 0] width 0 height 0
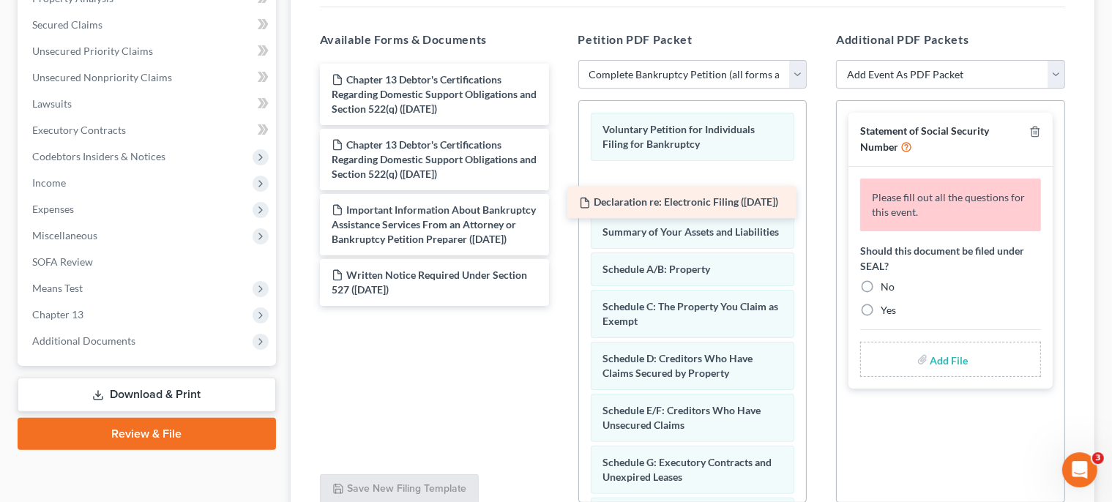
drag, startPoint x: 524, startPoint y: 88, endPoint x: 771, endPoint y: 212, distance: 277.1
click at [561, 212] on div "Declaration re: Electronic Filing ([DATE]) Declaration re: Electronic Filing ([…" at bounding box center [434, 185] width 253 height 242
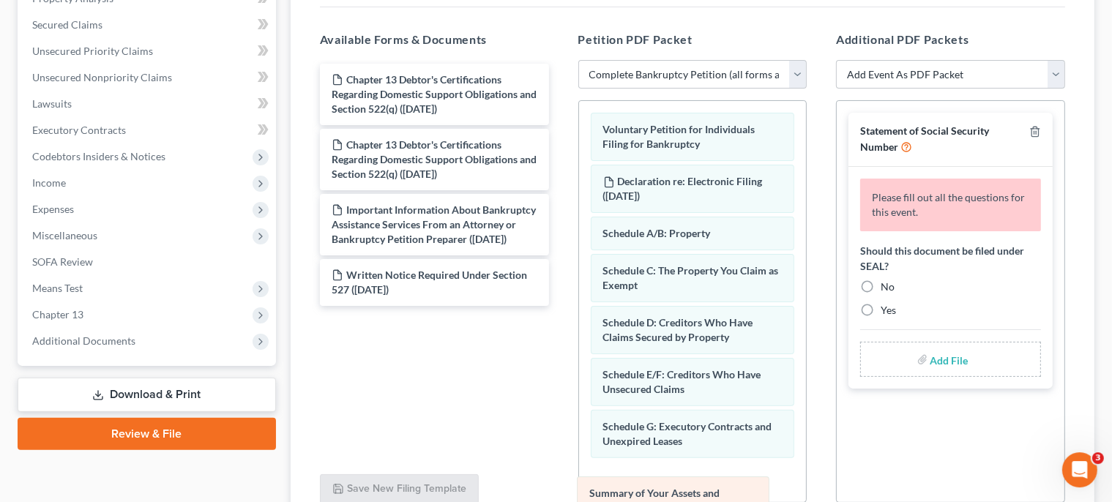
drag, startPoint x: 740, startPoint y: 241, endPoint x: 731, endPoint y: 489, distance: 247.7
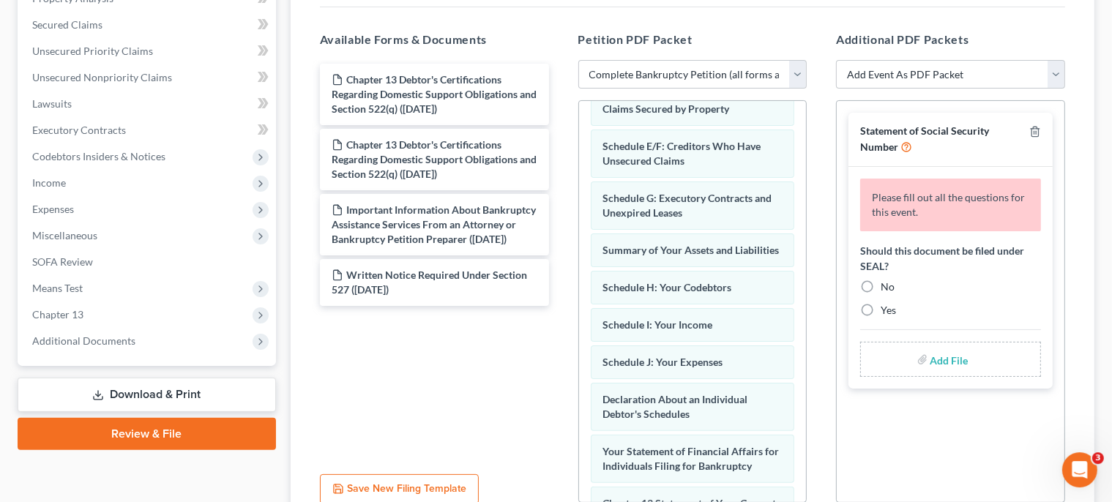
scroll to position [250, 0]
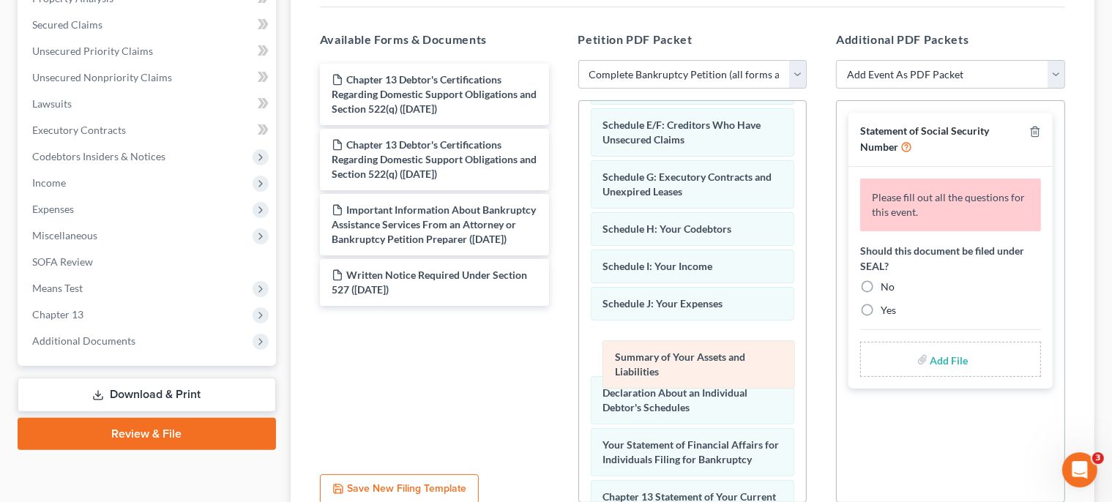
drag, startPoint x: 731, startPoint y: 238, endPoint x: 743, endPoint y: 373, distance: 135.3
click at [743, 373] on div "Summary of Your Assets and Liabilities Voluntary Petition for Individuals Filin…" at bounding box center [693, 339] width 228 height 976
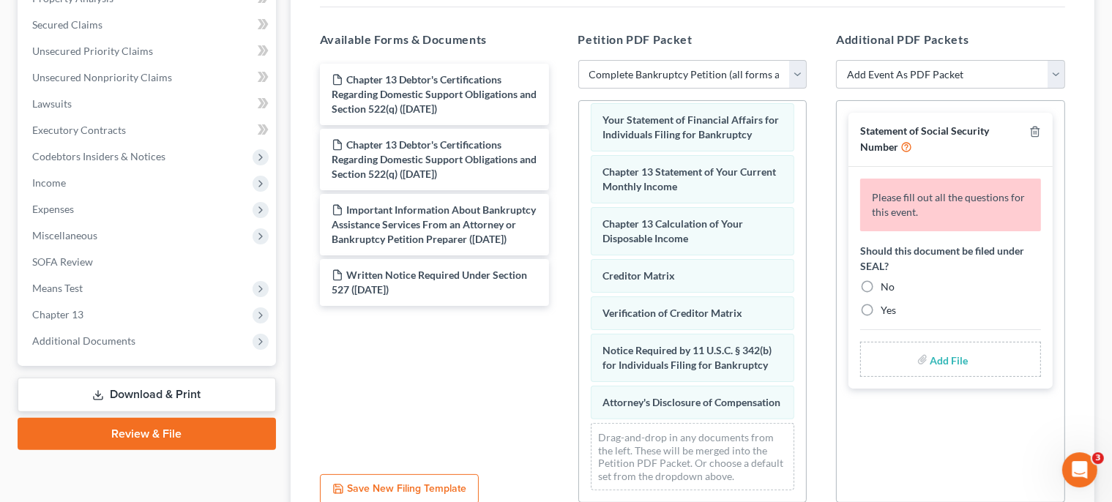
scroll to position [598, 0]
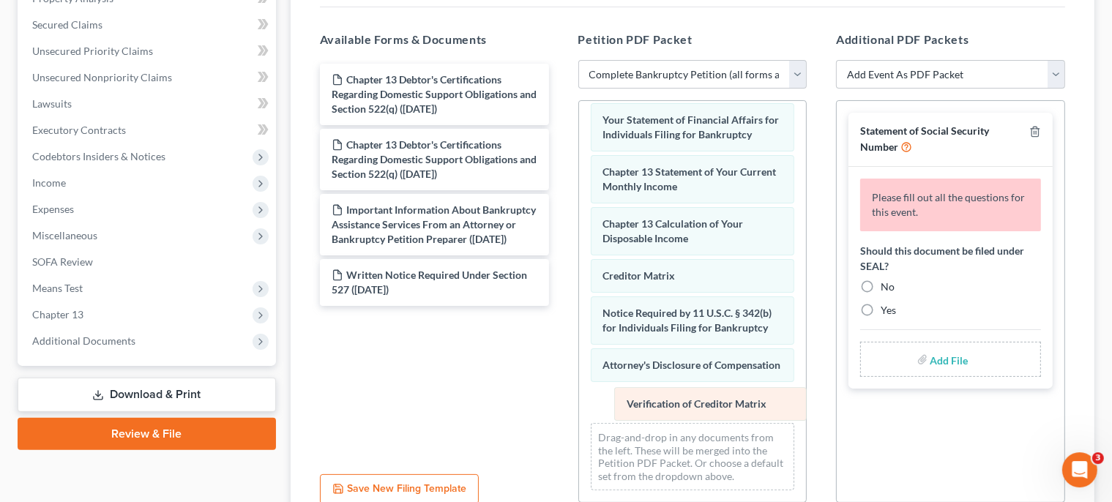
drag, startPoint x: 708, startPoint y: 287, endPoint x: 732, endPoint y: 406, distance: 121.7
click at [732, 406] on div "Verification of Creditor Matrix Voluntary Petition for Individuals Filing for B…" at bounding box center [693, 22] width 228 height 962
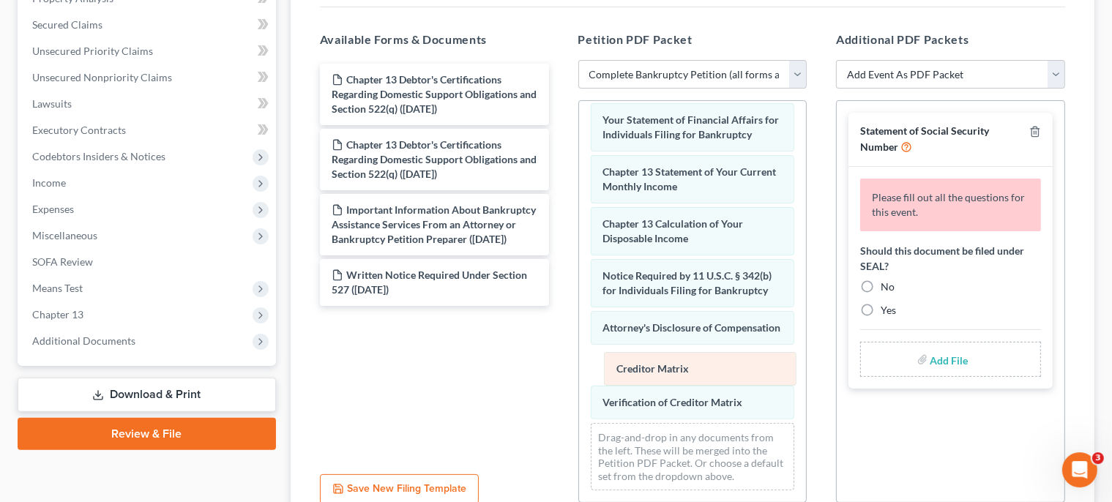
drag, startPoint x: 710, startPoint y: 244, endPoint x: 724, endPoint y: 365, distance: 121.6
click at [724, 365] on div "Creditor Matrix Voluntary Petition for Individuals Filing for Bankruptcy Declar…" at bounding box center [693, 22] width 228 height 962
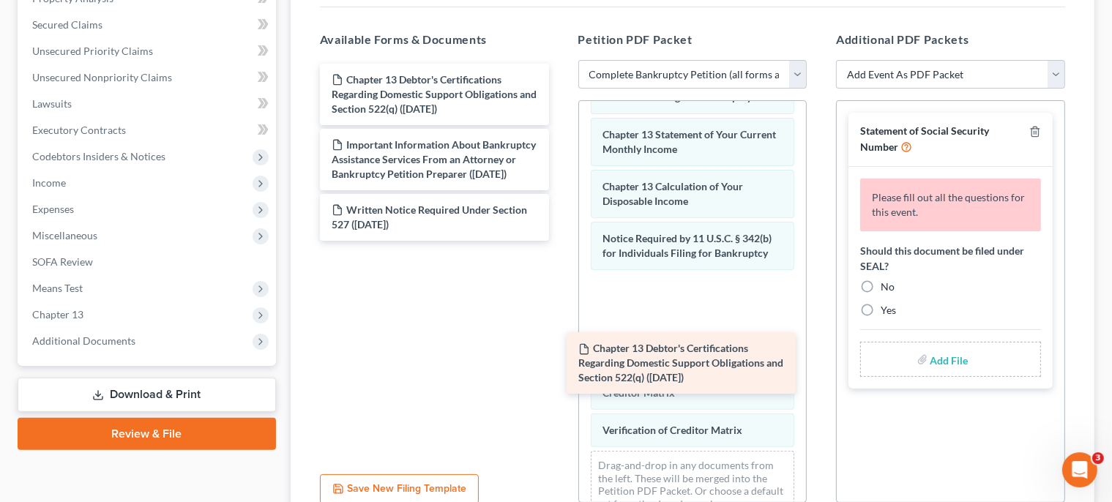
drag, startPoint x: 519, startPoint y: 106, endPoint x: 754, endPoint y: 374, distance: 356.1
click at [561, 241] on div "Chapter 13 Debtor's Certifications Regarding Domestic Support Obligations and S…" at bounding box center [434, 152] width 253 height 177
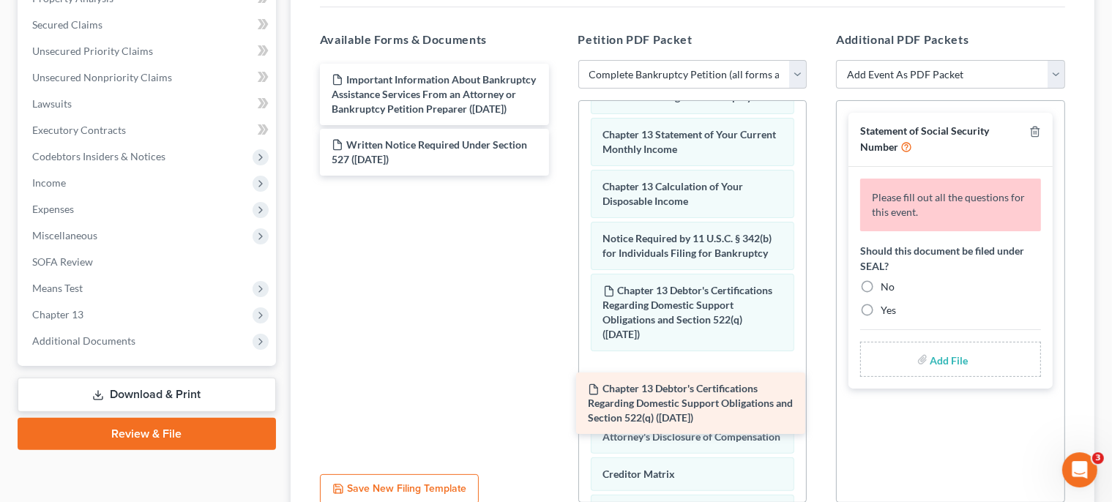
drag, startPoint x: 510, startPoint y: 83, endPoint x: 764, endPoint y: 393, distance: 401.3
click at [561, 176] on div "Chapter 13 Debtor's Certifications Regarding Domestic Support Obligations and S…" at bounding box center [434, 120] width 253 height 112
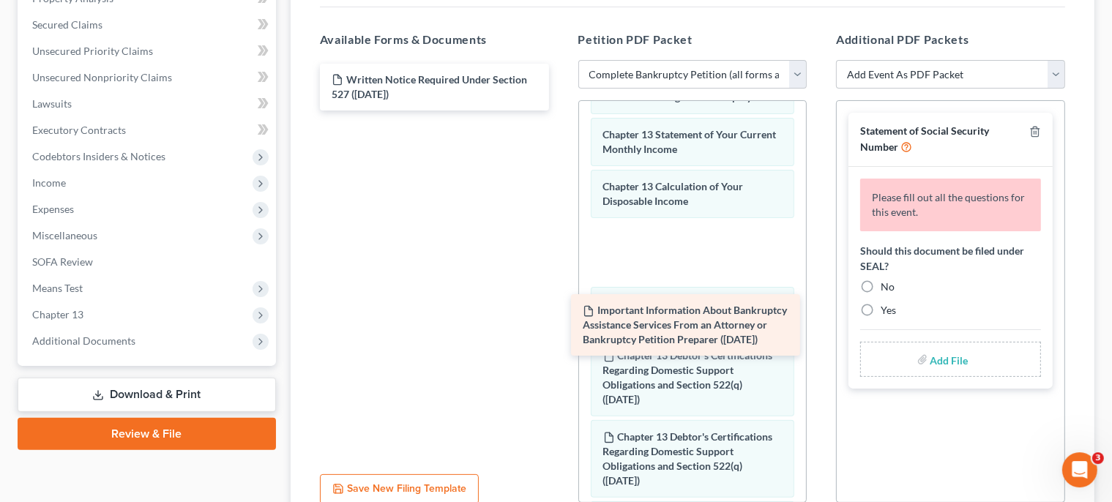
drag, startPoint x: 419, startPoint y: 82, endPoint x: 671, endPoint y: 315, distance: 343.1
click at [561, 111] on div "Important Information About Bankruptcy Assistance Services From an Attorney or …" at bounding box center [434, 87] width 253 height 47
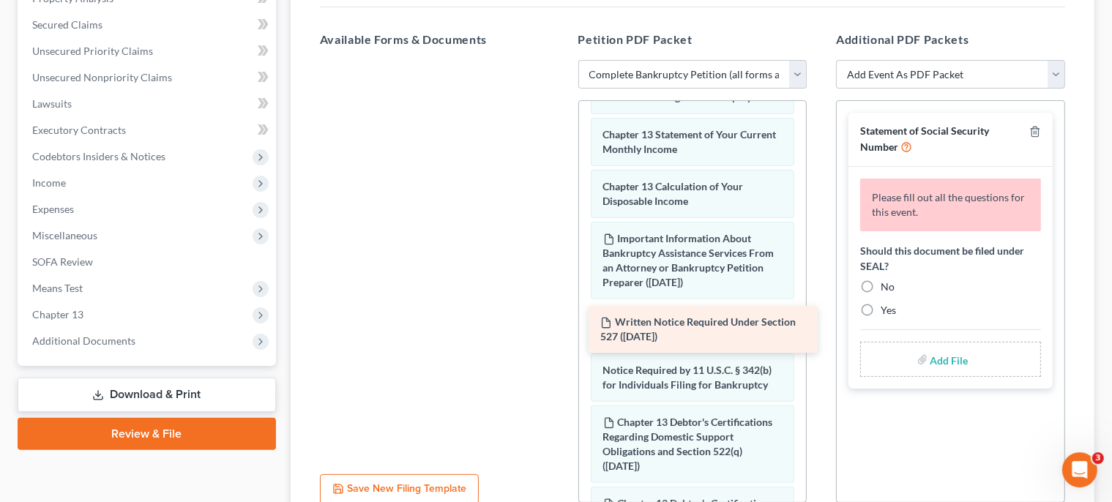
drag, startPoint x: 449, startPoint y: 81, endPoint x: 718, endPoint y: 324, distance: 363.5
click at [561, 60] on div "Written Notice Required Under Section 527 ([DATE]) Written Notice Required Unde…" at bounding box center [434, 60] width 253 height 0
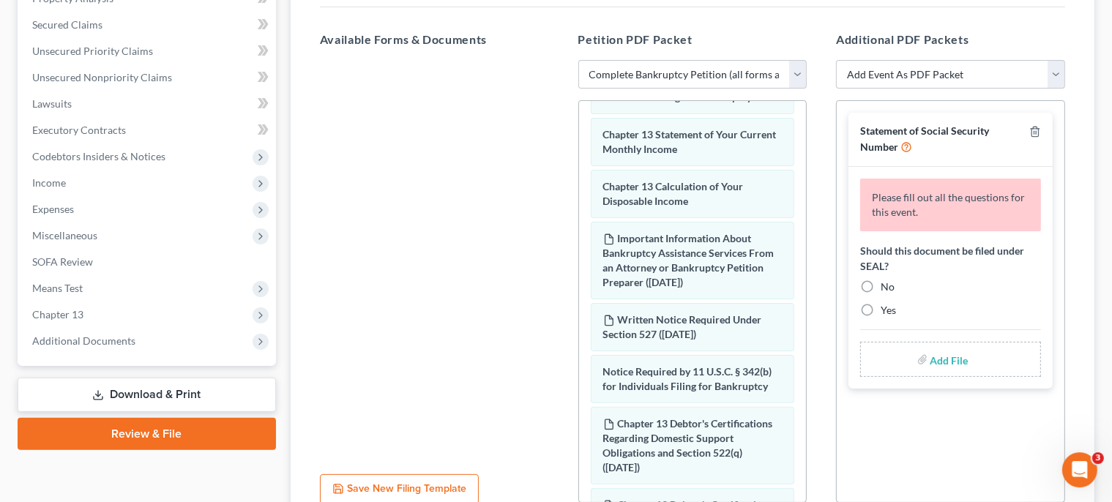
click at [881, 284] on label "No" at bounding box center [888, 287] width 14 height 15
click at [887, 284] on input "No" at bounding box center [892, 285] width 10 height 10
radio input "true"
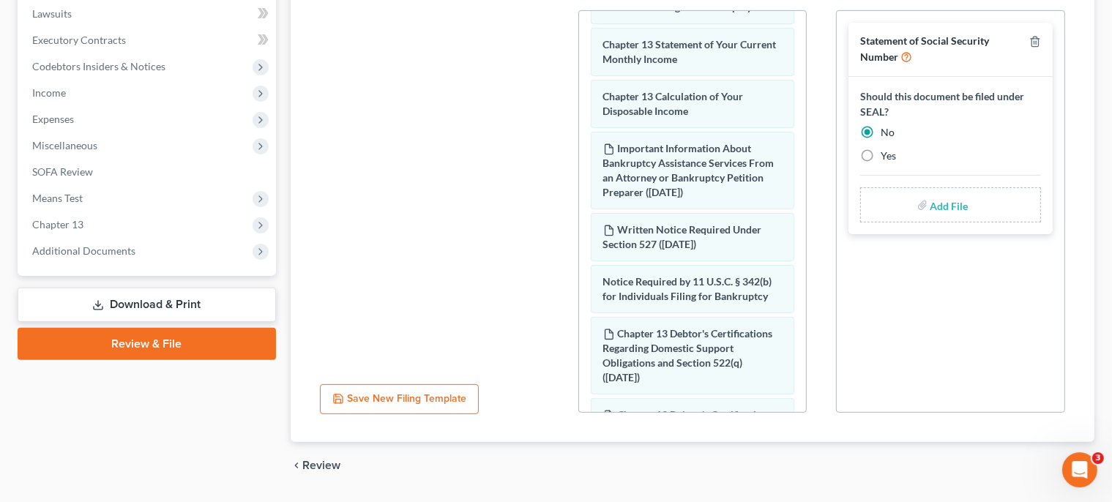
scroll to position [431, 0]
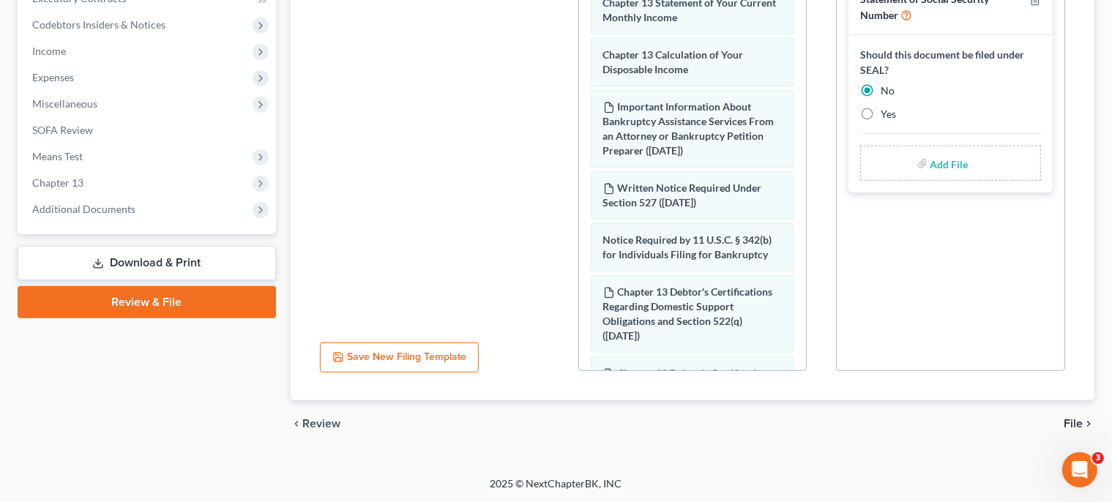
click at [1083, 421] on icon "chevron_right" at bounding box center [1089, 424] width 12 height 12
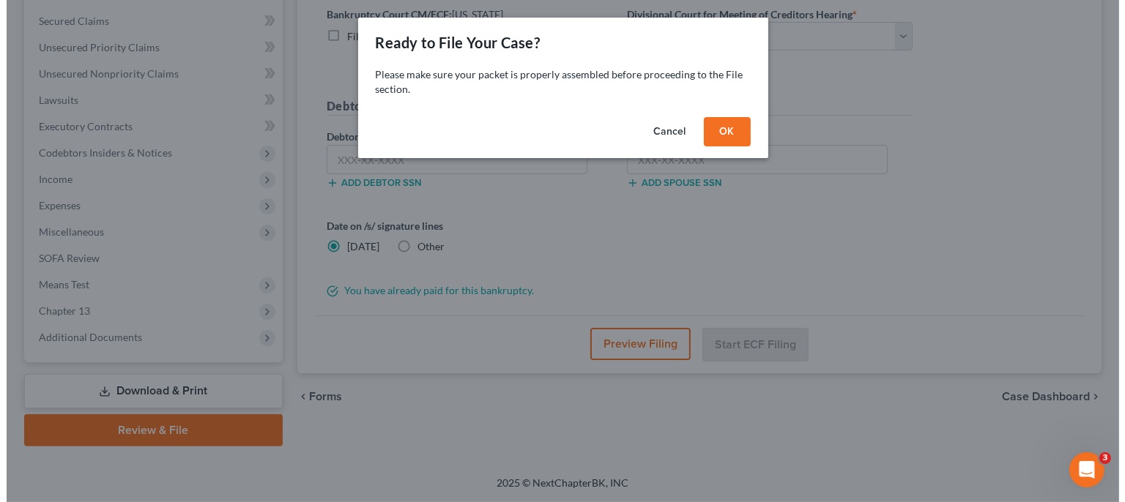
scroll to position [301, 0]
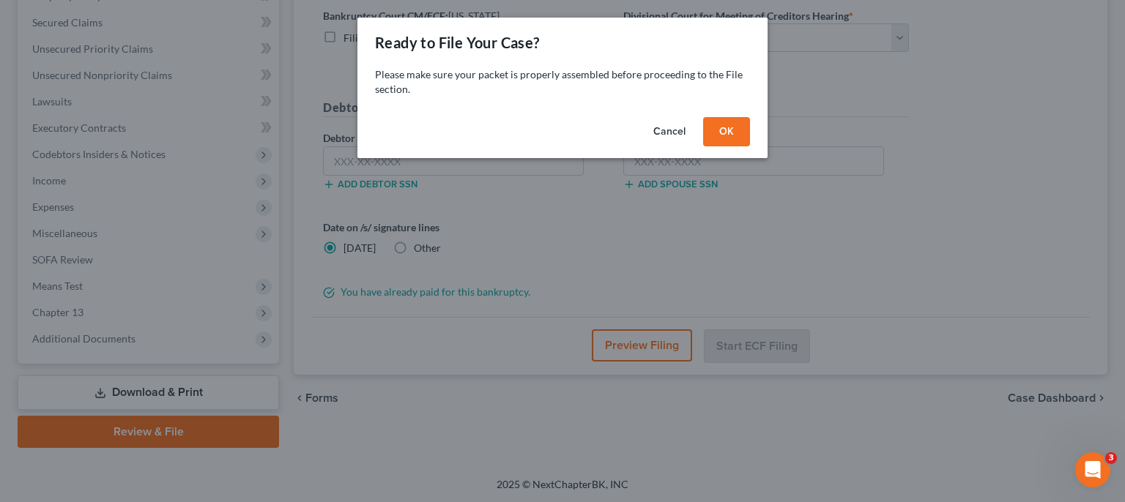
click at [732, 127] on button "OK" at bounding box center [726, 131] width 47 height 29
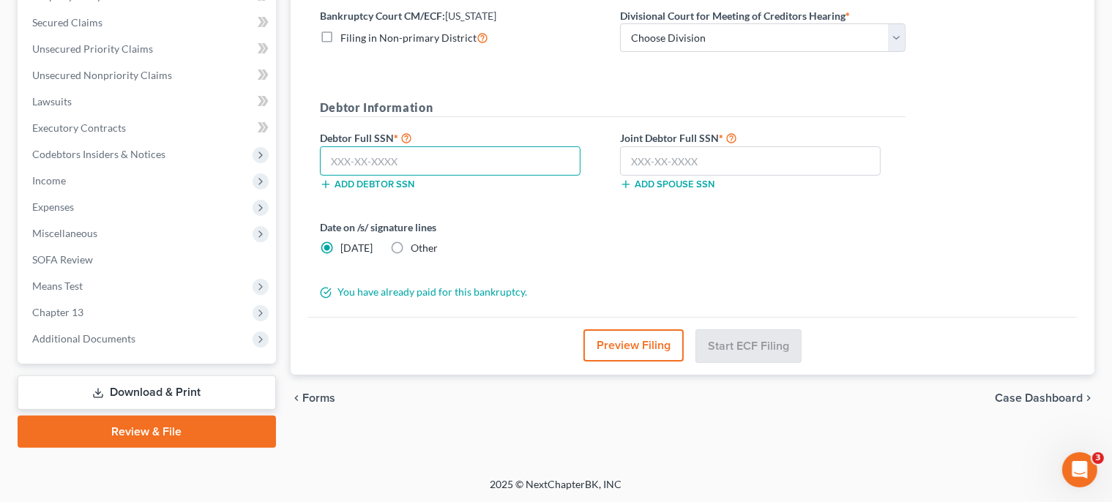
click at [478, 146] on input "text" at bounding box center [450, 160] width 261 height 29
type input "221-48-8107"
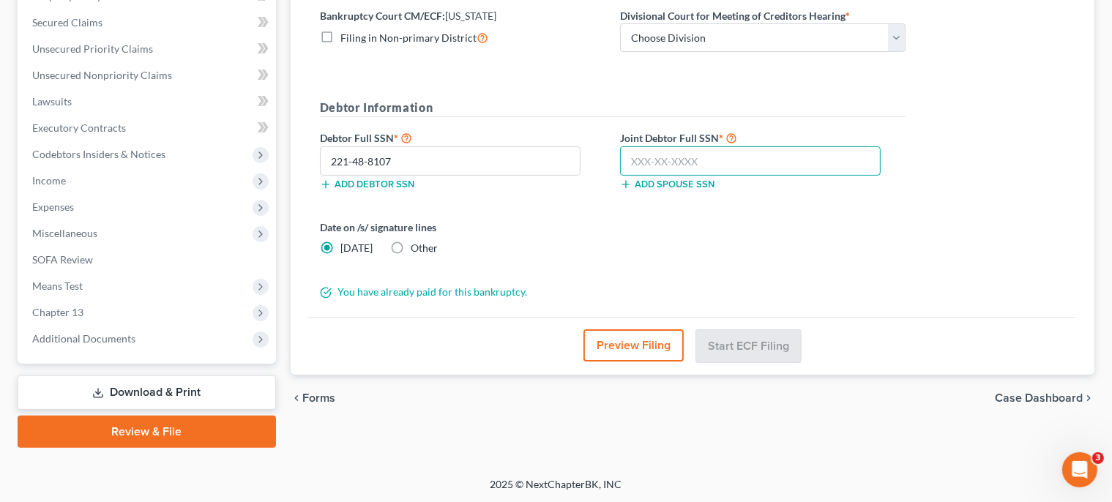
click at [706, 163] on input "text" at bounding box center [750, 160] width 261 height 29
type input "551-86-9491"
click at [620, 23] on select "Choose Division [GEOGRAPHIC_DATA]" at bounding box center [763, 37] width 286 height 29
select select "0"
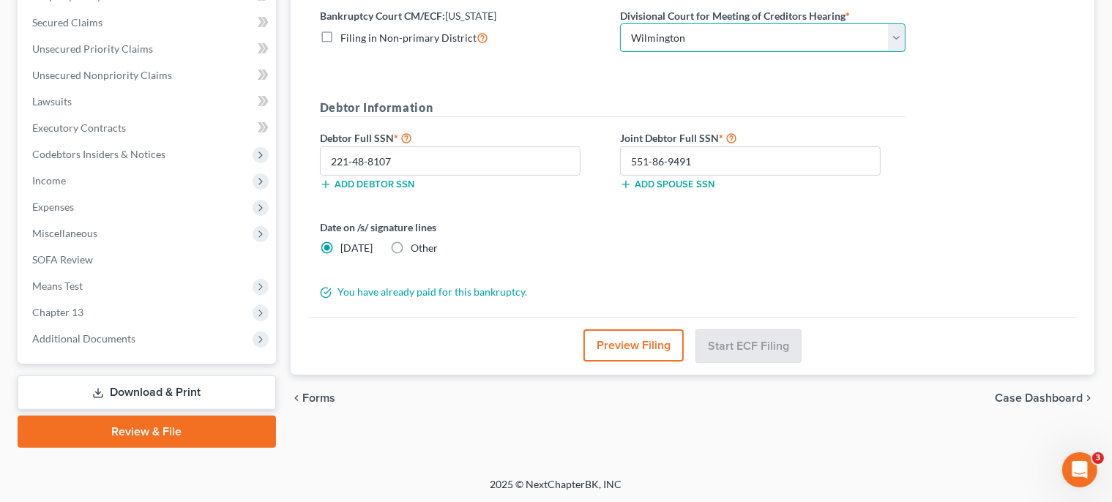
click option "Wilmington" at bounding box center [0, 0] width 0 height 0
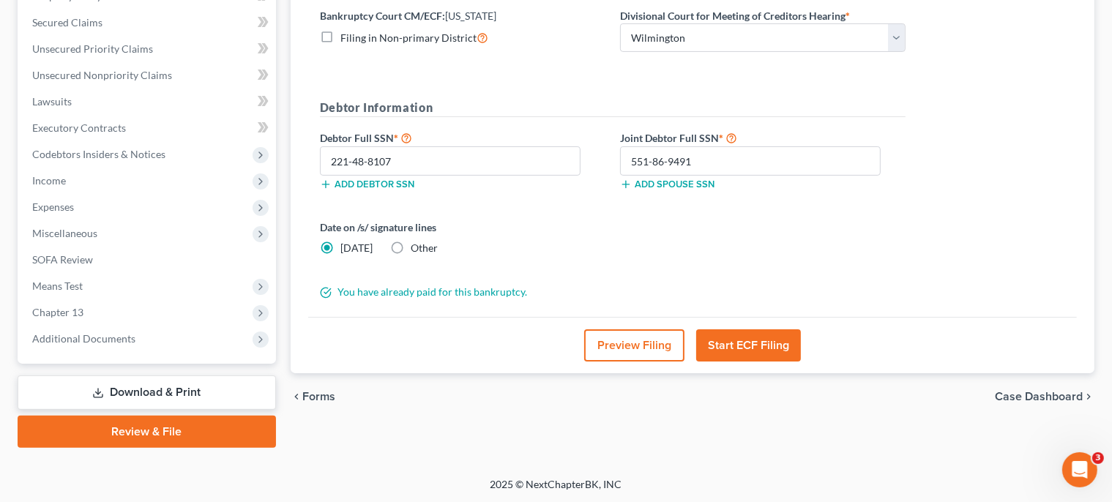
click at [736, 352] on button "Start ECF Filing" at bounding box center [748, 346] width 105 height 32
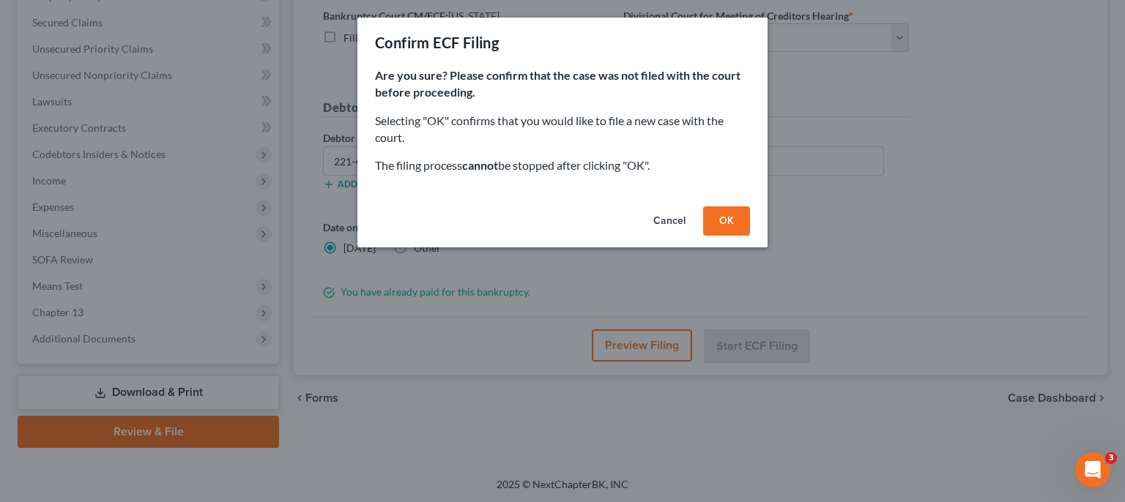
click at [725, 218] on button "OK" at bounding box center [726, 221] width 47 height 29
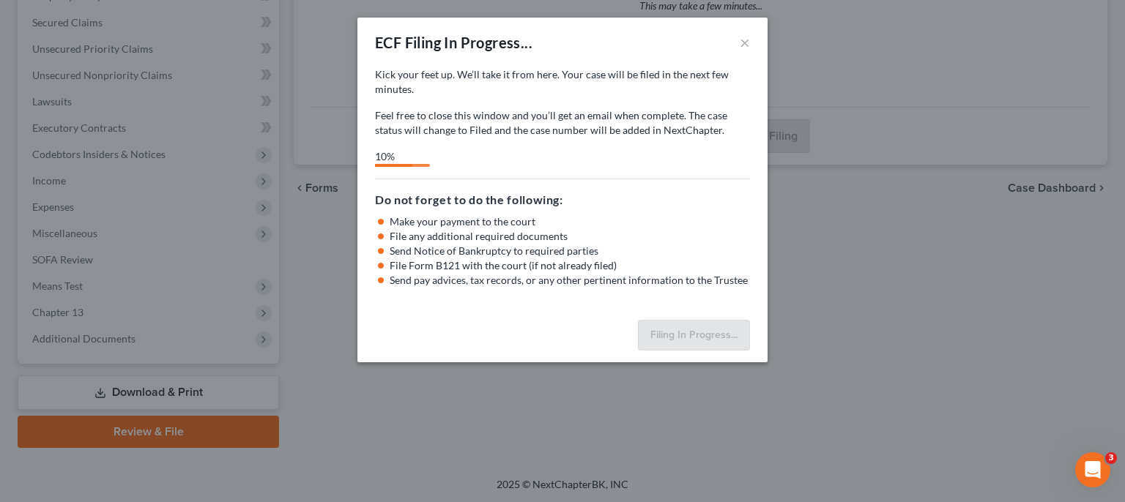
click at [1085, 472] on icon "Open Intercom Messenger" at bounding box center [1093, 470] width 24 height 24
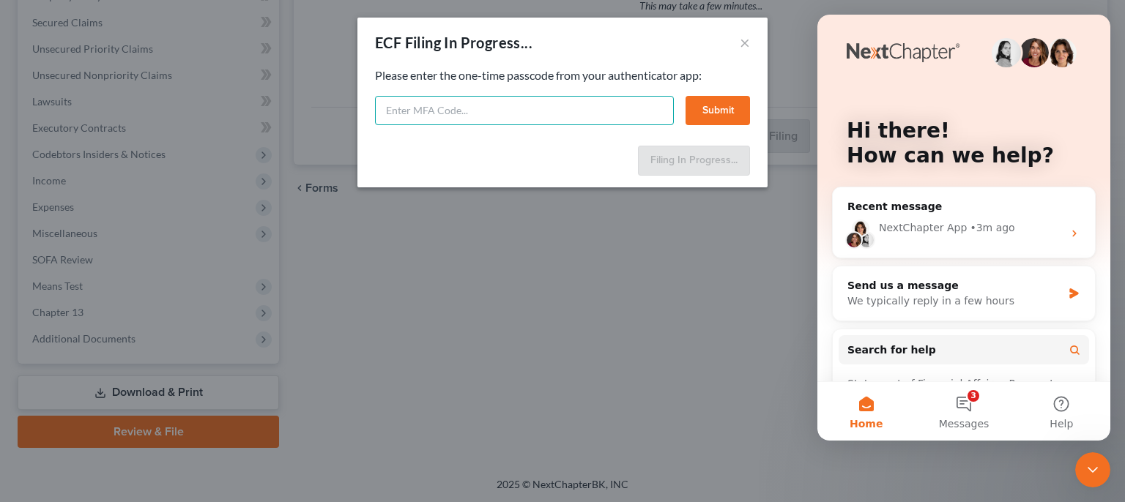
click at [612, 114] on input "text" at bounding box center [524, 110] width 299 height 29
type input "411313"
click at [706, 104] on button "Submit" at bounding box center [718, 110] width 64 height 29
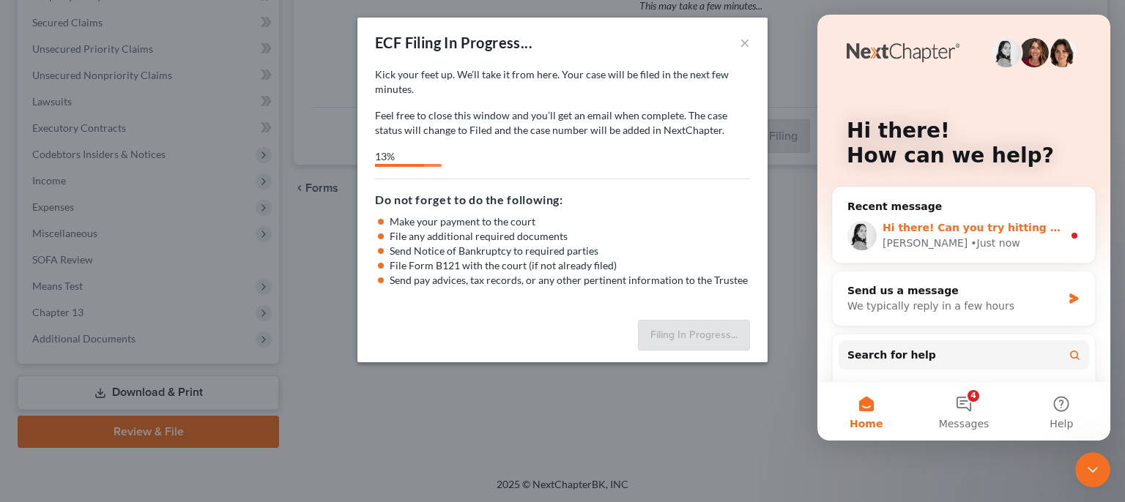
click at [959, 220] on div "Hi there! Can you try hitting the save button twice in your account settings wh…" at bounding box center [964, 236] width 262 height 54
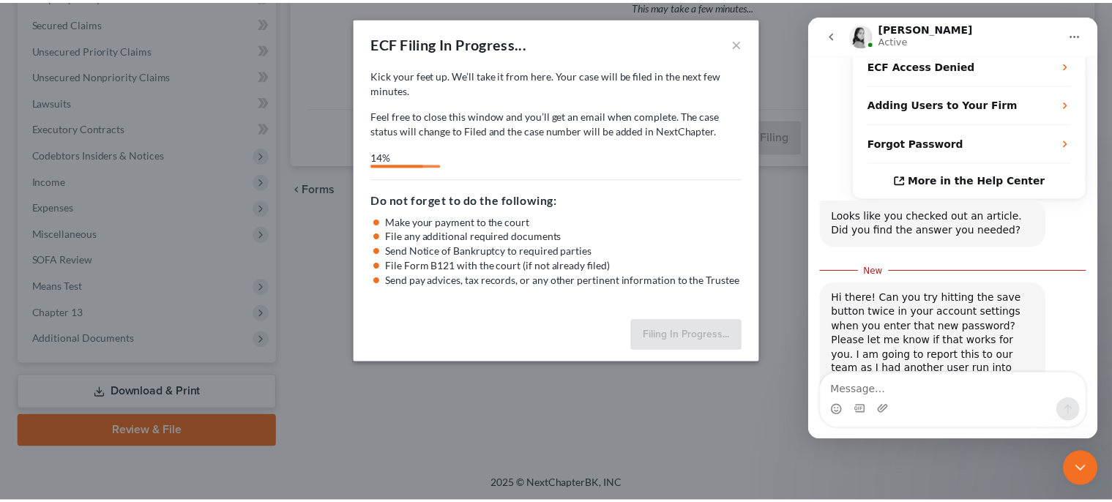
scroll to position [316, 0]
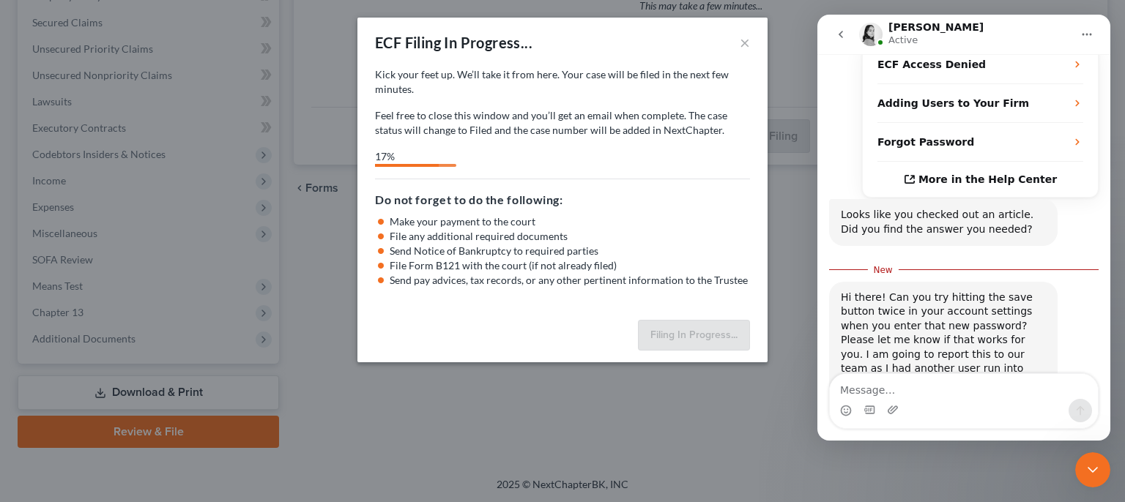
select select "0"
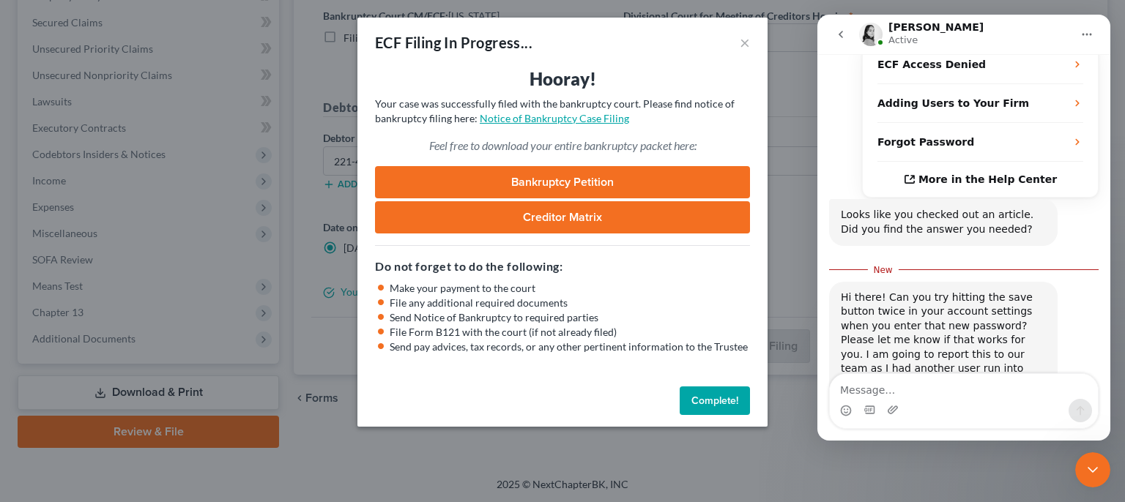
click at [583, 119] on link "Notice of Bankruptcy Case Filing" at bounding box center [554, 118] width 149 height 12
click at [707, 392] on button "Complete!" at bounding box center [715, 401] width 70 height 29
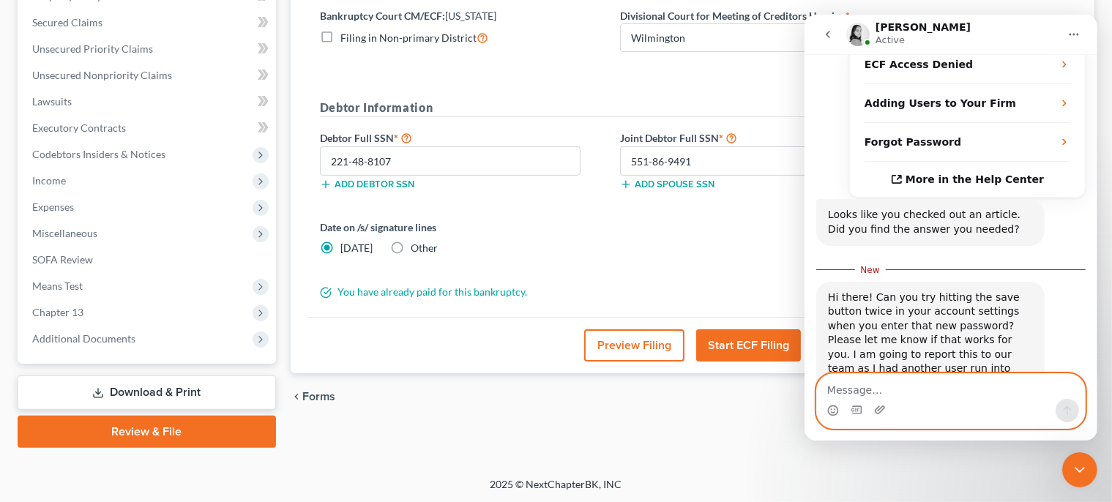
click at [960, 383] on textarea "Message…" at bounding box center [951, 386] width 268 height 25
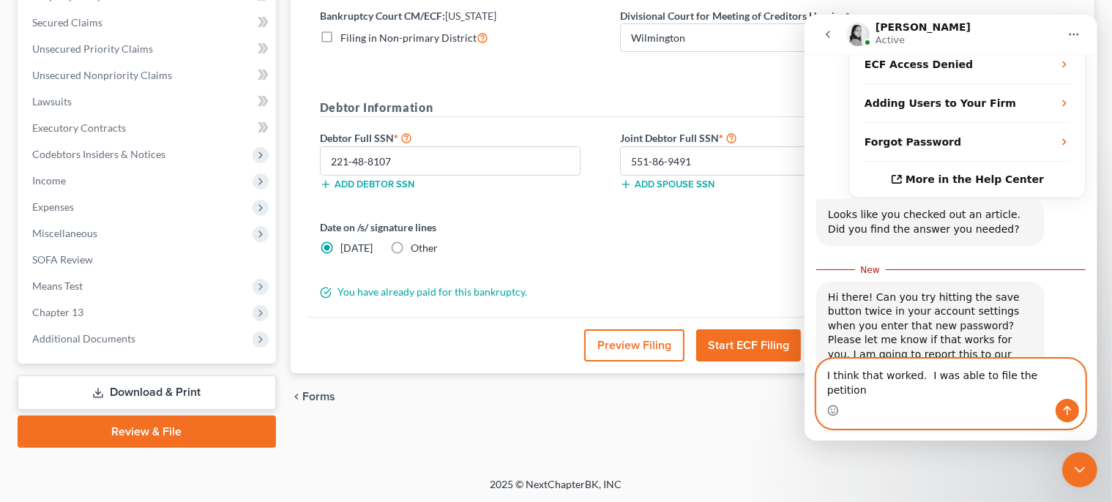
type textarea "I think that worked. I was able to file the petition"
click at [1066, 410] on icon "Send a message…" at bounding box center [1067, 411] width 12 height 12
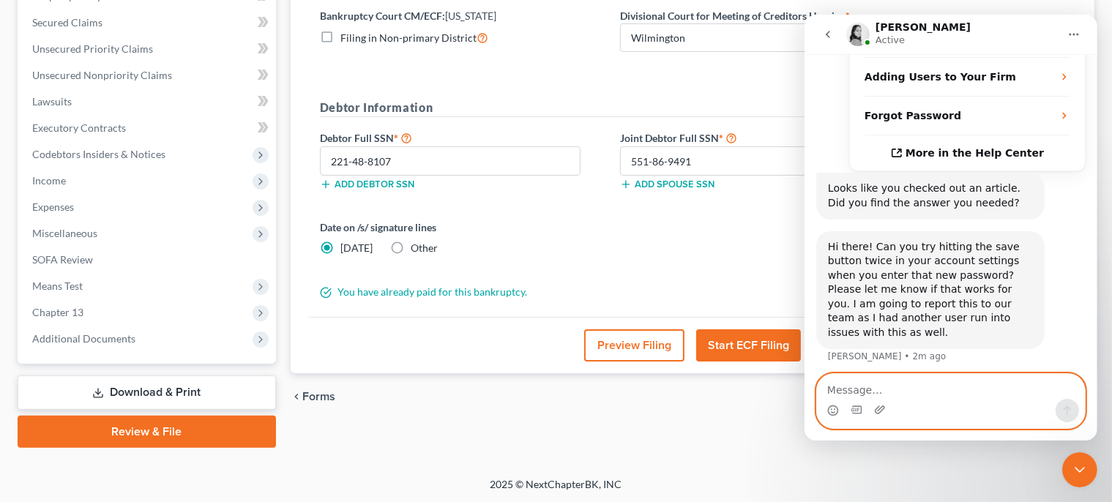
scroll to position [349, 0]
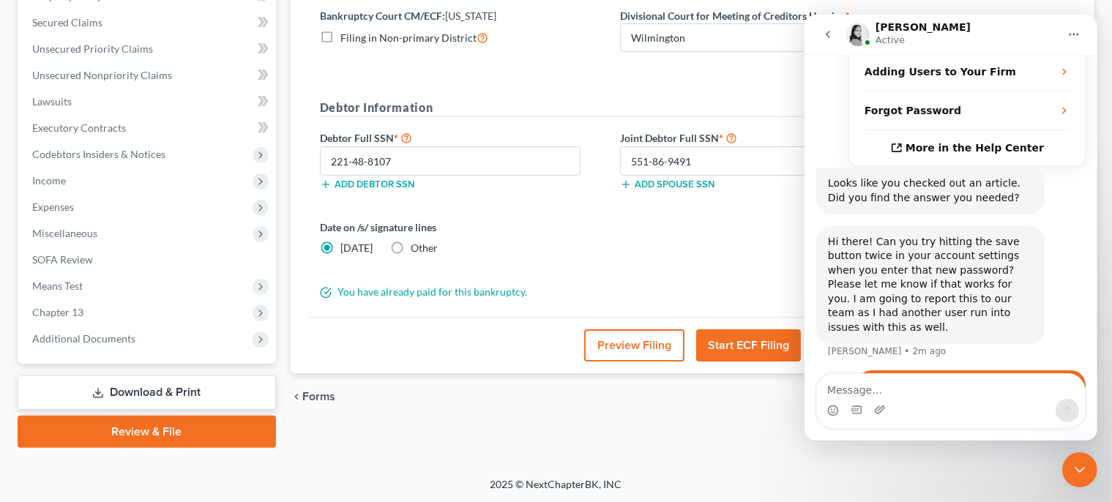
click at [691, 81] on form "District Information Bankruptcy Court CM/ECF: [US_STATE] Filing in Non-primary …" at bounding box center [613, 139] width 586 height 322
click at [226, 391] on link "Download & Print" at bounding box center [147, 393] width 259 height 34
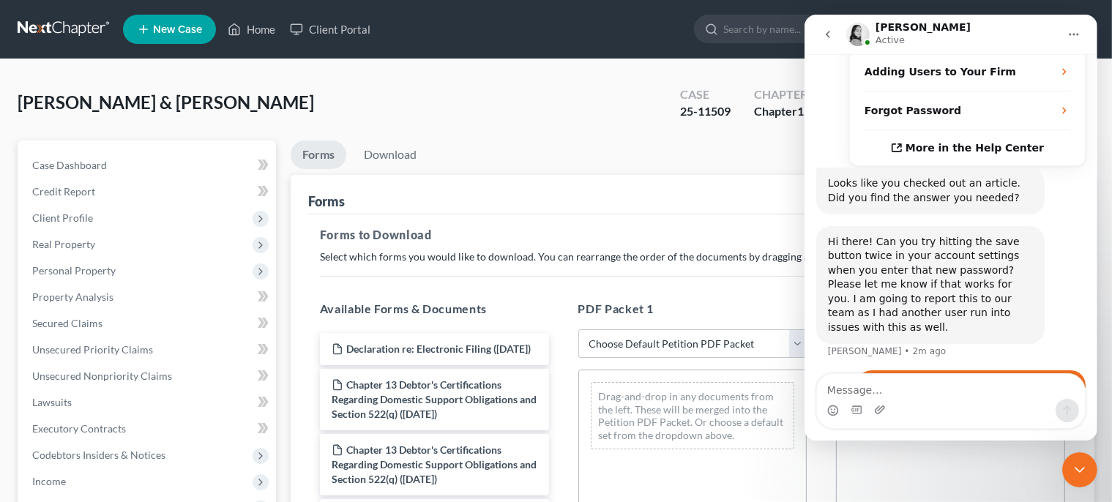
click at [1085, 469] on icon "Close Intercom Messenger" at bounding box center [1080, 470] width 18 height 18
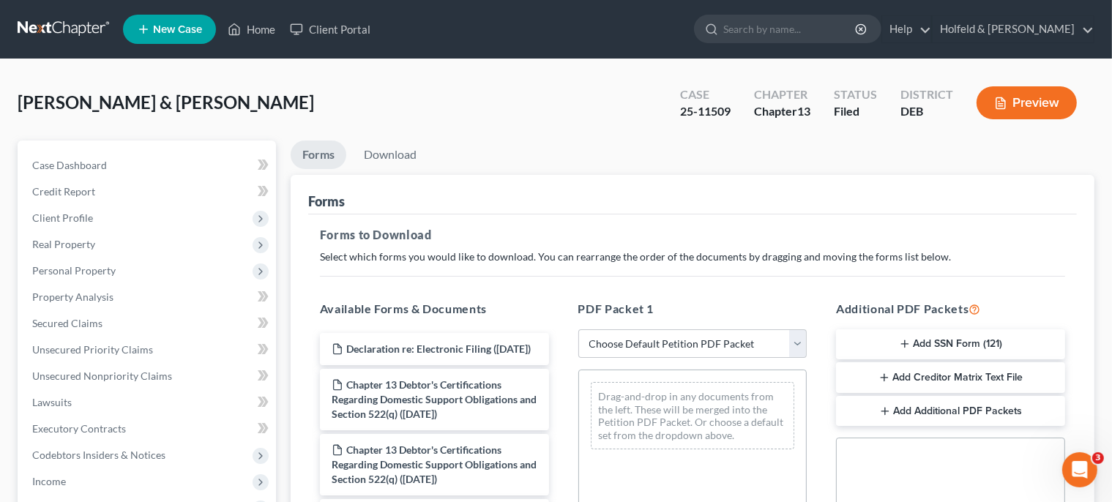
click at [959, 336] on button "Add SSN Form (121)" at bounding box center [950, 345] width 229 height 31
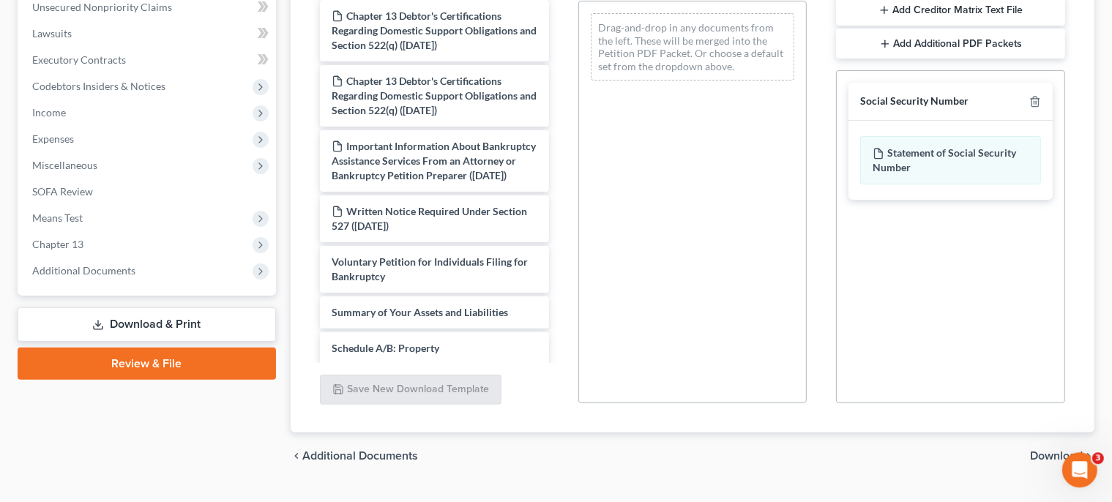
scroll to position [401, 0]
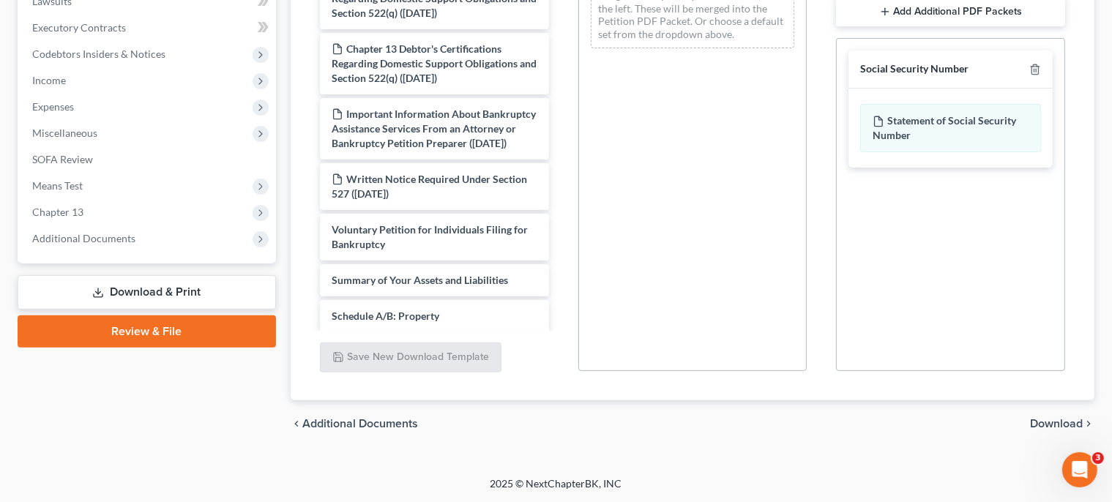
click at [1062, 423] on span "Download" at bounding box center [1056, 424] width 53 height 12
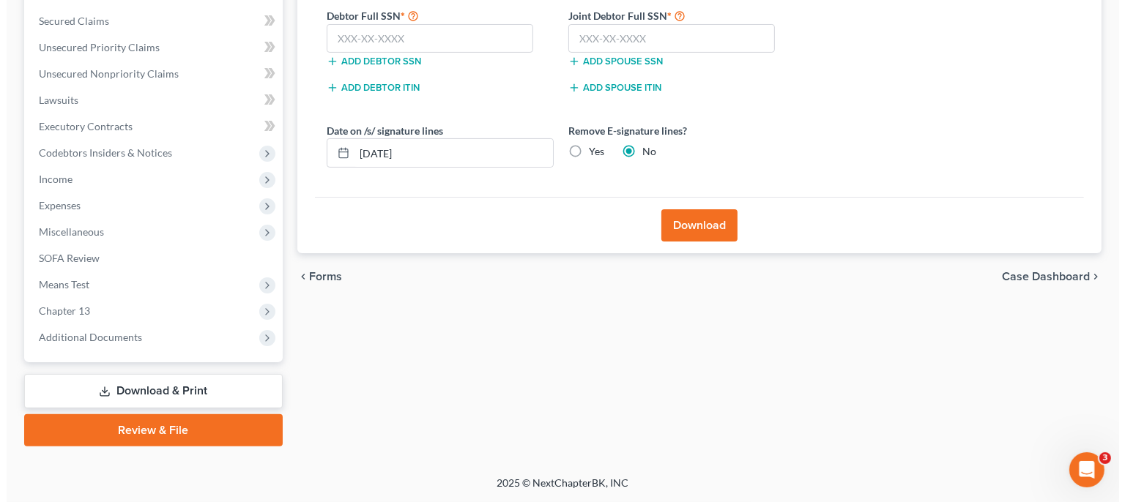
scroll to position [301, 0]
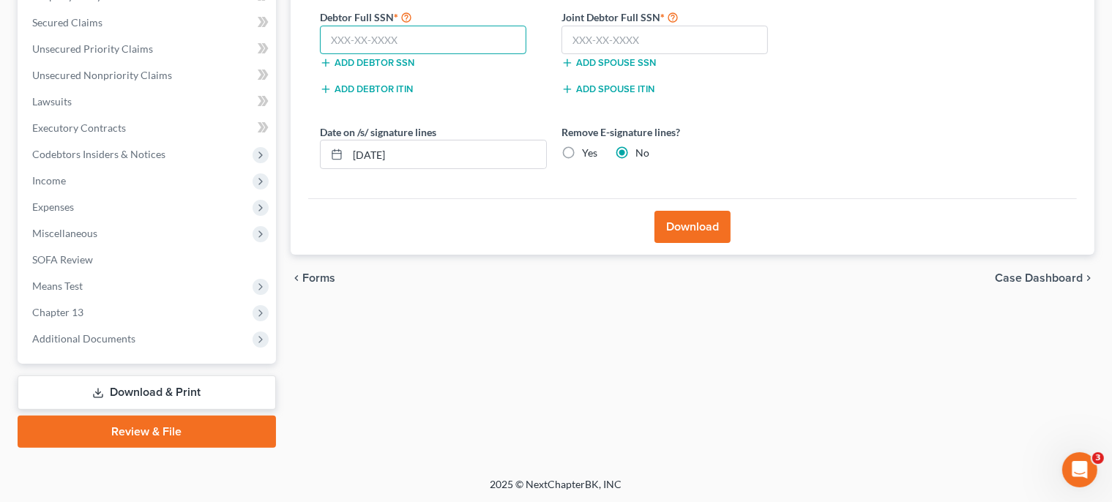
click at [490, 40] on input "text" at bounding box center [423, 40] width 207 height 29
type input "221-48-8107"
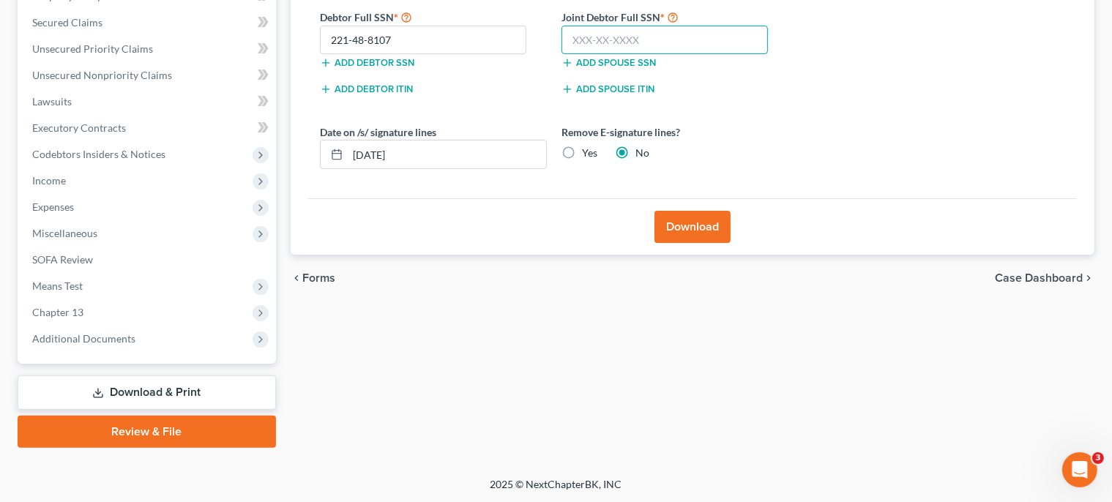
click at [604, 44] on input "text" at bounding box center [665, 40] width 207 height 29
type input "551-86-9491"
click at [684, 231] on button "Download" at bounding box center [693, 227] width 76 height 32
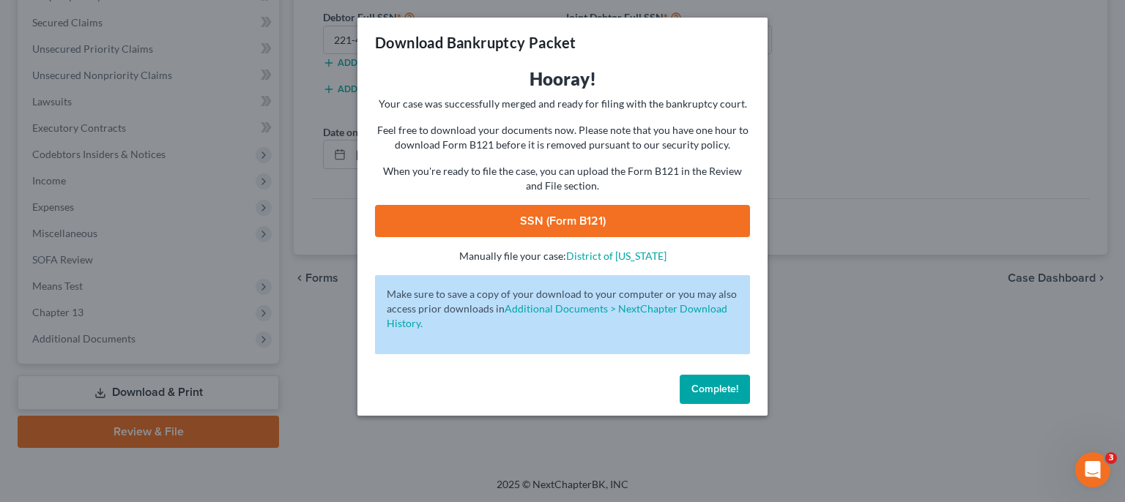
click at [599, 214] on link "SSN (Form B121)" at bounding box center [562, 221] width 375 height 32
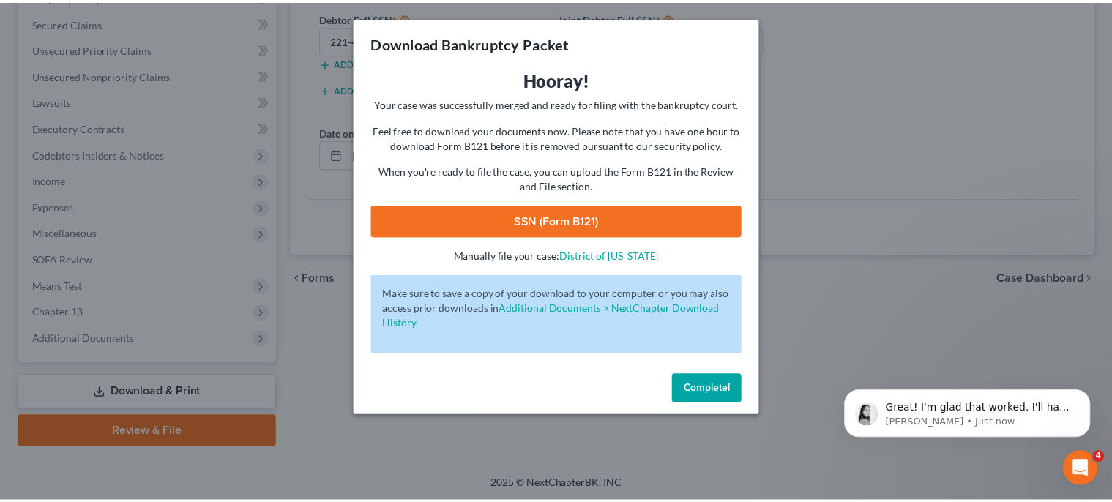
scroll to position [0, 0]
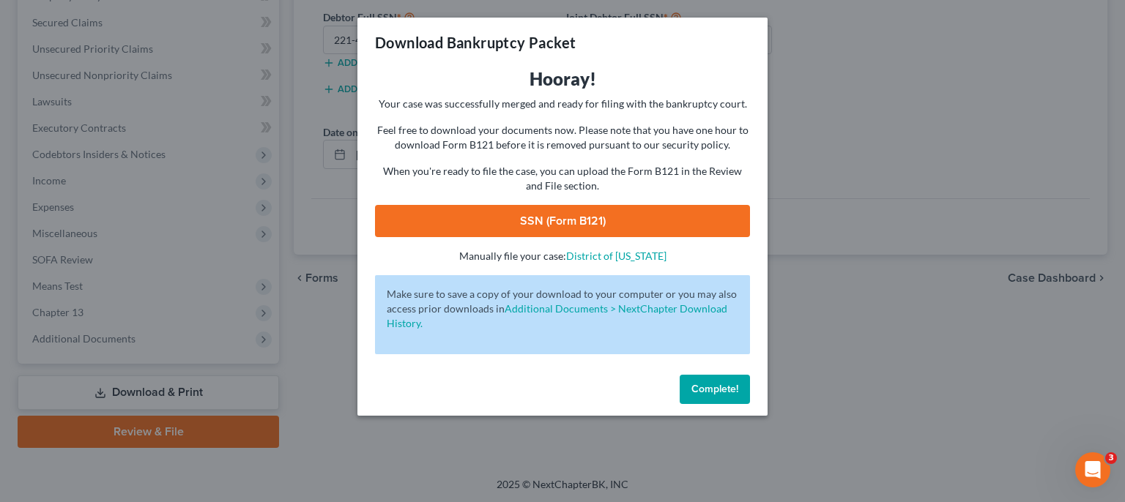
click at [719, 387] on span "Complete!" at bounding box center [714, 389] width 47 height 12
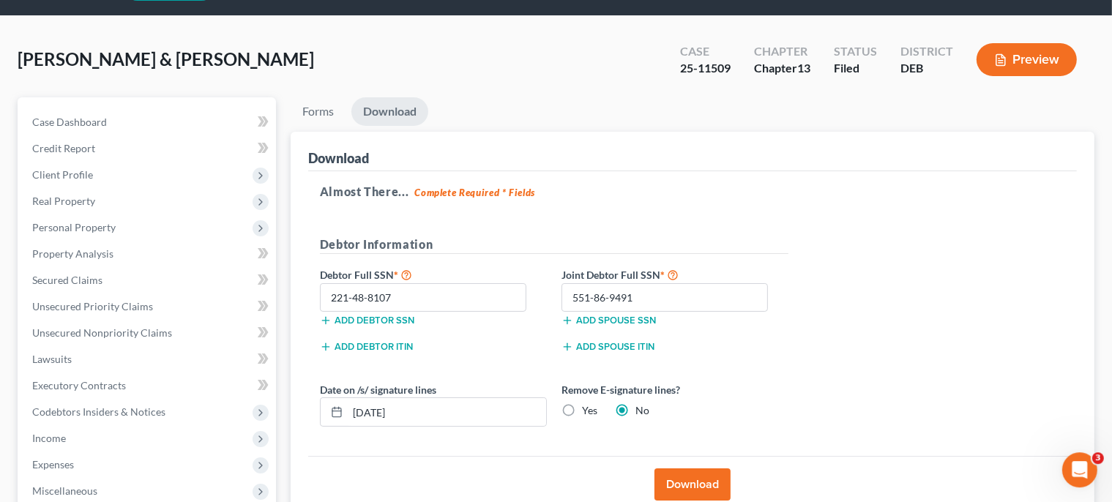
scroll to position [38, 0]
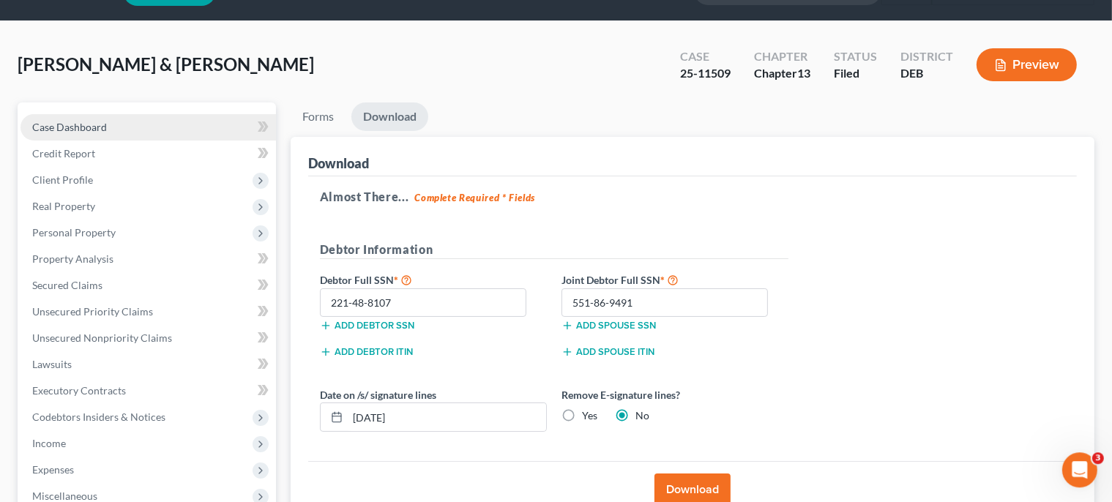
click at [88, 123] on span "Case Dashboard" at bounding box center [69, 127] width 75 height 12
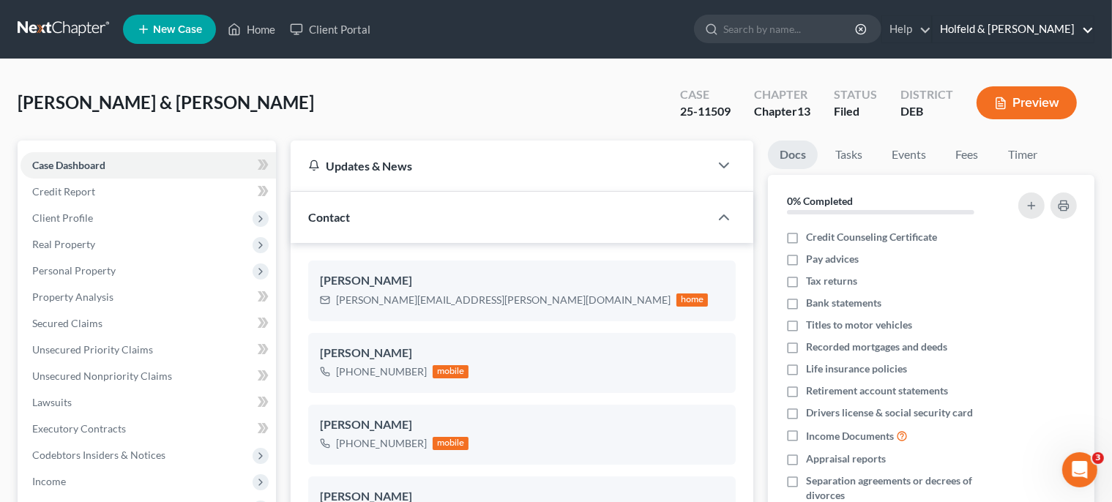
click at [1059, 29] on link "Holfeld & [PERSON_NAME]" at bounding box center [1013, 29] width 161 height 26
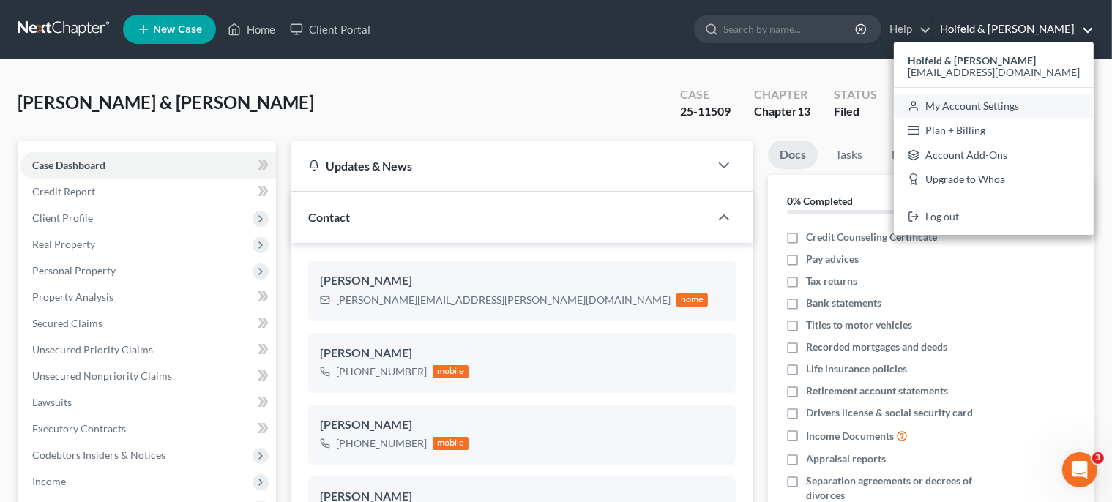
click at [1012, 103] on link "My Account Settings" at bounding box center [994, 106] width 200 height 25
select select "13"
select select "24"
select select "7"
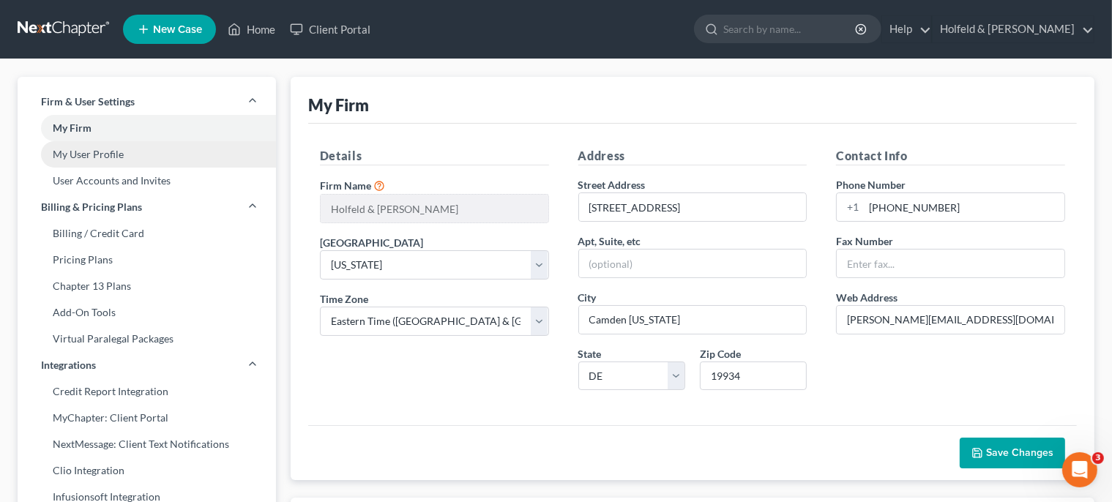
click at [122, 160] on link "My User Profile" at bounding box center [147, 154] width 259 height 26
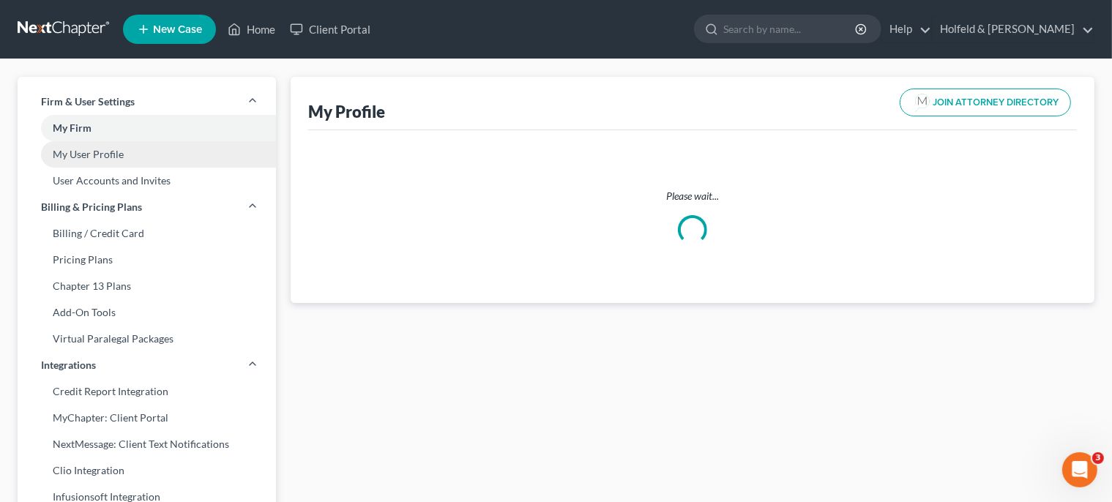
select select "7"
select select "13"
select select "attorney"
select select "1"
